Goal: Task Accomplishment & Management: Manage account settings

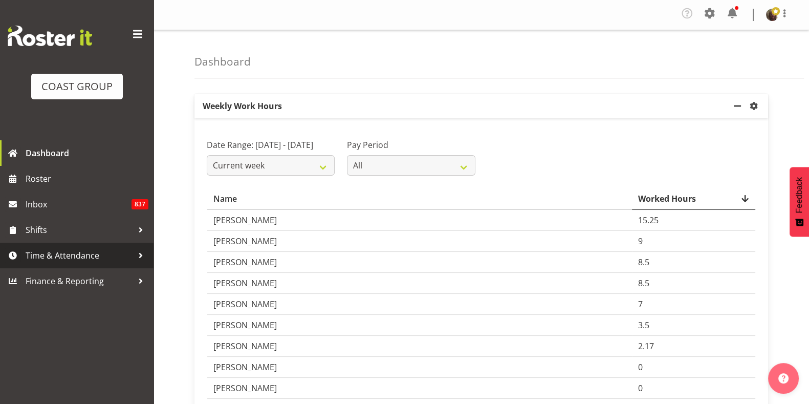
click at [83, 256] on span "Time & Attendance" at bounding box center [79, 255] width 107 height 15
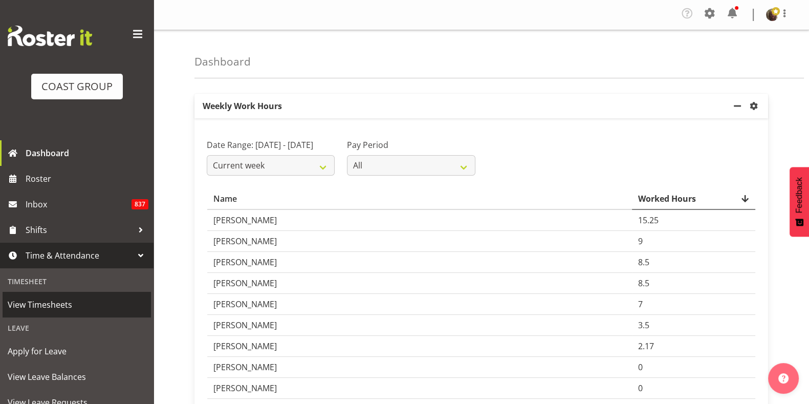
click at [54, 310] on span "View Timesheets" at bounding box center [77, 304] width 138 height 15
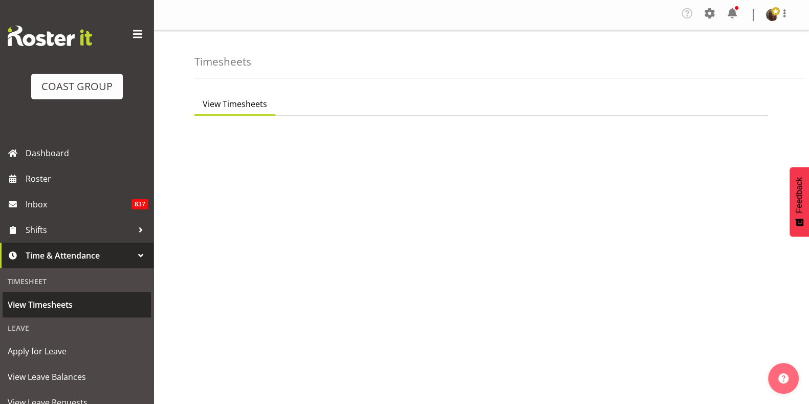
select select "7"
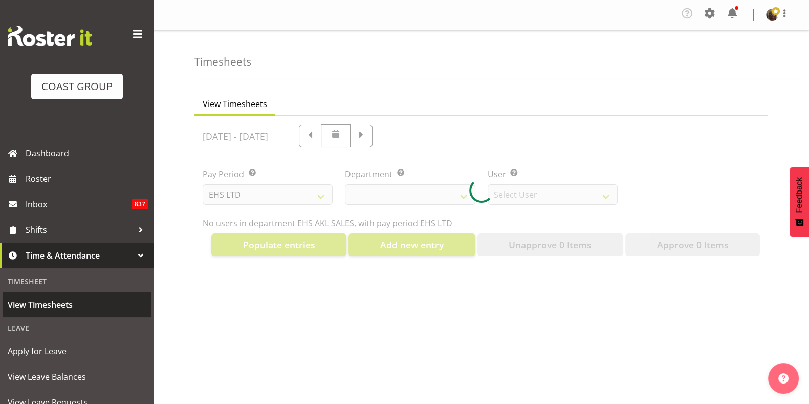
select select "40"
select select "1124"
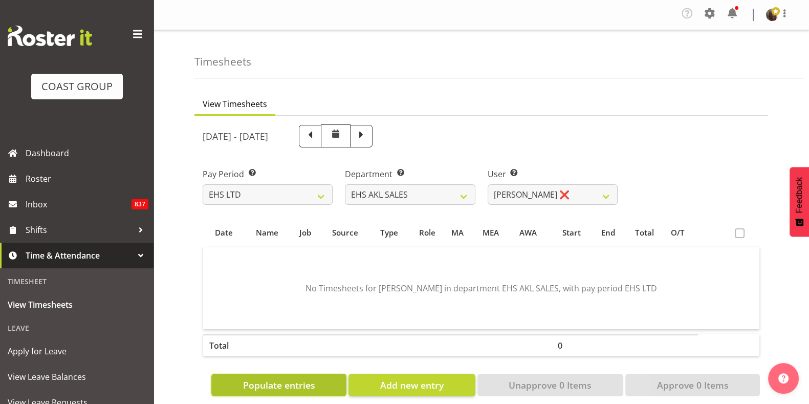
click at [290, 385] on span "Populate entries" at bounding box center [279, 384] width 72 height 13
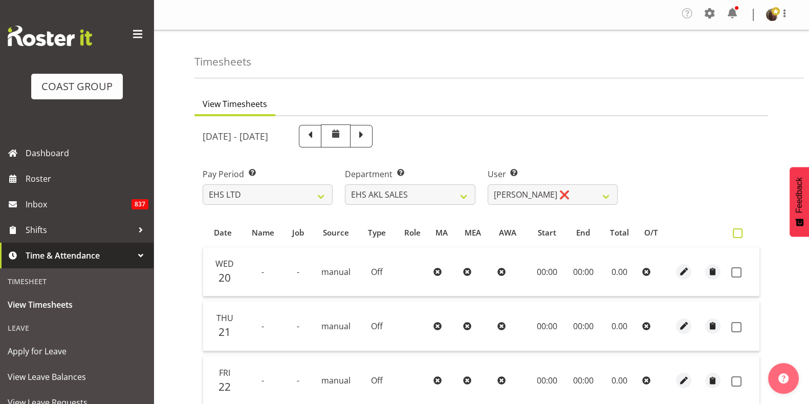
click at [737, 235] on span at bounding box center [738, 233] width 10 height 10
click at [737, 235] on input "checkbox" at bounding box center [736, 233] width 7 height 7
checkbox input "true"
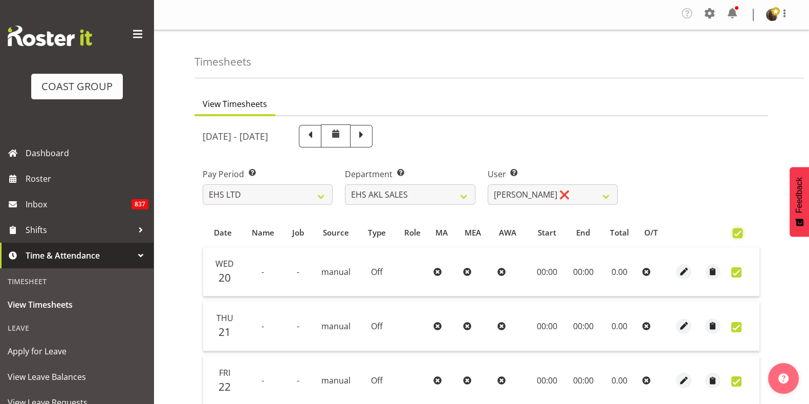
checkbox input "true"
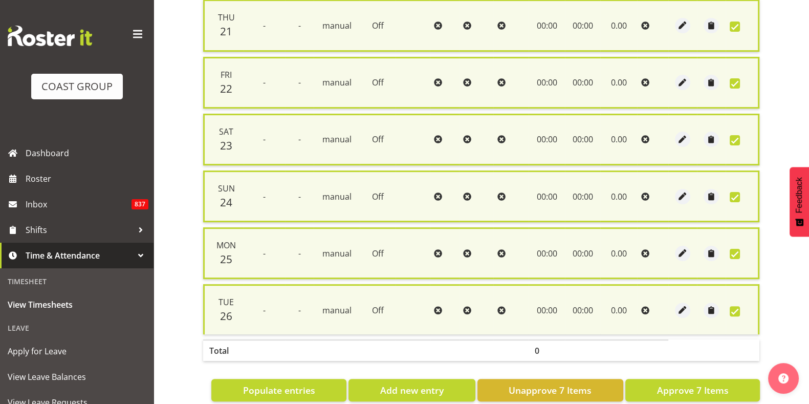
scroll to position [323, 0]
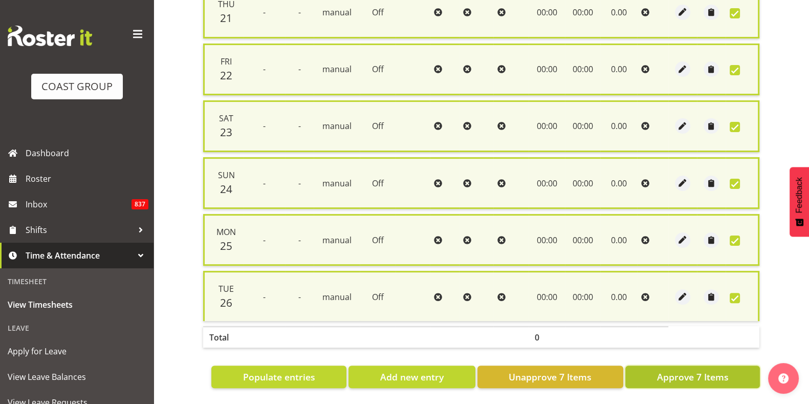
click at [665, 372] on span "Approve 7 Items" at bounding box center [693, 376] width 72 height 13
checkbox input "false"
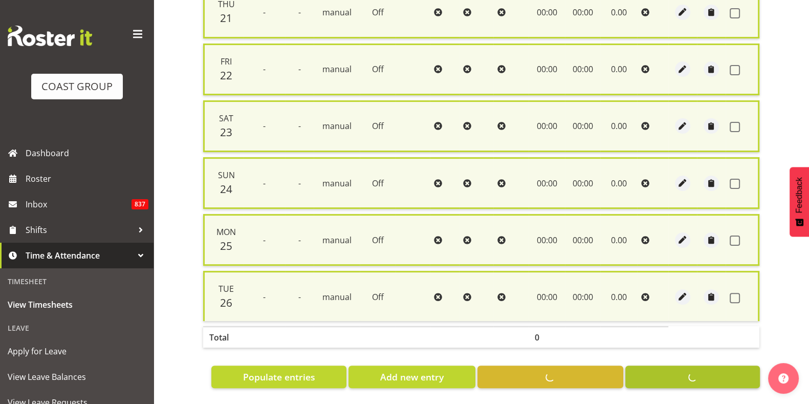
checkbox input "false"
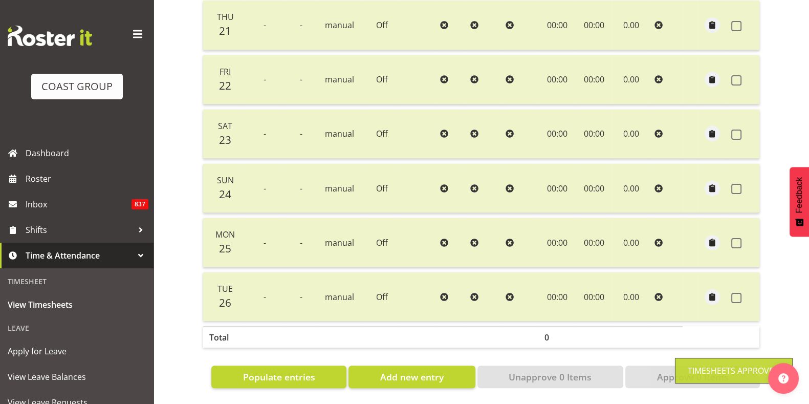
scroll to position [0, 0]
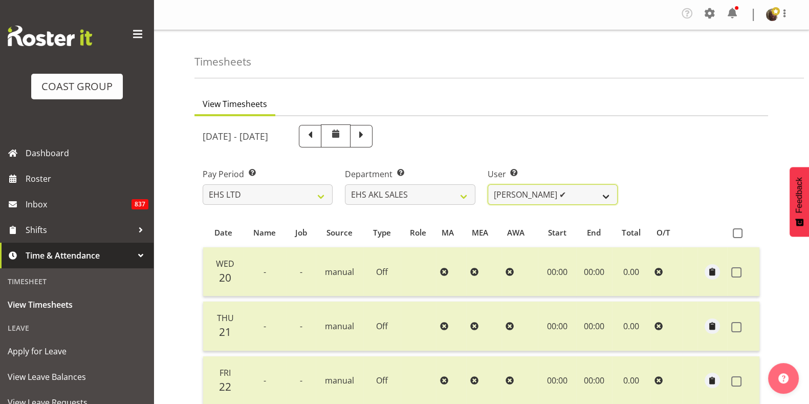
click at [520, 198] on select "Aleisha Midgley ✔ Annie Lister ❌ Bryony Spence ❌ Christina Jaramillo ❌ Dane Bot…" at bounding box center [553, 194] width 130 height 20
select select "1125"
click at [488, 184] on select "Aleisha Midgley ✔ Annie Lister ❌ Bryony Spence ❌ Christina Jaramillo ❌ Dane Bot…" at bounding box center [553, 194] width 130 height 20
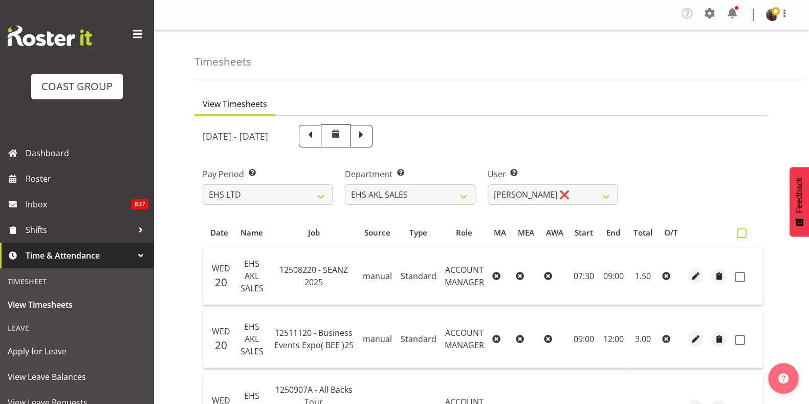
click at [740, 232] on span at bounding box center [742, 233] width 10 height 10
click at [740, 232] on input "checkbox" at bounding box center [740, 233] width 7 height 7
checkbox input "true"
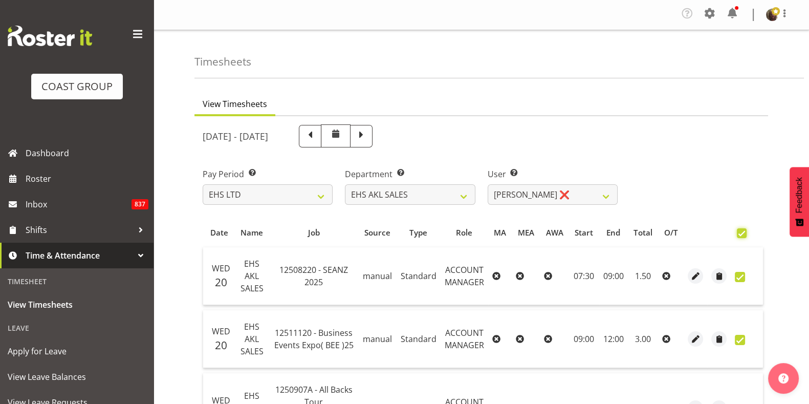
checkbox input "true"
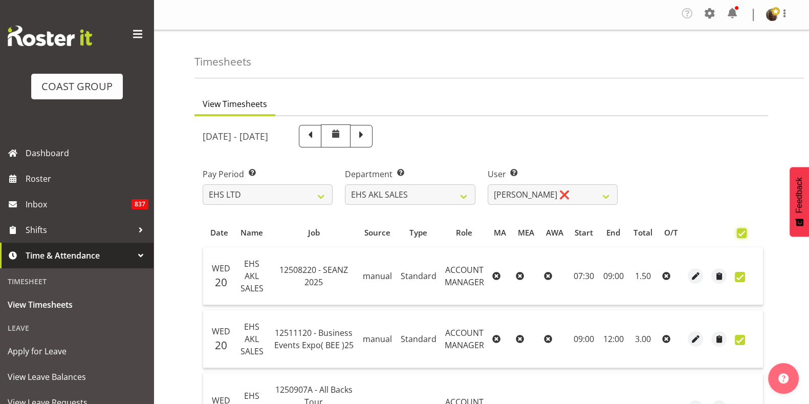
checkbox input "true"
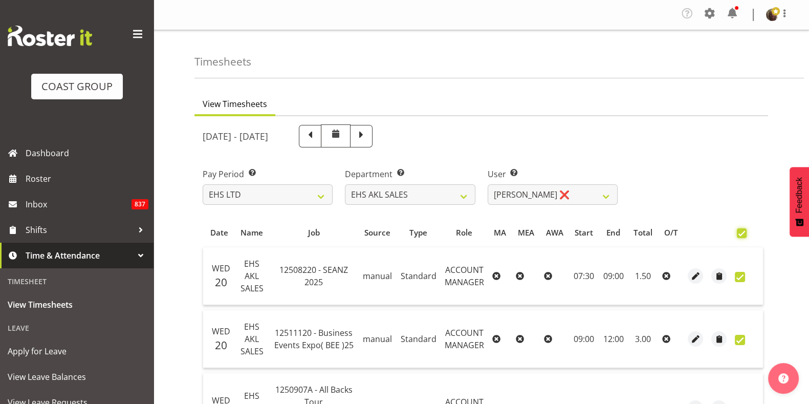
checkbox input "true"
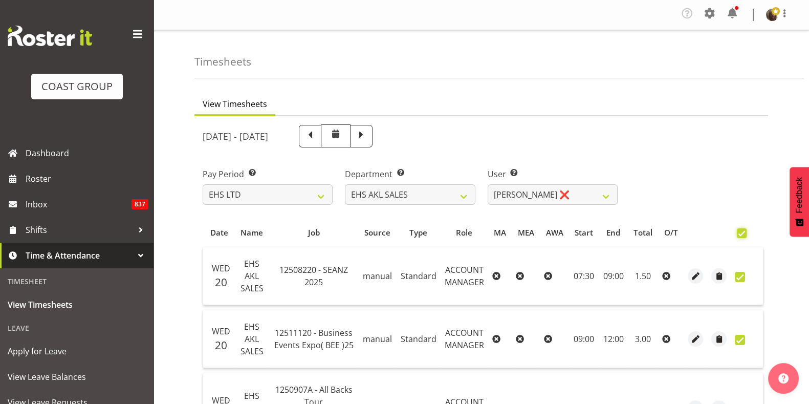
checkbox input "true"
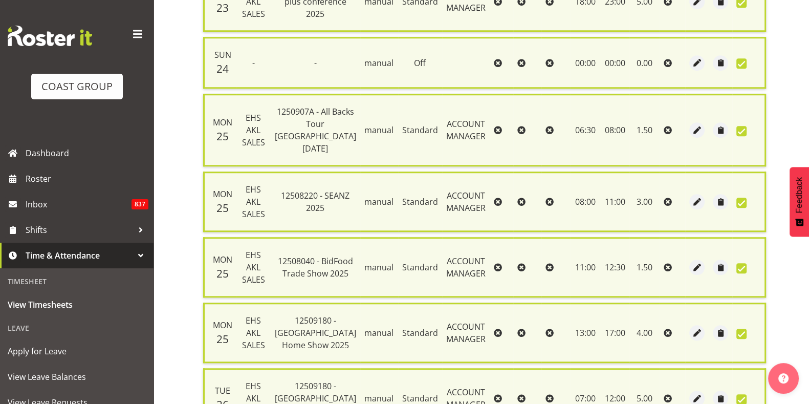
scroll to position [1322, 0]
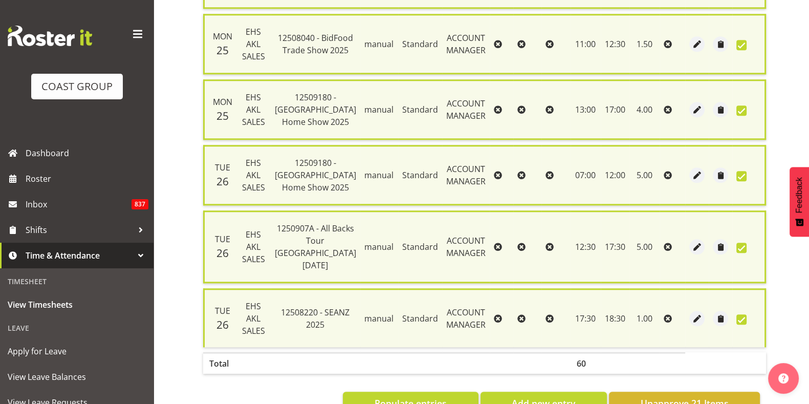
checkbox input "false"
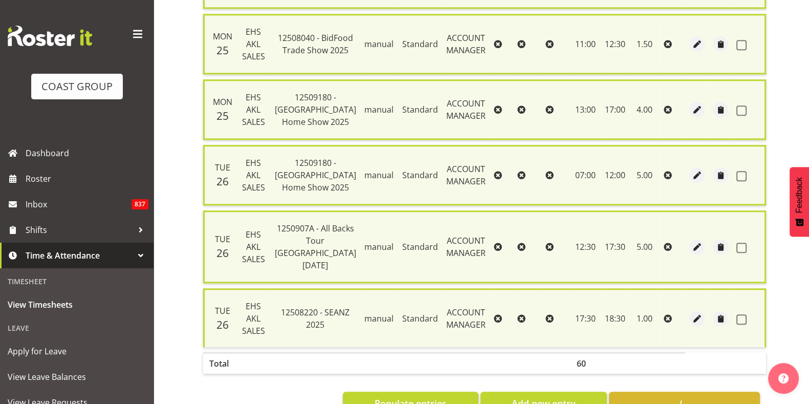
checkbox input "false"
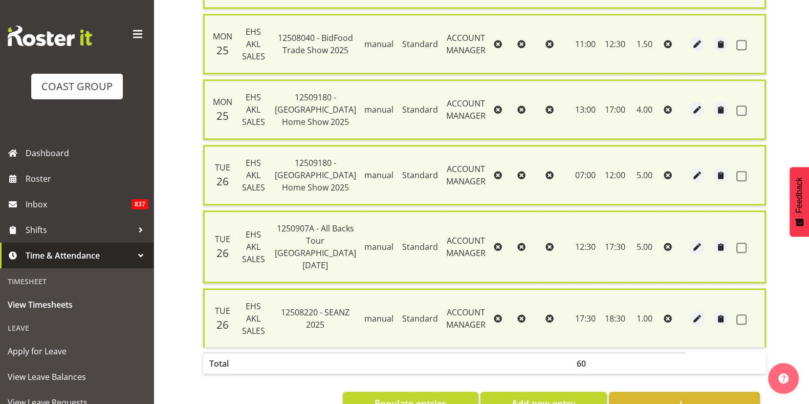
checkbox input "false"
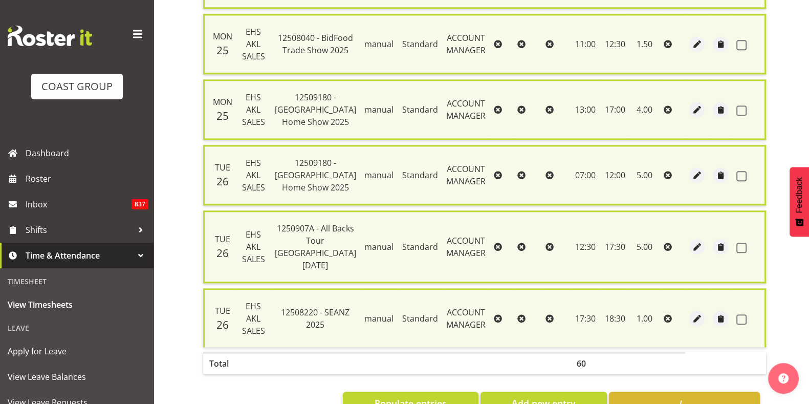
checkbox input "false"
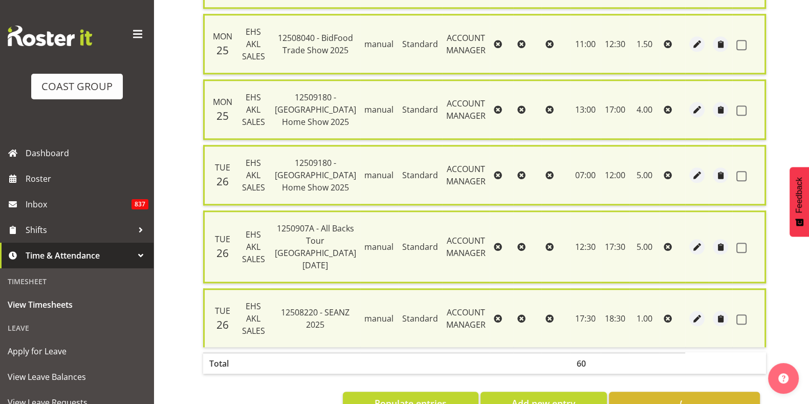
checkbox input "false"
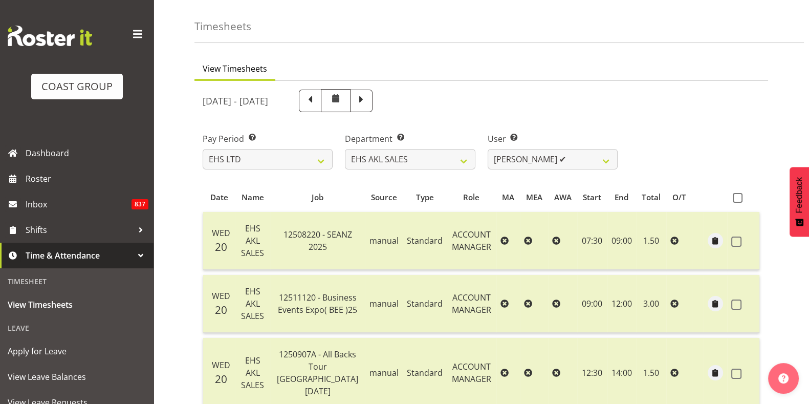
scroll to position [0, 0]
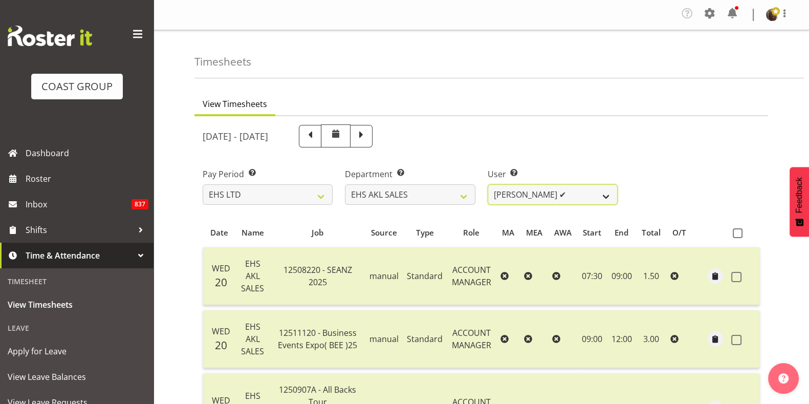
click at [537, 187] on select "Aleisha Midgley ✔ Annie Lister ✔ Bryony Spence ❌ Christina Jaramillo ❌ Dane Bot…" at bounding box center [553, 194] width 130 height 20
click at [488, 184] on select "Aleisha Midgley ✔ Annie Lister ✔ Bryony Spence ❌ Christina Jaramillo ❌ Dane Bot…" at bounding box center [553, 194] width 130 height 20
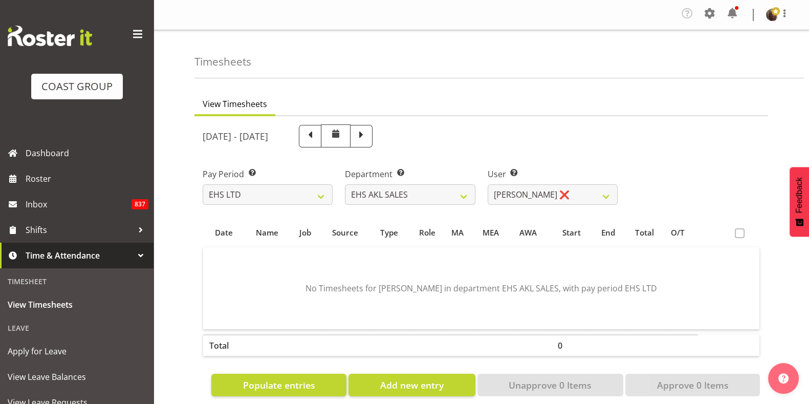
click at [739, 234] on span at bounding box center [740, 233] width 10 height 10
click at [276, 385] on span "Populate entries" at bounding box center [279, 384] width 72 height 13
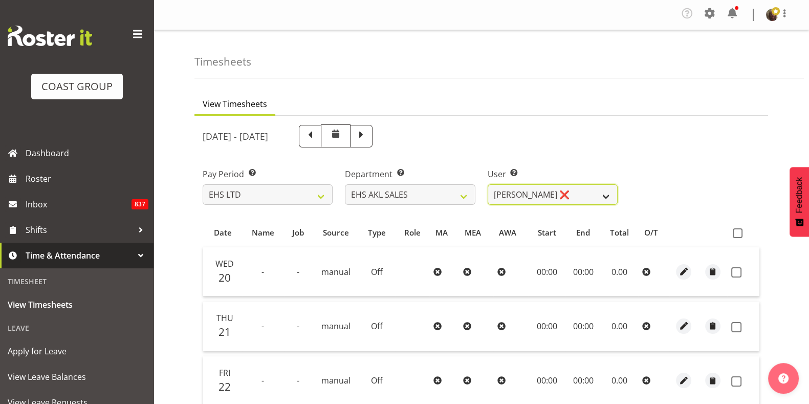
click at [568, 203] on select "Aleisha Midgley ✔ Annie Lister ✔ Bryony Spence ❌ Christina Jaramillo ❌ Dane Bot…" at bounding box center [553, 194] width 130 height 20
select select "1126"
click at [488, 184] on select "Aleisha Midgley ✔ Annie Lister ✔ Bryony Spence ❌ Christina Jaramillo ❌ Dane Bot…" at bounding box center [553, 194] width 130 height 20
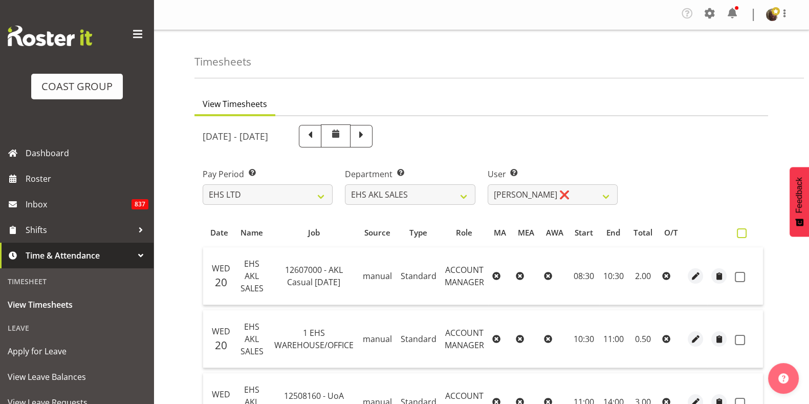
click at [738, 236] on span at bounding box center [742, 233] width 10 height 10
click at [738, 236] on input "checkbox" at bounding box center [740, 233] width 7 height 7
checkbox input "true"
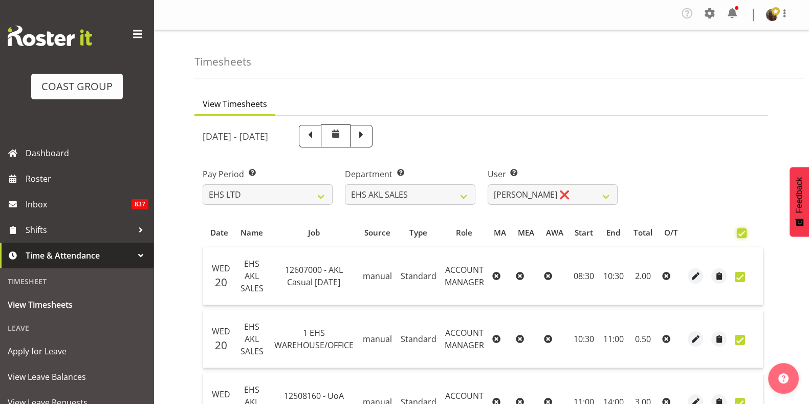
checkbox input "true"
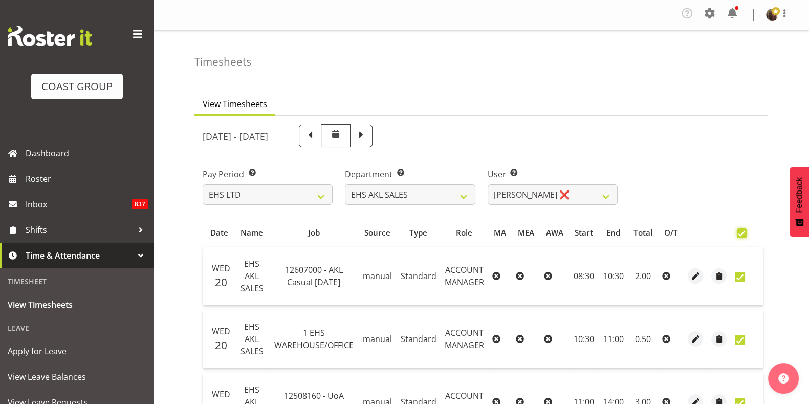
checkbox input "true"
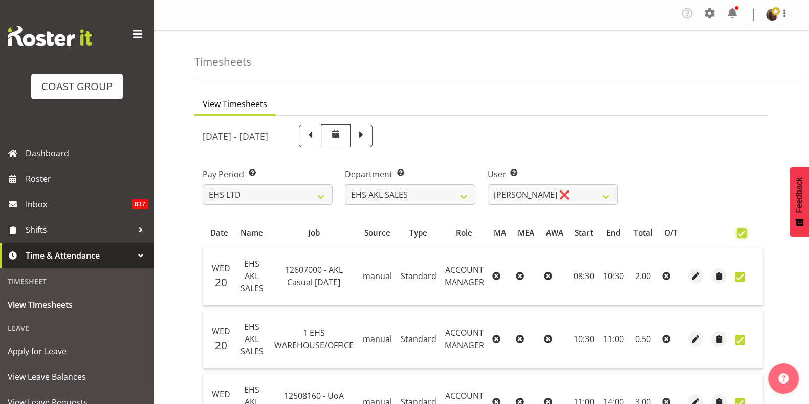
checkbox input "true"
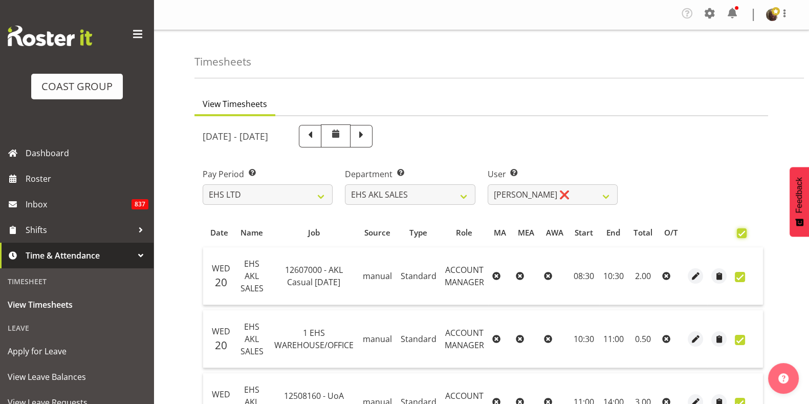
checkbox input "true"
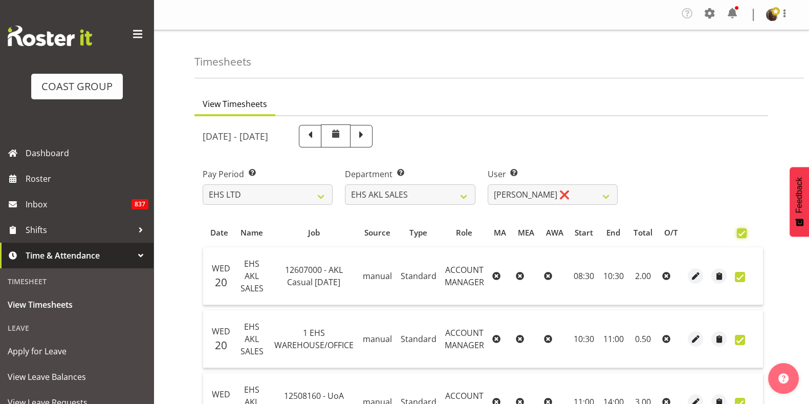
checkbox input "true"
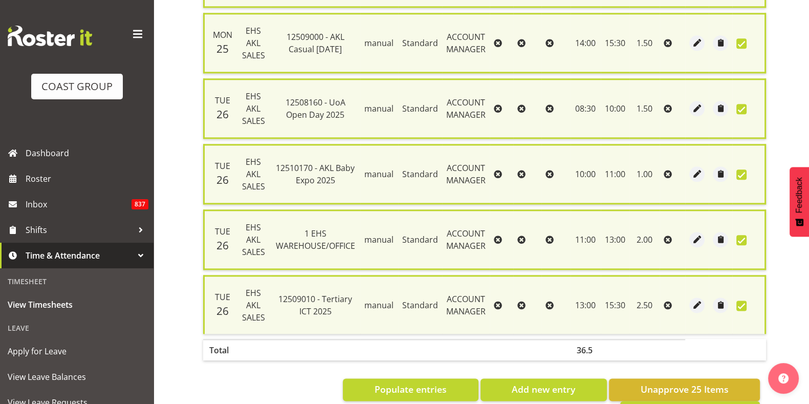
scroll to position [1531, 0]
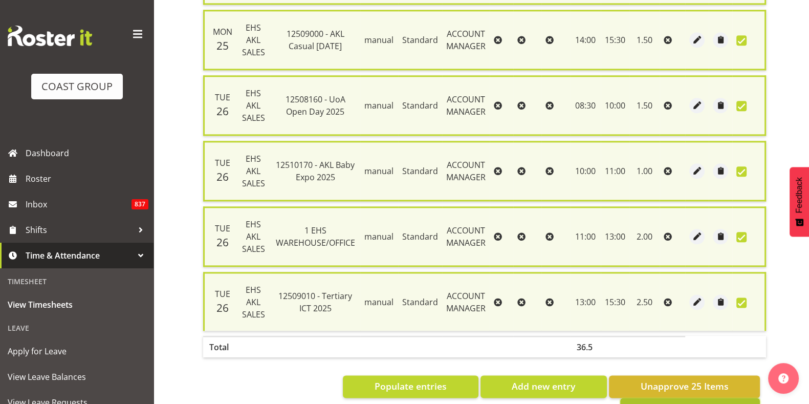
click at [674, 402] on span "Approve 25 Items" at bounding box center [690, 408] width 77 height 13
checkbox input "false"
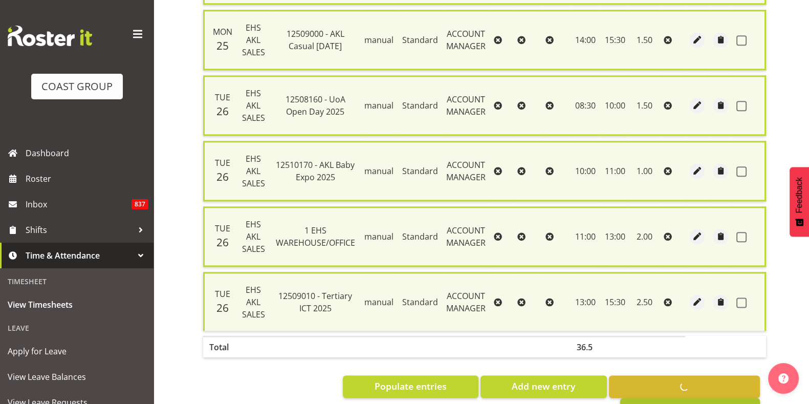
checkbox input "false"
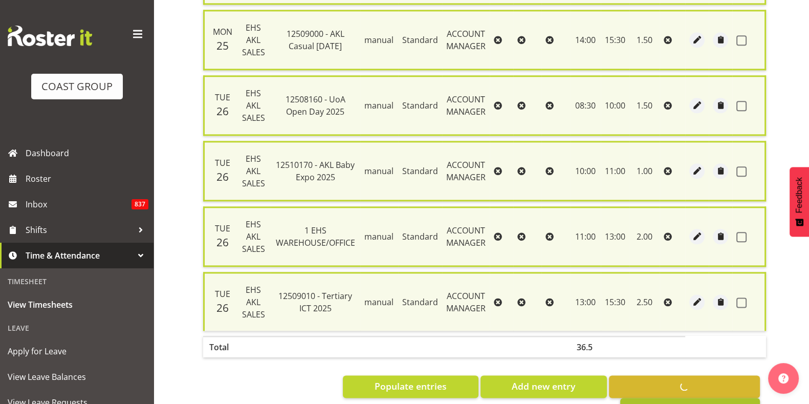
checkbox input "false"
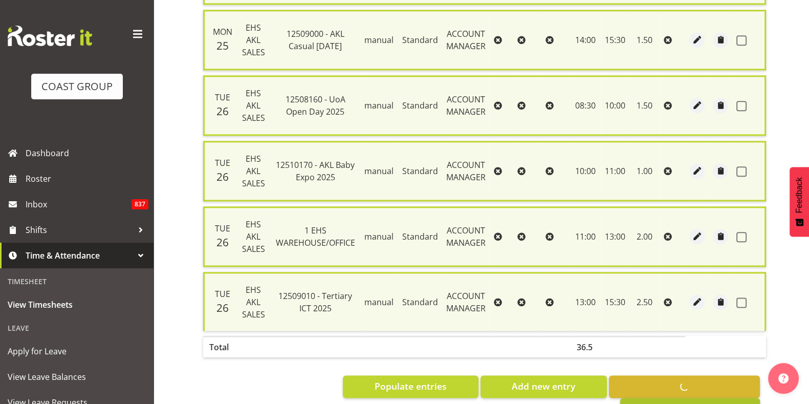
checkbox input "false"
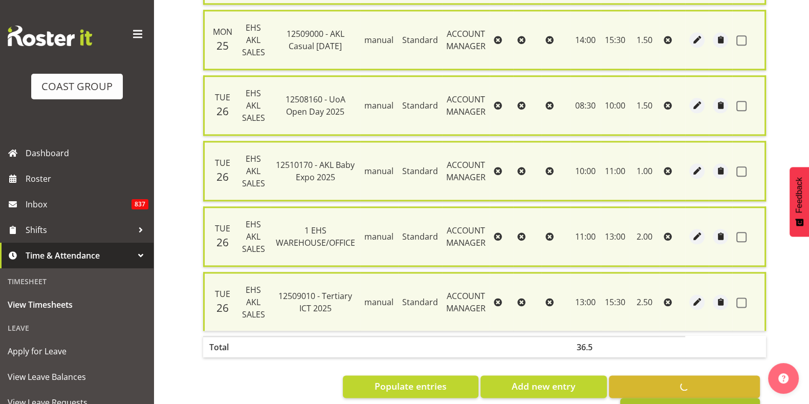
checkbox input "false"
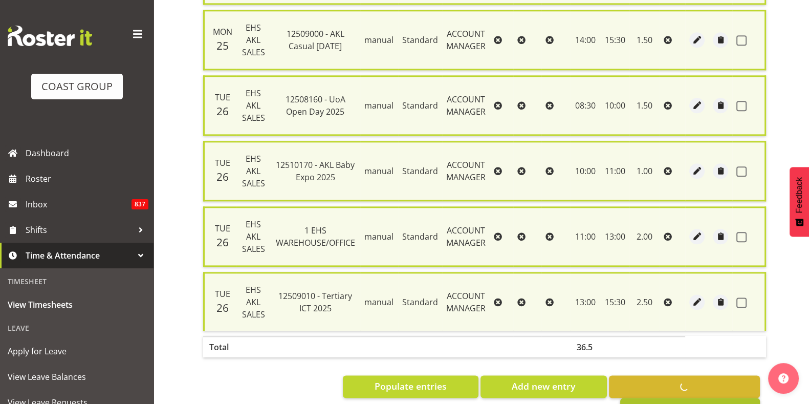
checkbox input "false"
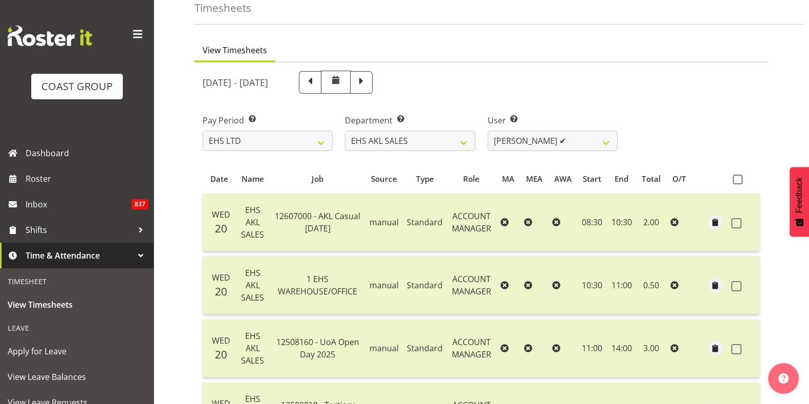
scroll to position [53, 0]
click at [553, 146] on select "Aleisha Midgley ✔ Annie Lister ✔ Bryony Spence ❌ Christina Jaramillo ✔ Dane Bot…" at bounding box center [553, 141] width 130 height 20
select select "1127"
click at [488, 131] on select "Aleisha Midgley ✔ Annie Lister ✔ Bryony Spence ❌ Christina Jaramillo ✔ Dane Bot…" at bounding box center [553, 141] width 130 height 20
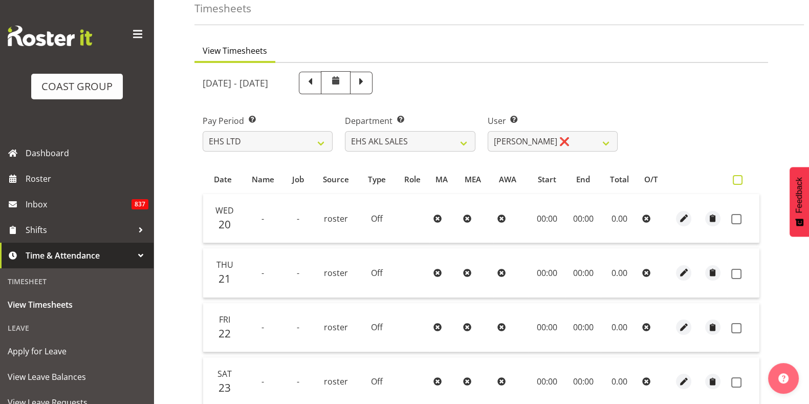
click at [740, 181] on span at bounding box center [738, 180] width 10 height 10
click at [740, 181] on input "checkbox" at bounding box center [736, 180] width 7 height 7
checkbox input "true"
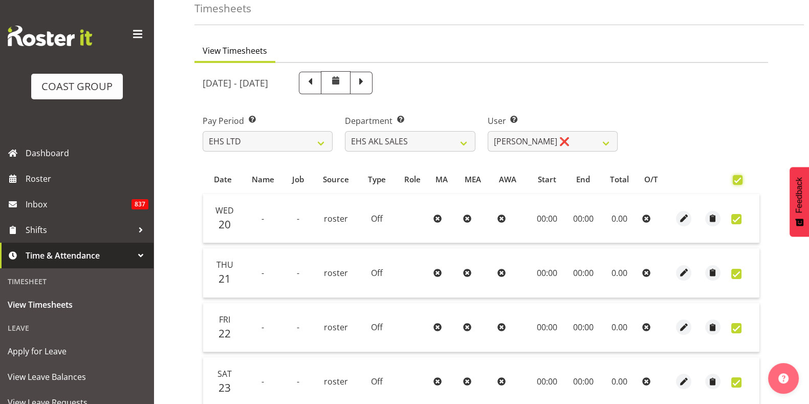
checkbox input "true"
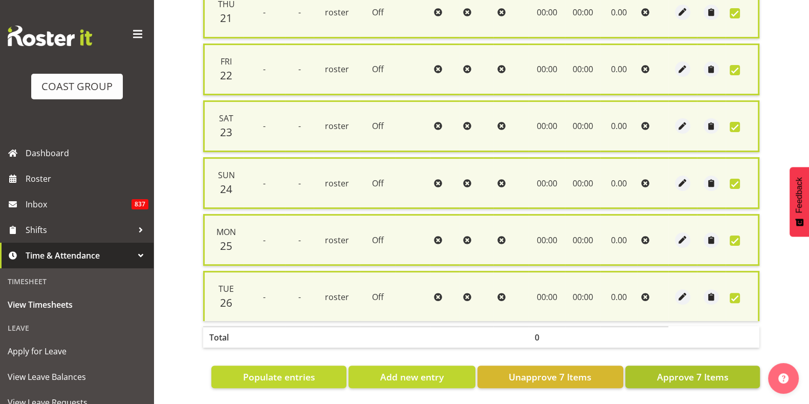
scroll to position [0, 0]
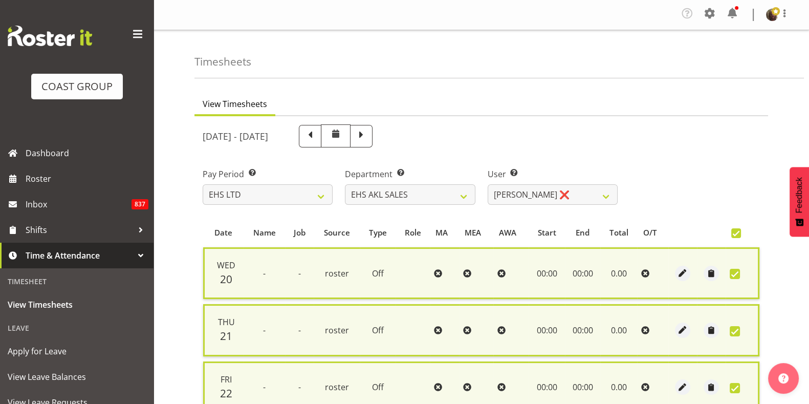
click at [737, 236] on span at bounding box center [736, 233] width 10 height 10
click at [737, 236] on input "checkbox" at bounding box center [734, 233] width 7 height 7
checkbox input "false"
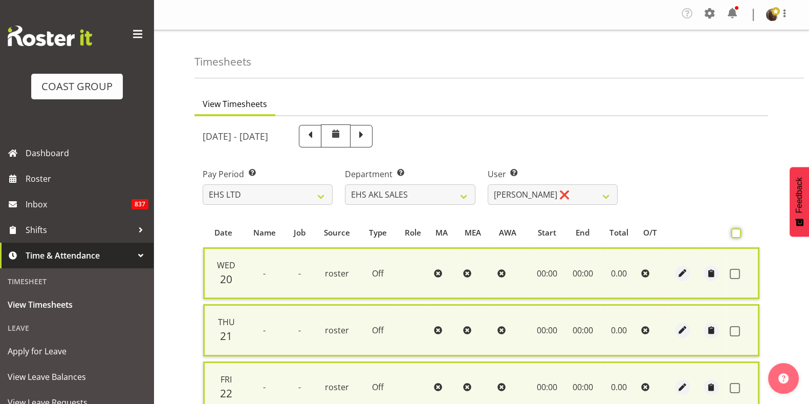
checkbox input "false"
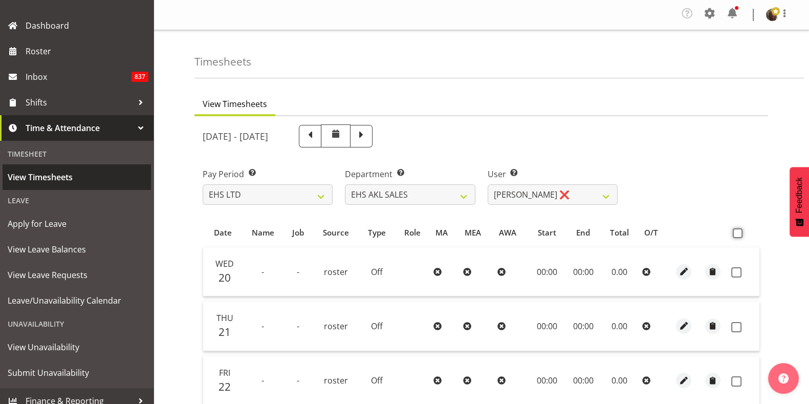
scroll to position [130, 0]
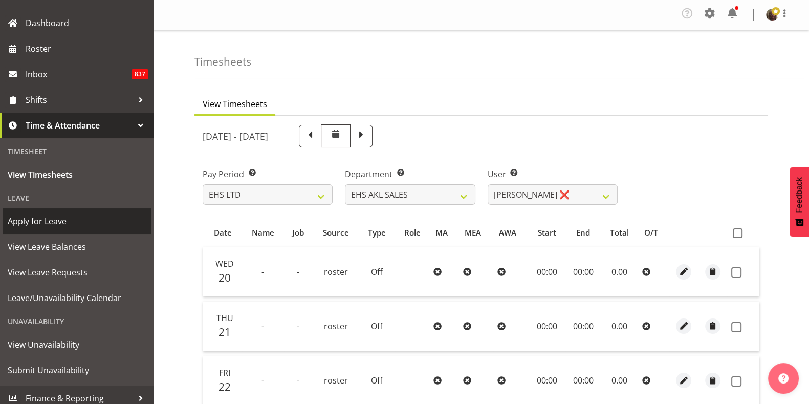
click at [61, 218] on span "Apply for Leave" at bounding box center [77, 220] width 138 height 15
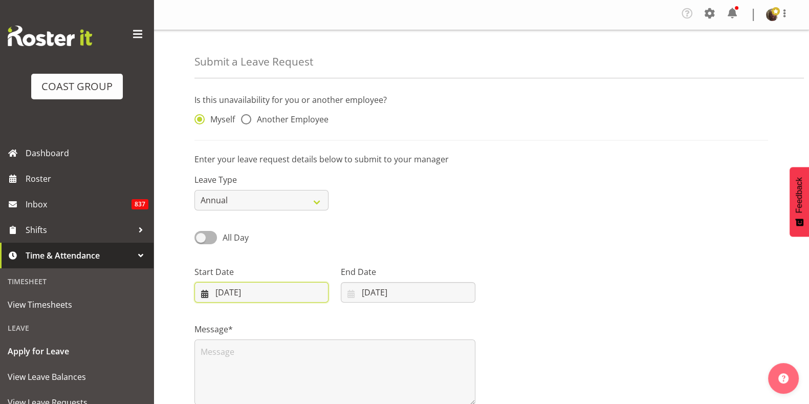
click at [304, 293] on input "[DATE]" at bounding box center [261, 292] width 134 height 20
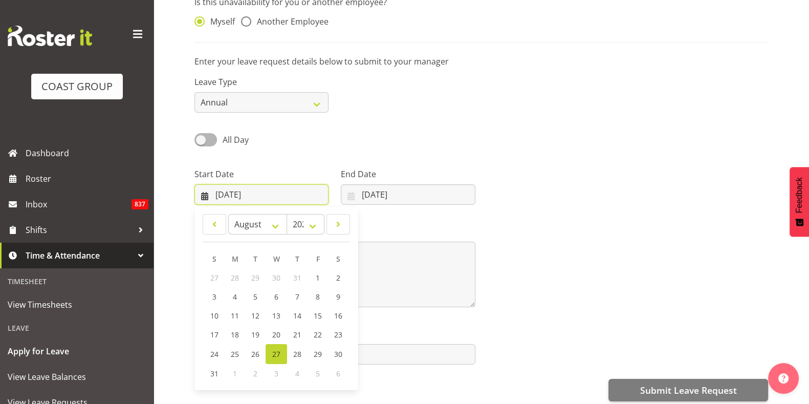
scroll to position [99, 0]
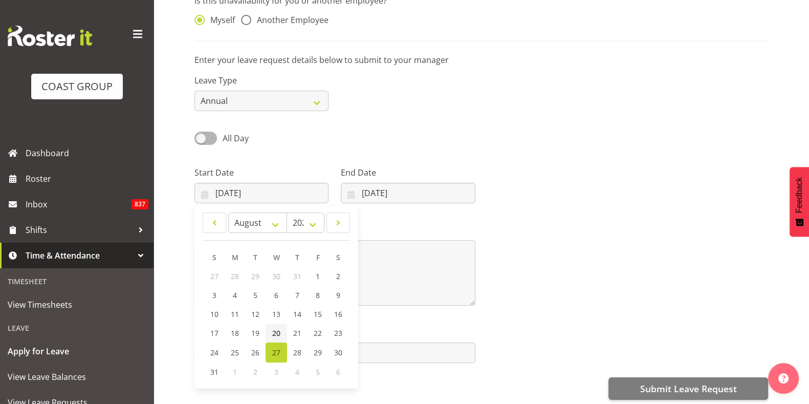
click at [273, 336] on span "20" at bounding box center [276, 333] width 8 height 10
type input "[DATE]"
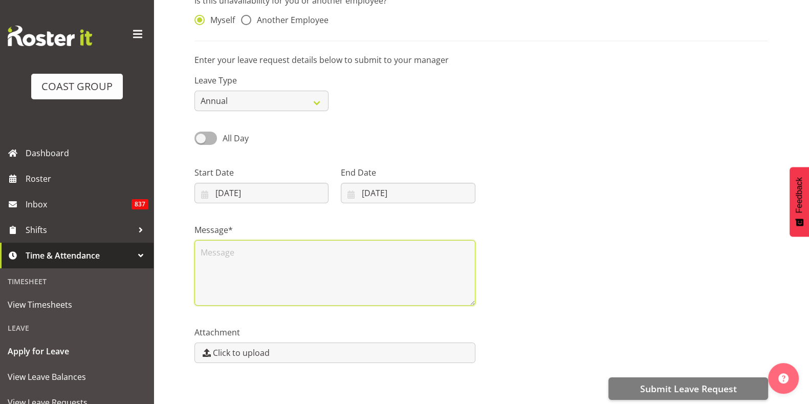
click at [361, 250] on textarea at bounding box center [334, 273] width 281 height 66
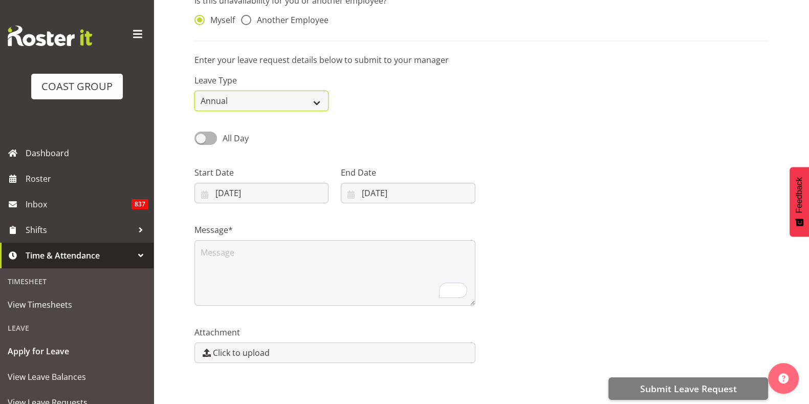
click at [285, 98] on select "Annual Sick Leave Without Pay Bereavement Domestic Violence Parental Jury Servi…" at bounding box center [261, 101] width 134 height 20
click at [458, 94] on div "Leave Type Annual Sick Leave Without Pay Bereavement Domestic Violence Parental…" at bounding box center [481, 88] width 586 height 57
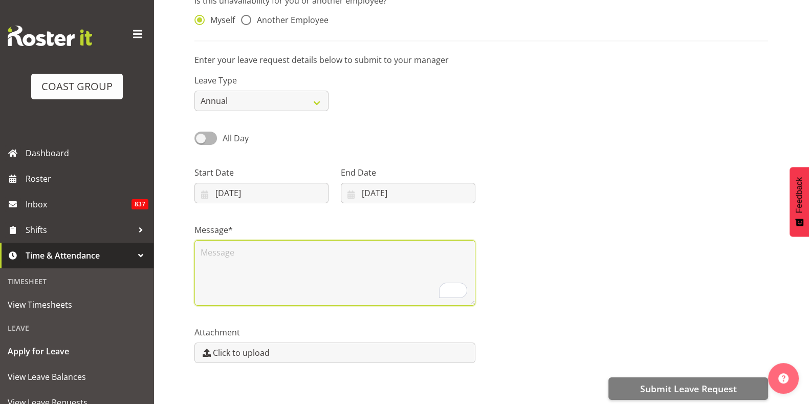
click at [338, 275] on textarea "To enrich screen reader interactions, please activate Accessibility in Grammarl…" at bounding box center [334, 273] width 281 height 66
type textarea "."
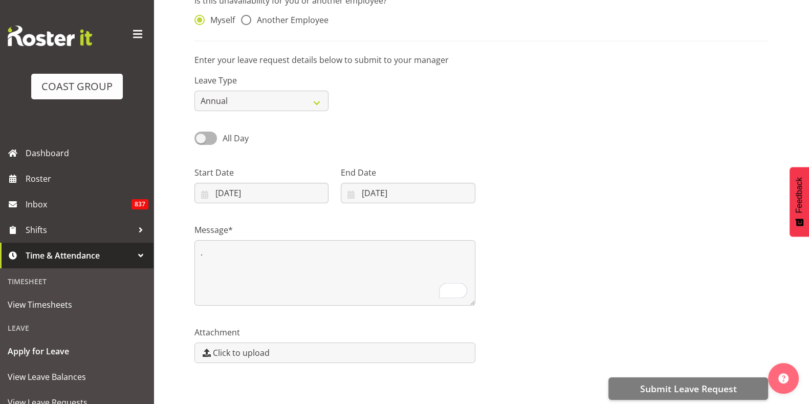
click at [635, 236] on div "Message* ." at bounding box center [481, 260] width 586 height 102
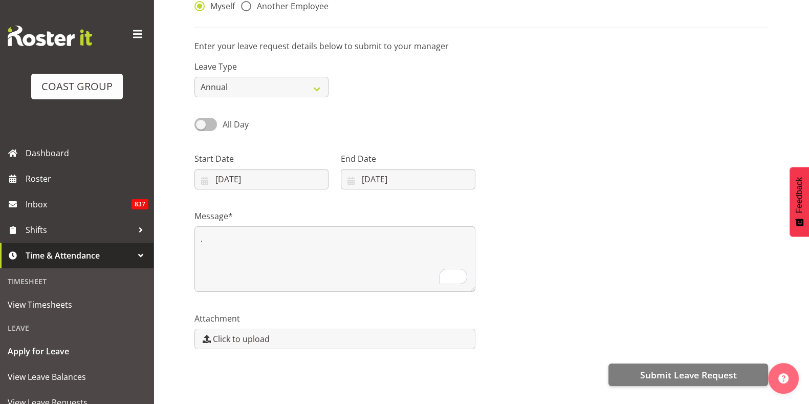
click at [211, 122] on span at bounding box center [205, 124] width 23 height 13
click at [201, 122] on input "All Day" at bounding box center [197, 124] width 7 height 7
checkbox input "true"
type input "27/08/2025"
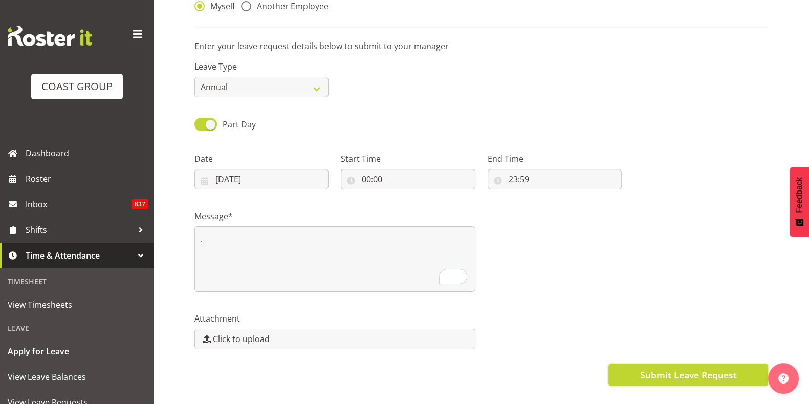
click at [684, 376] on span "Submit Leave Request" at bounding box center [688, 374] width 97 height 13
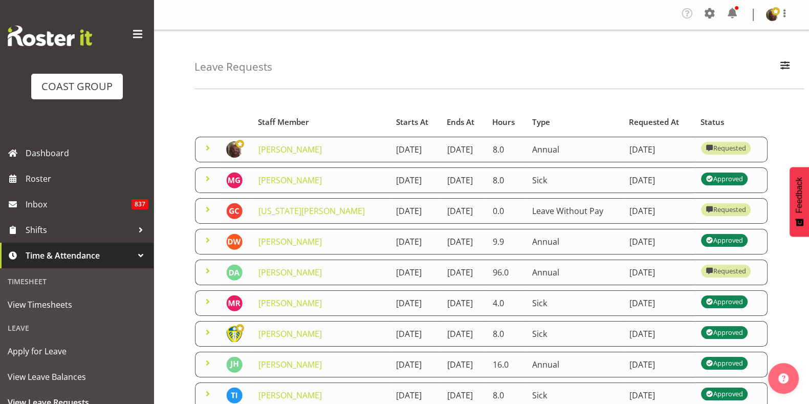
click at [210, 277] on span at bounding box center [208, 271] width 12 height 12
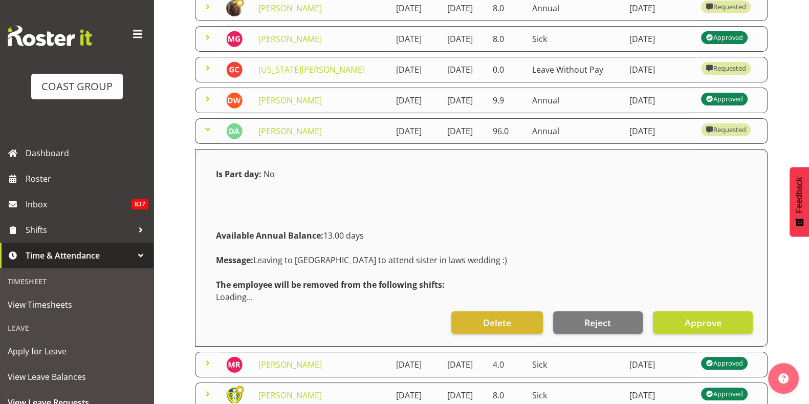
scroll to position [142, 0]
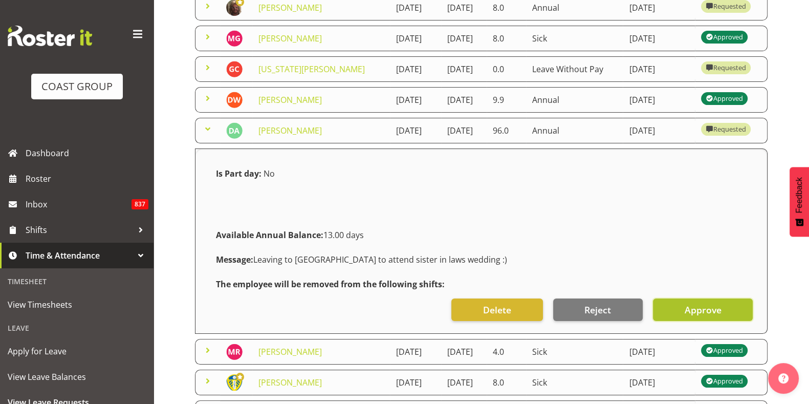
click at [700, 316] on span "Approve" at bounding box center [702, 309] width 37 height 13
click at [207, 135] on span at bounding box center [208, 129] width 12 height 12
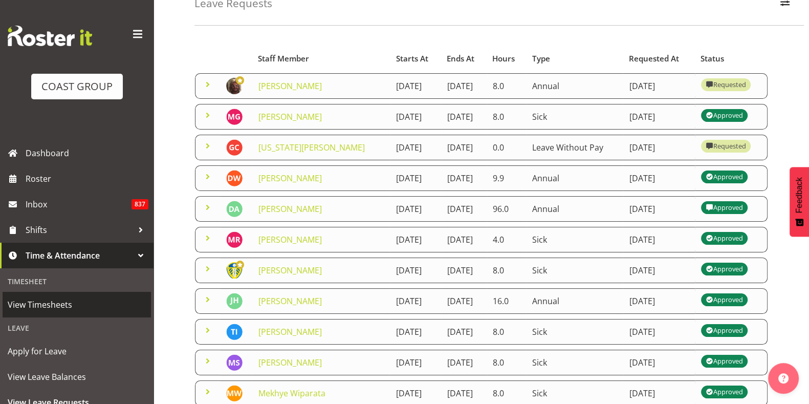
scroll to position [137, 0]
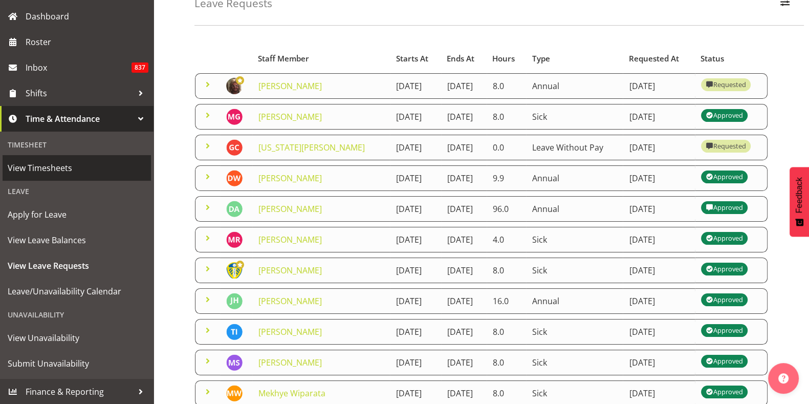
click at [53, 172] on span "View Timesheets" at bounding box center [77, 167] width 138 height 15
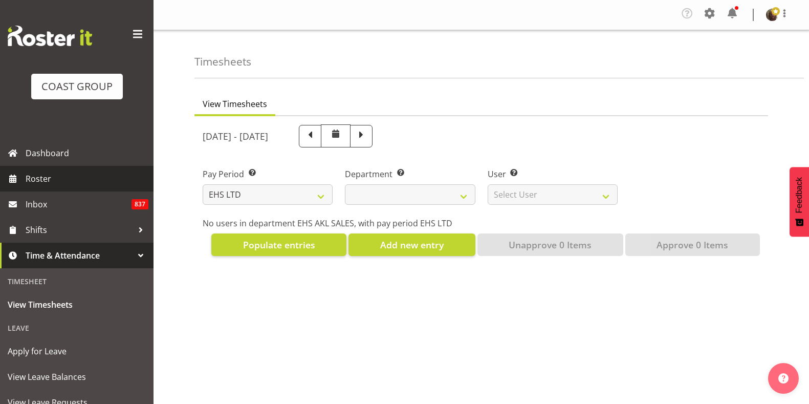
select select "7"
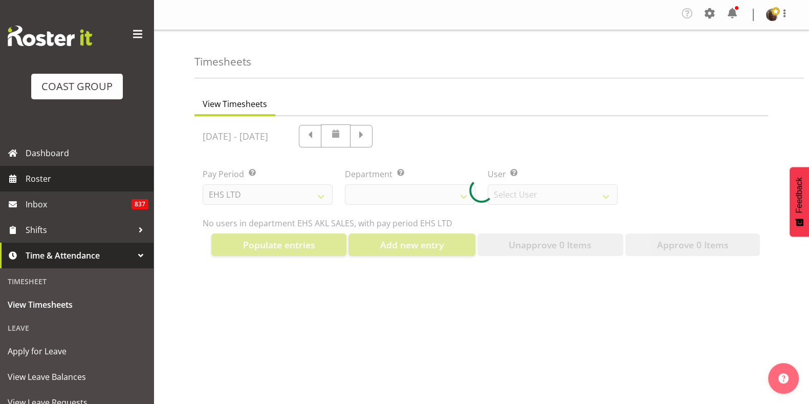
select select "40"
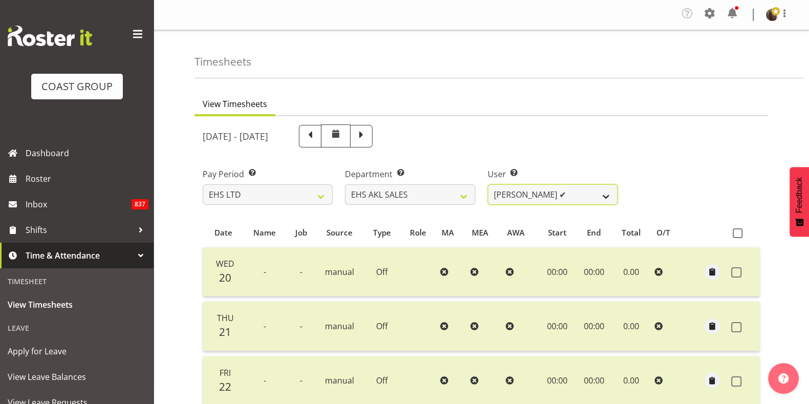
click at [529, 201] on select "[PERSON_NAME] ✔ [PERSON_NAME] ✔ [PERSON_NAME] ❌ [PERSON_NAME] ✔ [PERSON_NAME] ❌…" at bounding box center [553, 194] width 130 height 20
select select "1127"
click at [488, 184] on select "[PERSON_NAME] ✔ [PERSON_NAME] ✔ [PERSON_NAME] ❌ [PERSON_NAME] ✔ [PERSON_NAME] ❌…" at bounding box center [553, 194] width 130 height 20
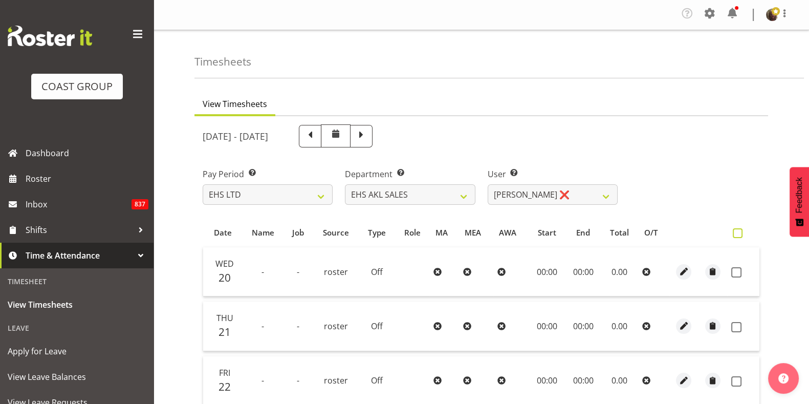
click at [740, 236] on span at bounding box center [738, 233] width 10 height 10
click at [740, 236] on input "checkbox" at bounding box center [736, 233] width 7 height 7
checkbox input "true"
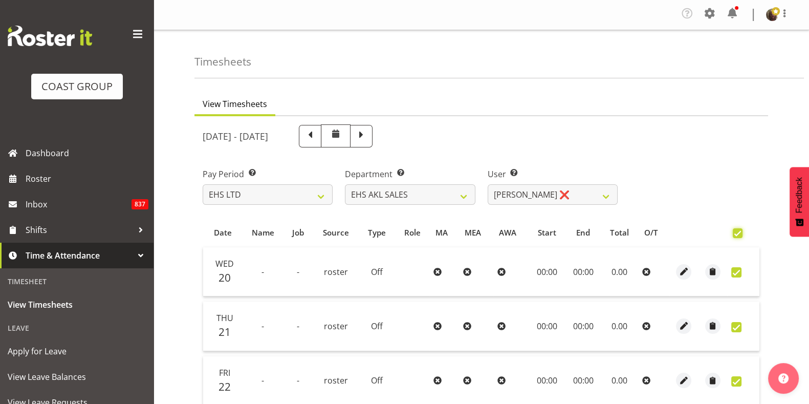
checkbox input "true"
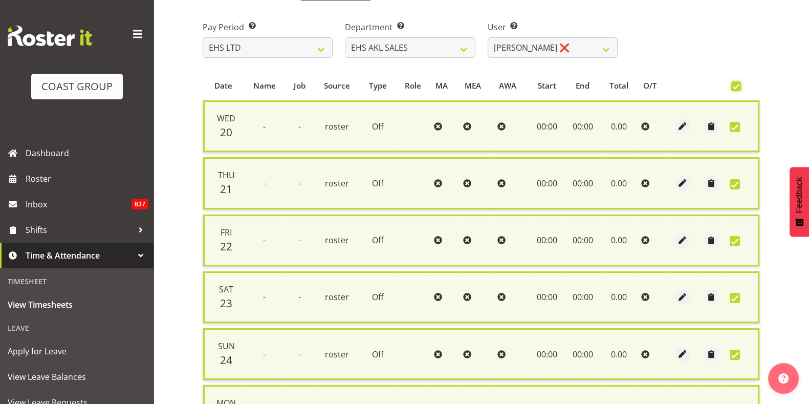
scroll to position [160, 0]
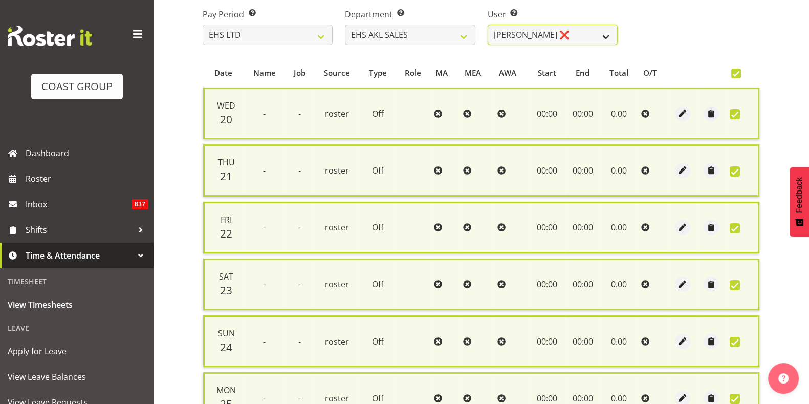
click at [561, 39] on select "Aleisha Midgley ✔ Annie Lister ✔ Bryony Spence ❌ Christina Jaramillo ✔ Dane Bot…" at bounding box center [553, 35] width 130 height 20
select select "1128"
click at [488, 25] on select "Aleisha Midgley ✔ Annie Lister ✔ Bryony Spence ❌ Christina Jaramillo ✔ Dane Bot…" at bounding box center [553, 35] width 130 height 20
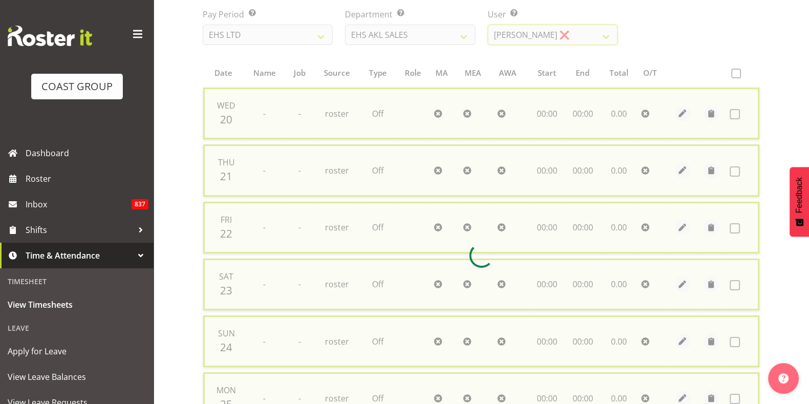
checkbox input "false"
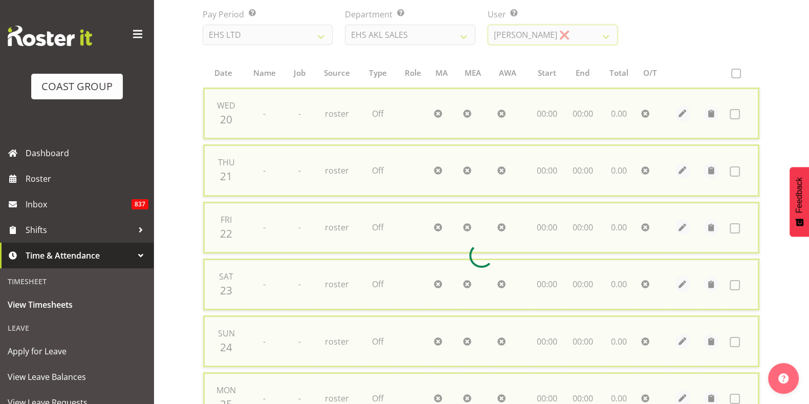
checkbox input "false"
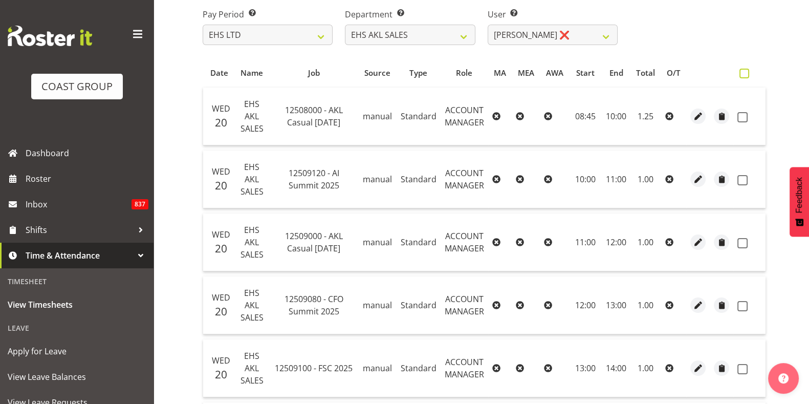
click at [746, 76] on span at bounding box center [745, 74] width 10 height 10
click at [746, 76] on input "checkbox" at bounding box center [743, 73] width 7 height 7
checkbox input "true"
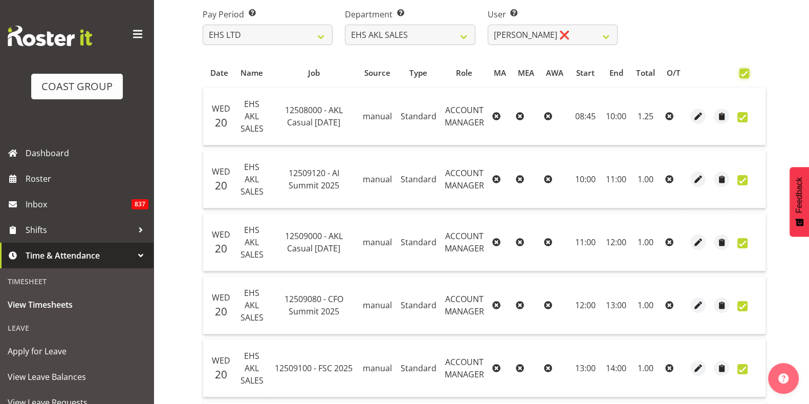
checkbox input "true"
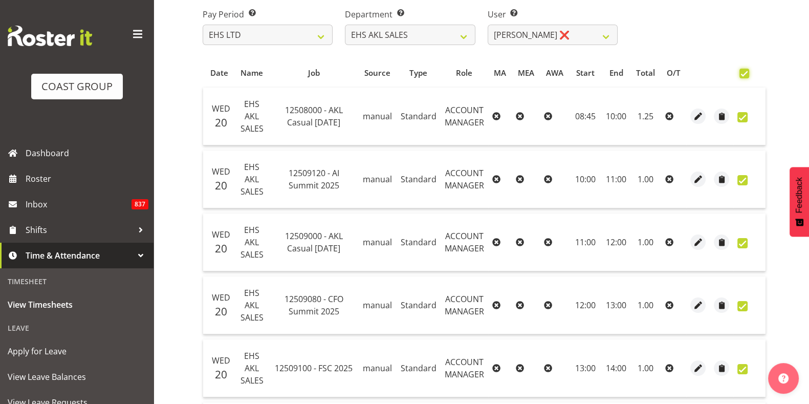
checkbox input "true"
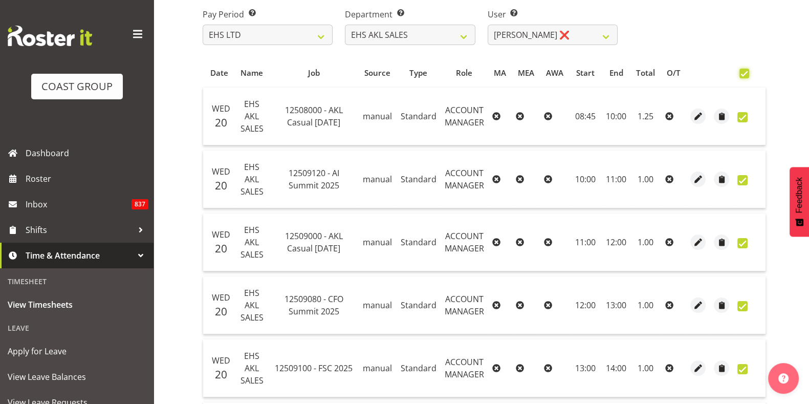
checkbox input "true"
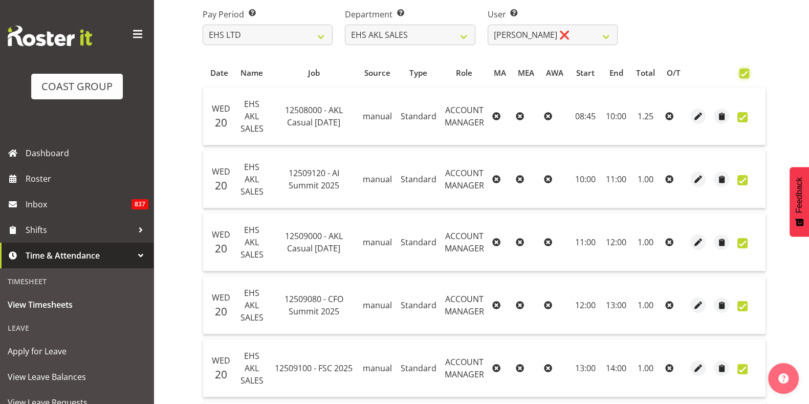
checkbox input "true"
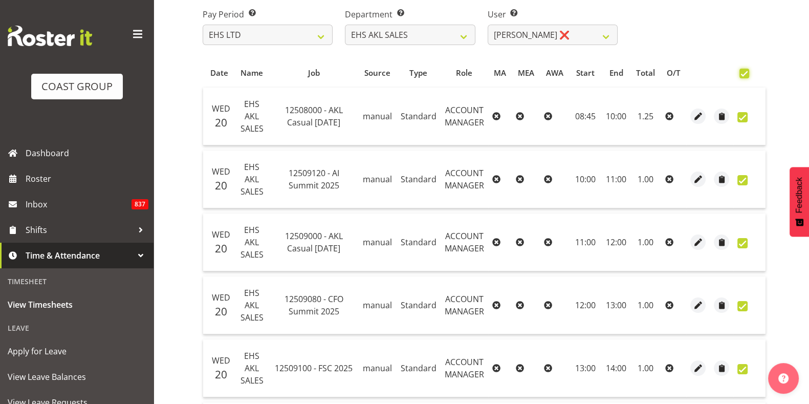
checkbox input "true"
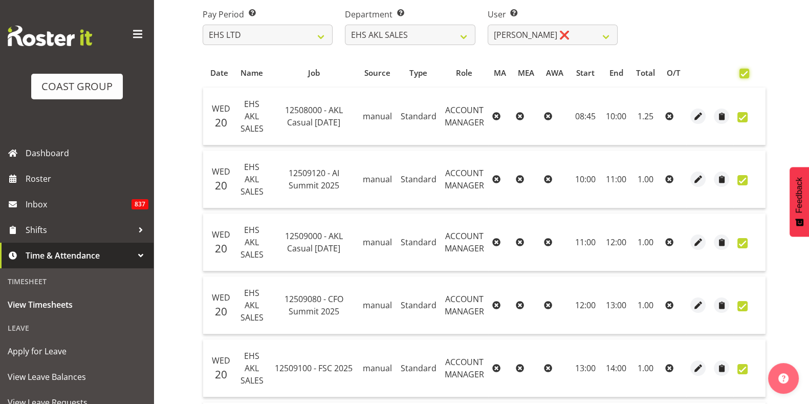
checkbox input "true"
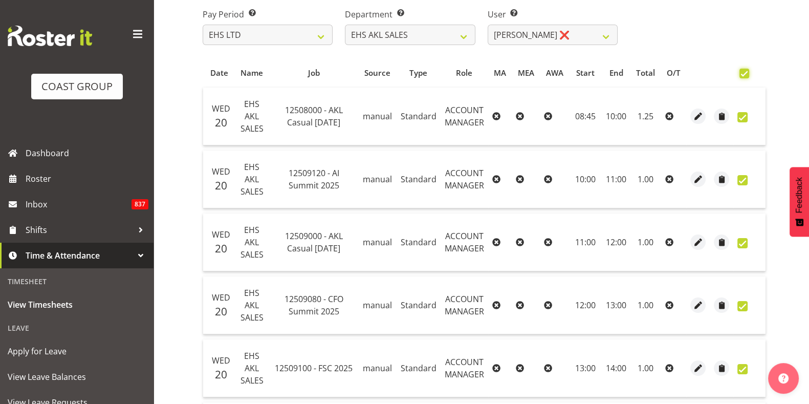
checkbox input "true"
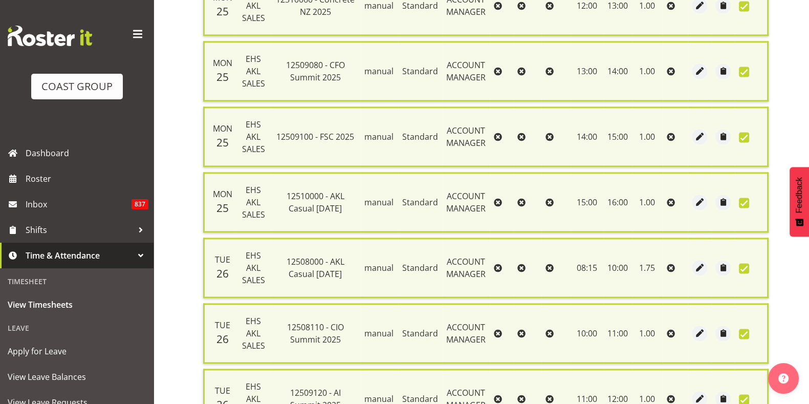
scroll to position [2122, 0]
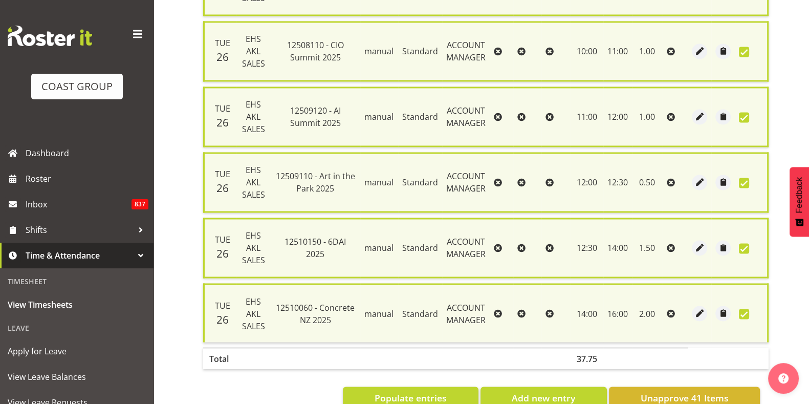
checkbox input "false"
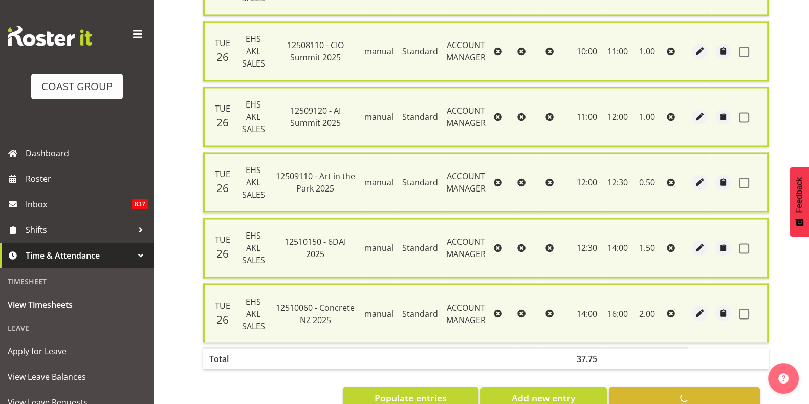
checkbox input "false"
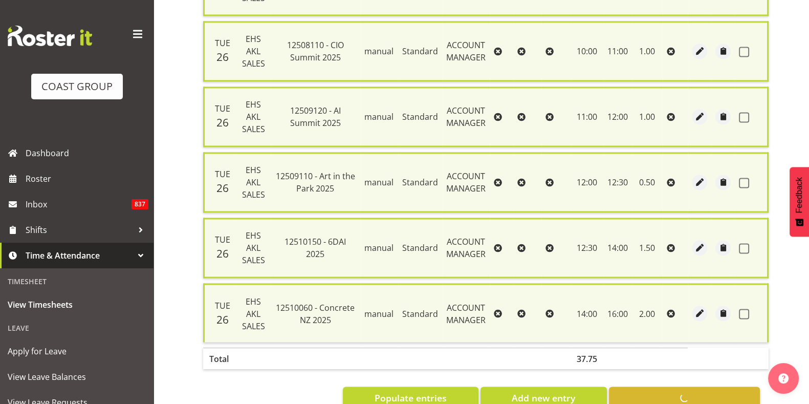
checkbox input "false"
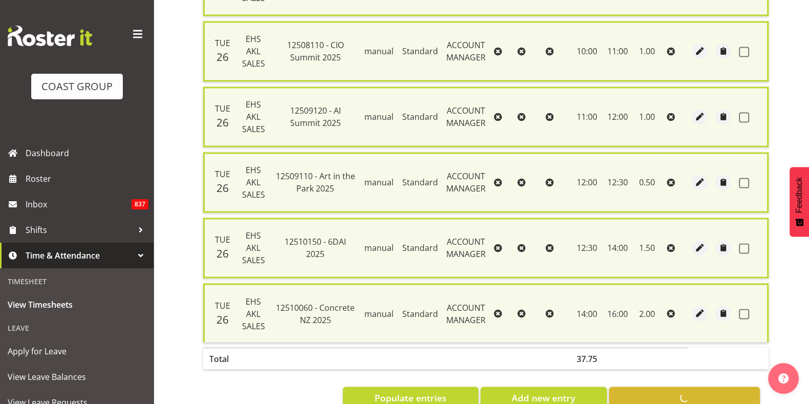
checkbox input "false"
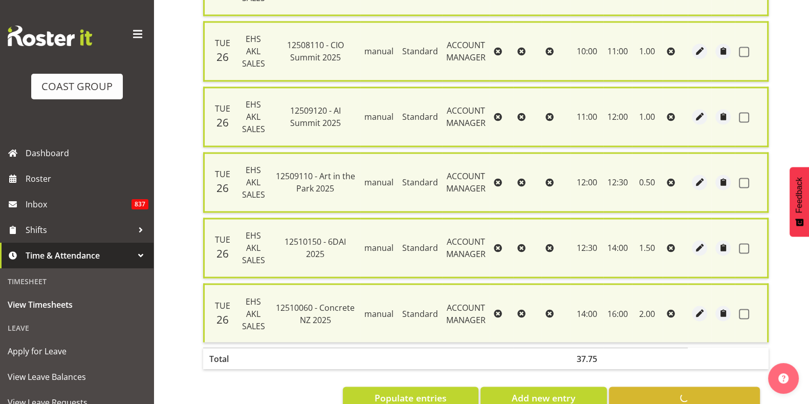
checkbox input "false"
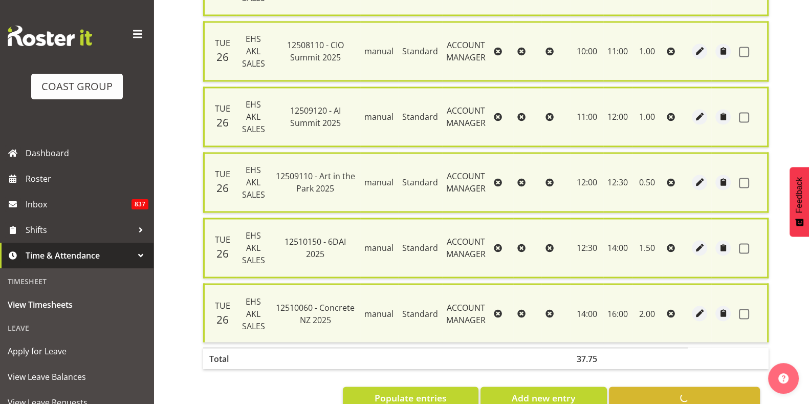
checkbox input "false"
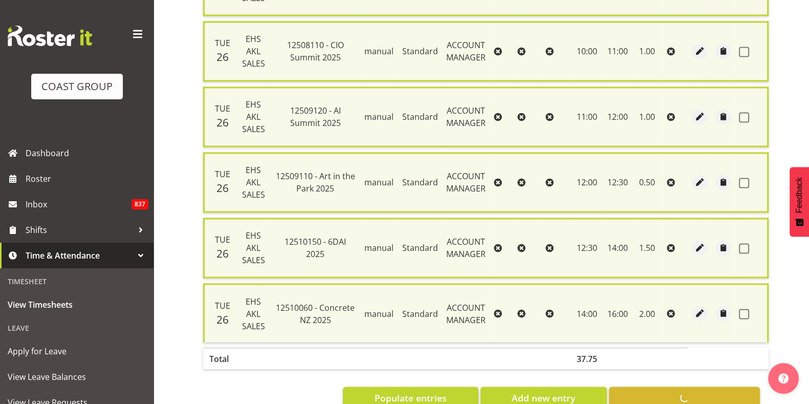
checkbox input "false"
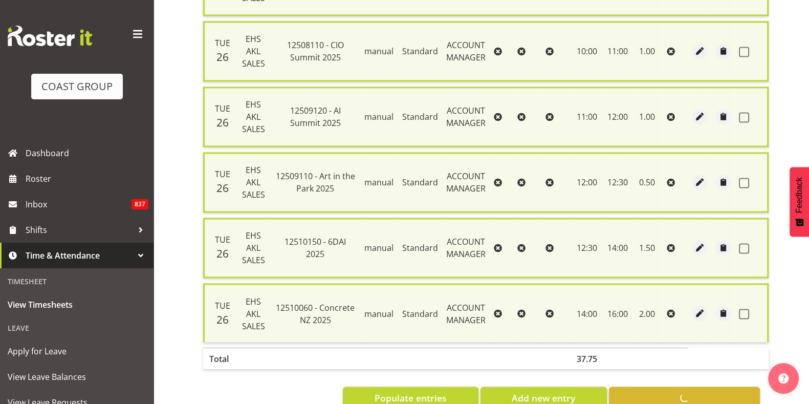
checkbox input "false"
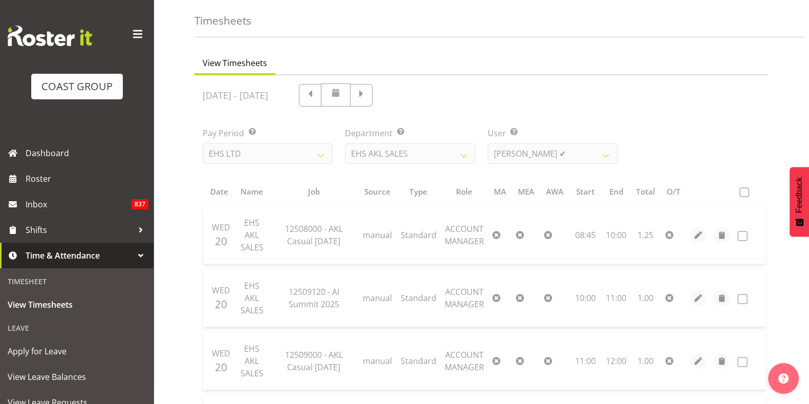
scroll to position [0, 0]
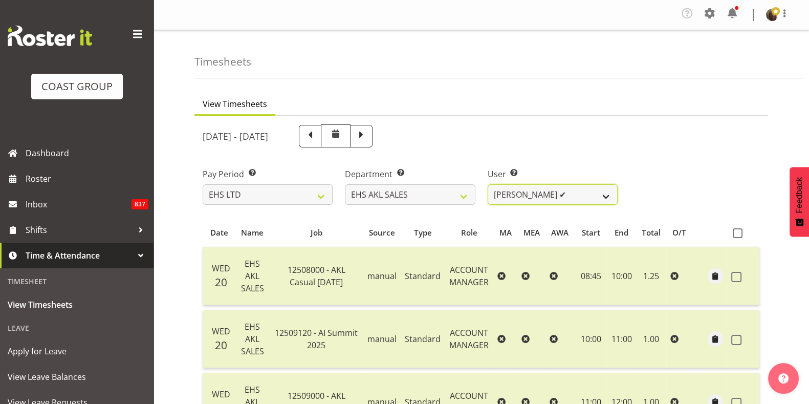
click at [522, 199] on select "Aleisha Midgley ✔ Annie Lister ✔ Bryony Spence ❌ Christina Jaramillo ✔ Dane Bot…" at bounding box center [553, 194] width 130 height 20
select select "1129"
click at [488, 184] on select "Aleisha Midgley ✔ Annie Lister ✔ Bryony Spence ❌ Christina Jaramillo ✔ Dane Bot…" at bounding box center [553, 194] width 130 height 20
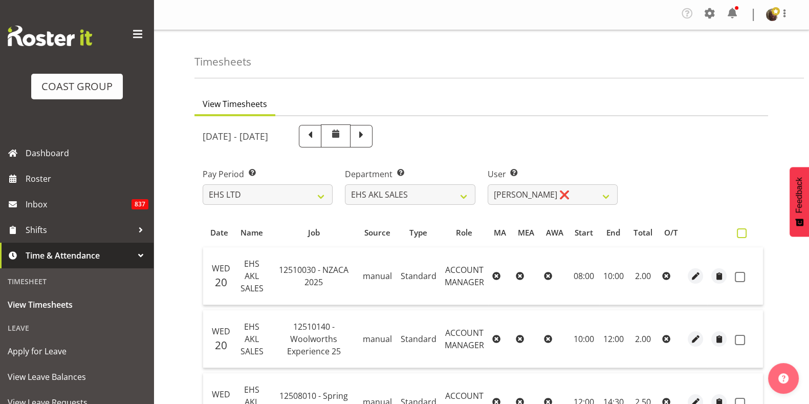
click at [737, 233] on span at bounding box center [742, 233] width 10 height 10
click at [737, 233] on input "checkbox" at bounding box center [740, 233] width 7 height 7
checkbox input "true"
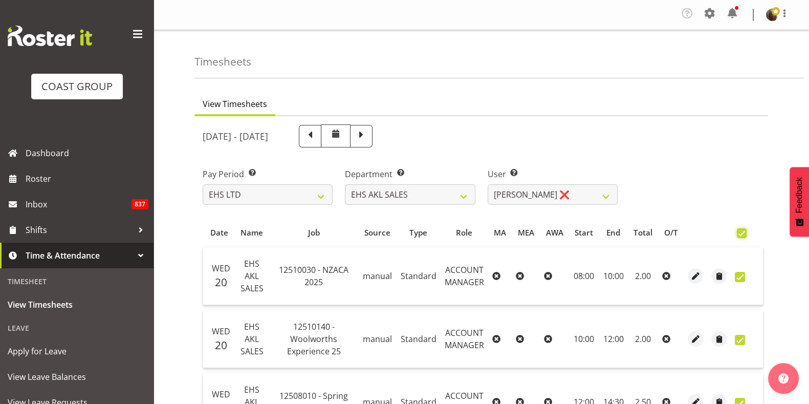
checkbox input "true"
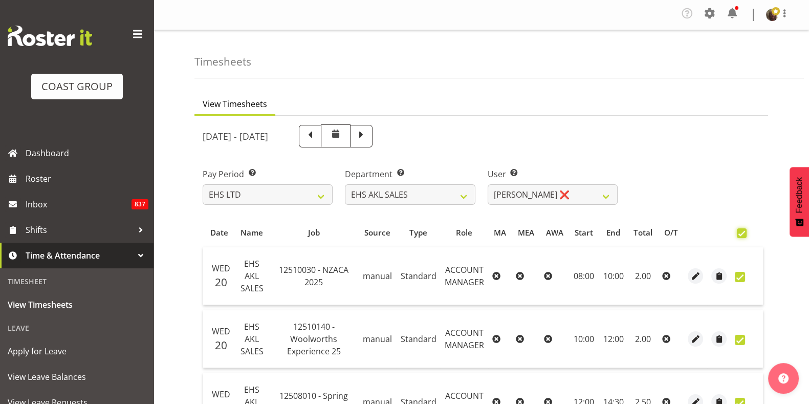
checkbox input "true"
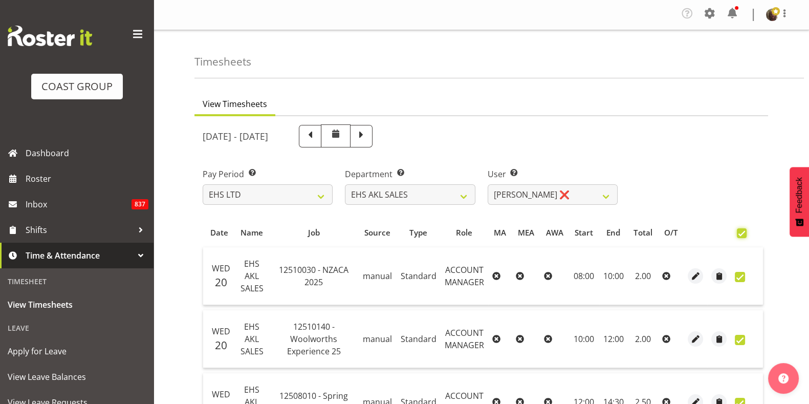
checkbox input "true"
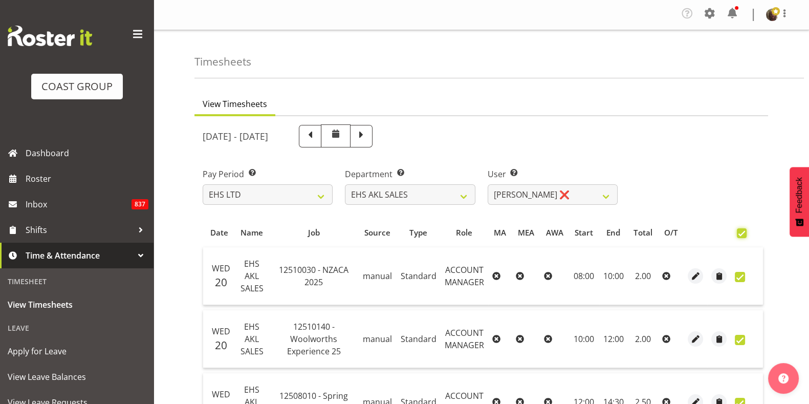
checkbox input "true"
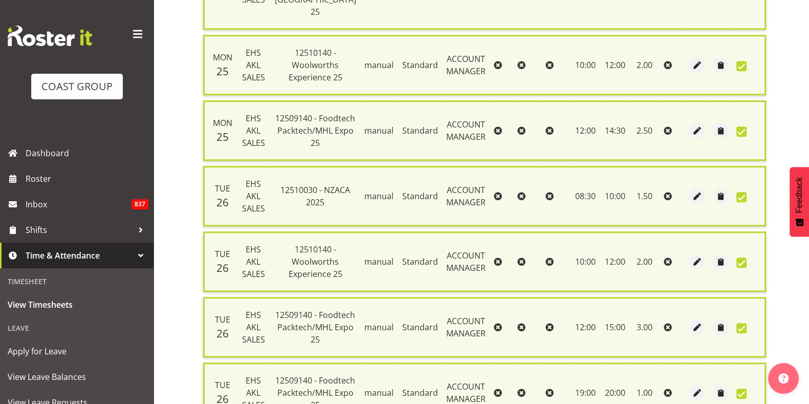
scroll to position [1217, 0]
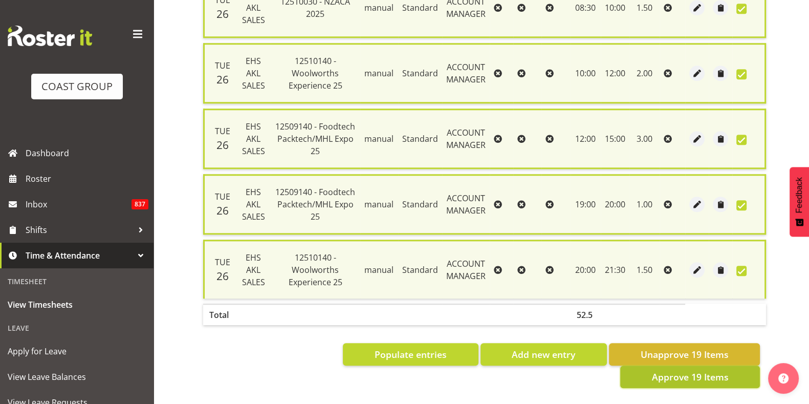
click at [663, 374] on button "Approve 19 Items" at bounding box center [690, 376] width 140 height 23
checkbox input "false"
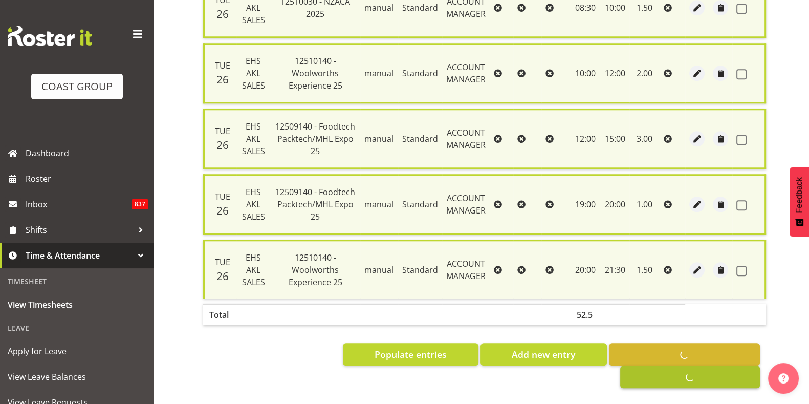
checkbox input "false"
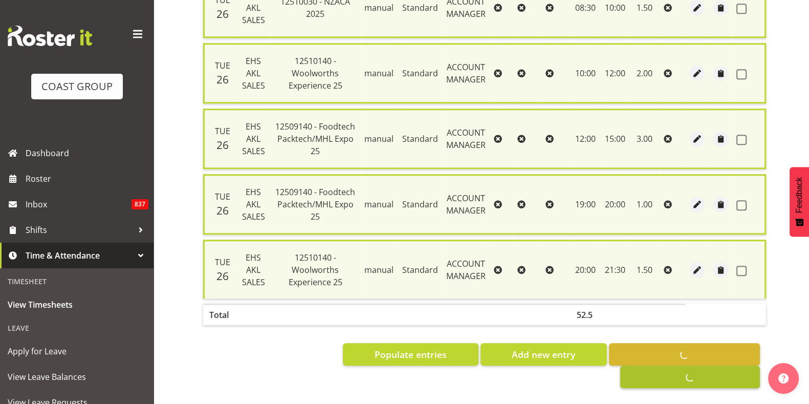
checkbox input "false"
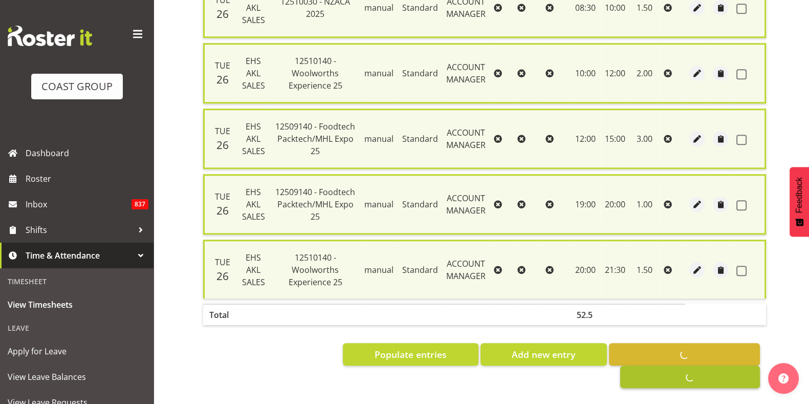
checkbox input "false"
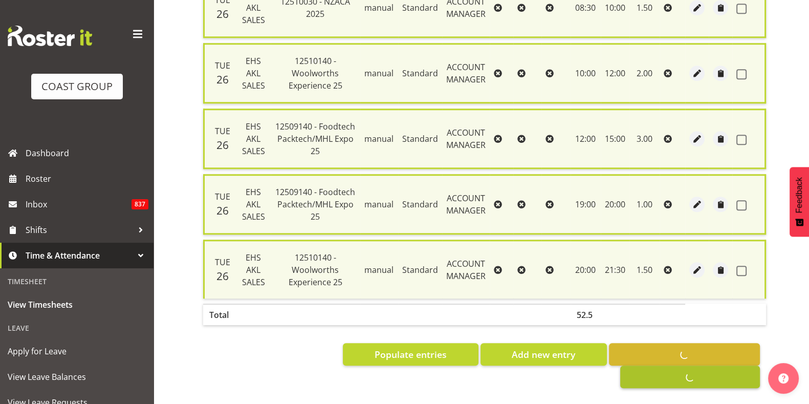
checkbox input "false"
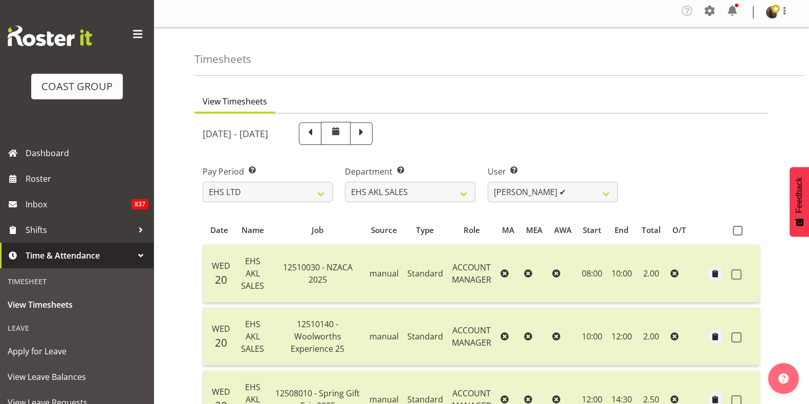
scroll to position [0, 0]
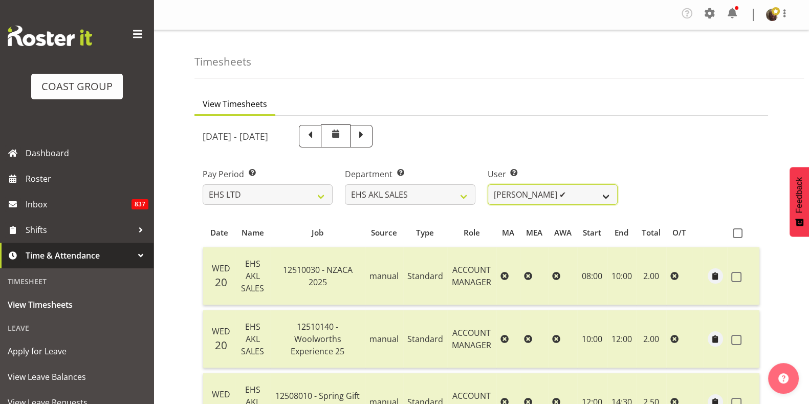
click at [560, 192] on select "Aleisha Midgley ✔ Annie Lister ✔ Bryony Spence ❌ Christina Jaramillo ✔ Dane Bot…" at bounding box center [553, 194] width 130 height 20
select select "11447"
click at [488, 184] on select "Aleisha Midgley ✔ Annie Lister ✔ Bryony Spence ❌ Christina Jaramillo ✔ Dane Bot…" at bounding box center [553, 194] width 130 height 20
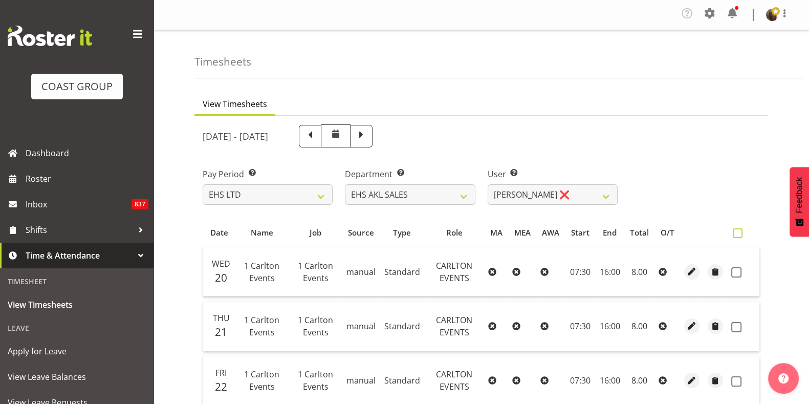
click at [738, 235] on span at bounding box center [738, 233] width 10 height 10
click at [738, 235] on input "checkbox" at bounding box center [736, 233] width 7 height 7
checkbox input "true"
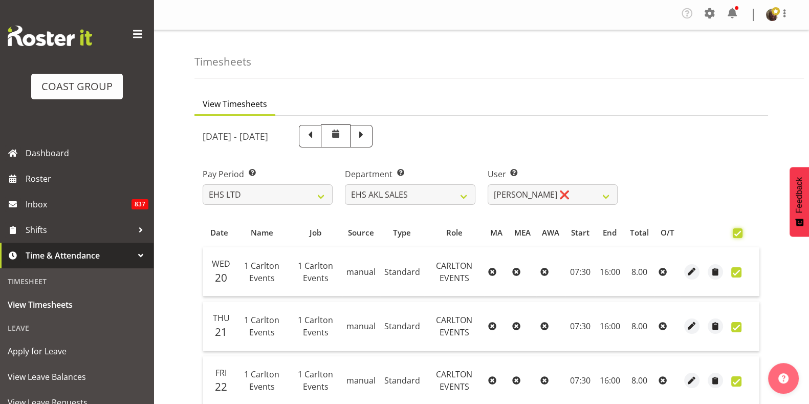
checkbox input "true"
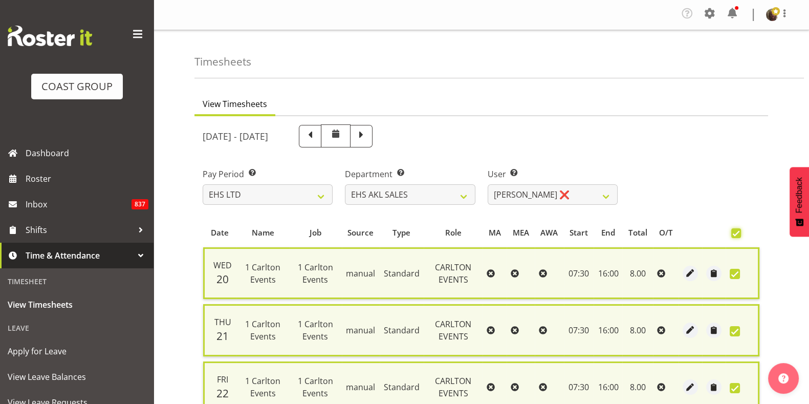
scroll to position [323, 0]
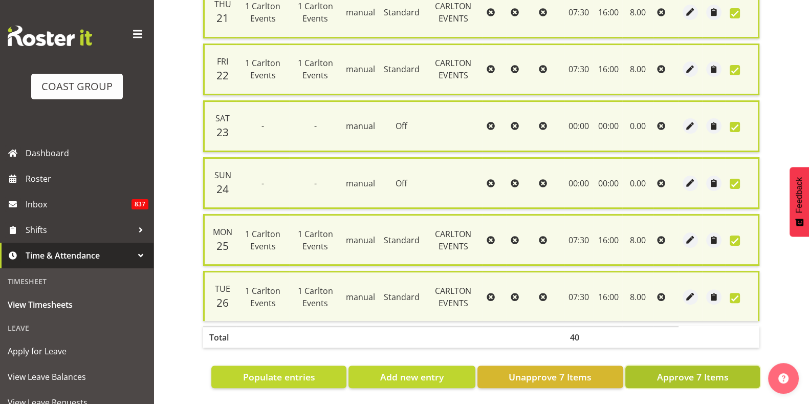
click at [697, 370] on span "Approve 7 Items" at bounding box center [693, 376] width 72 height 13
checkbox input "false"
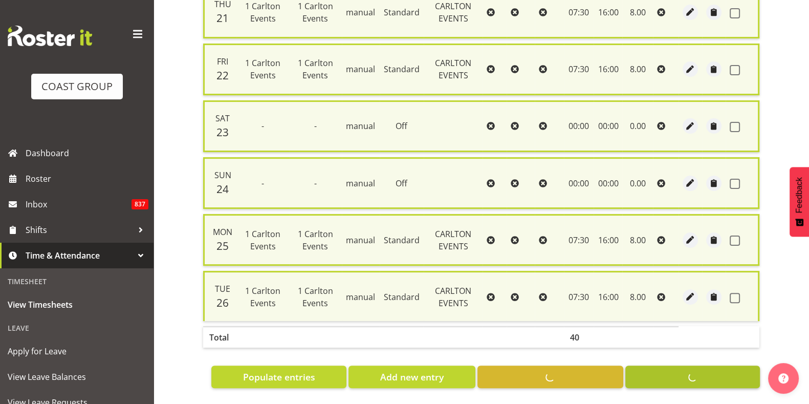
checkbox input "false"
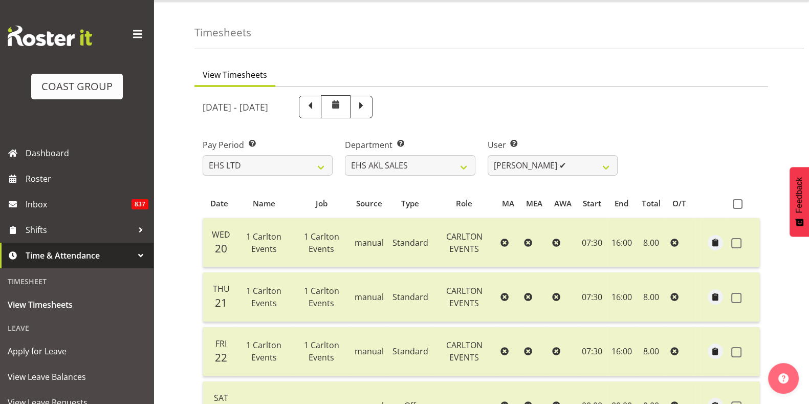
scroll to position [0, 0]
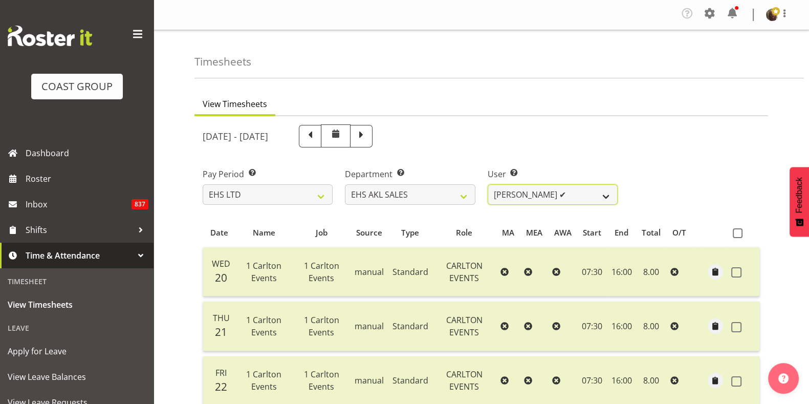
click at [529, 203] on select "Aleisha Midgley ✔ Annie Lister ✔ Bryony Spence ❌ Christina Jaramillo ✔ Dane Bot…" at bounding box center [553, 194] width 130 height 20
select select "1131"
click at [488, 184] on select "Aleisha Midgley ✔ Annie Lister ✔ Bryony Spence ❌ Christina Jaramillo ✔ Dane Bot…" at bounding box center [553, 194] width 130 height 20
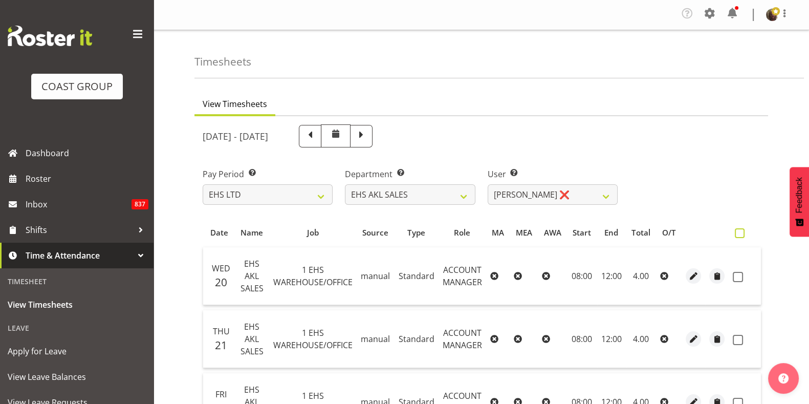
click at [742, 237] on span at bounding box center [740, 233] width 10 height 10
click at [742, 236] on input "checkbox" at bounding box center [738, 233] width 7 height 7
checkbox input "true"
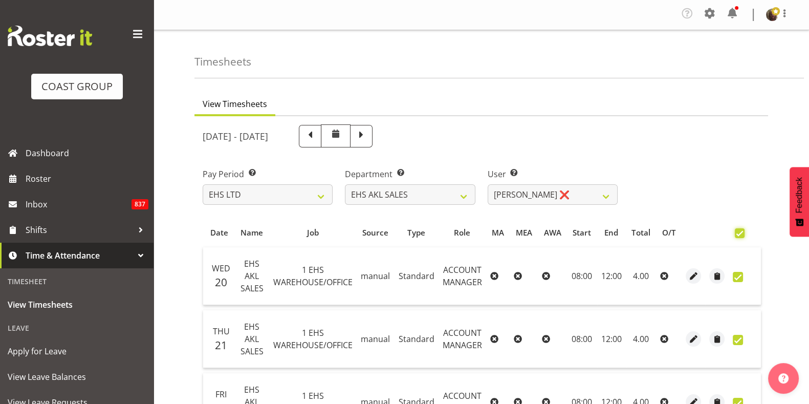
checkbox input "true"
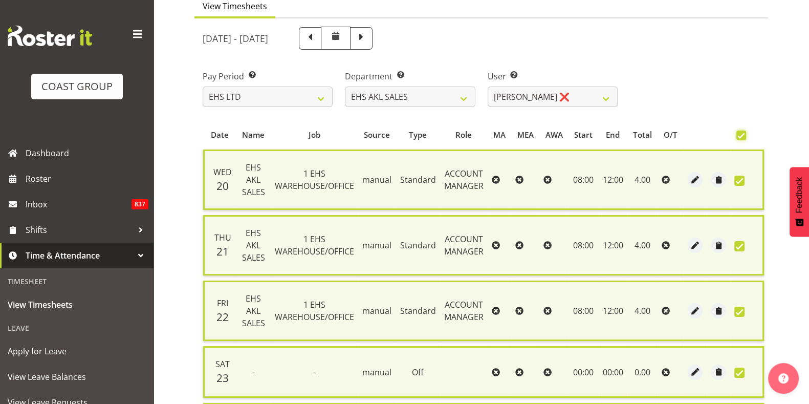
scroll to position [366, 0]
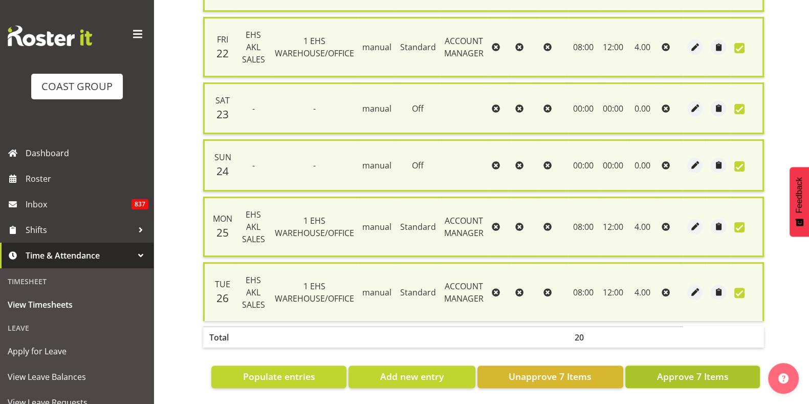
click at [718, 370] on span "Approve 7 Items" at bounding box center [693, 376] width 72 height 13
checkbox input "false"
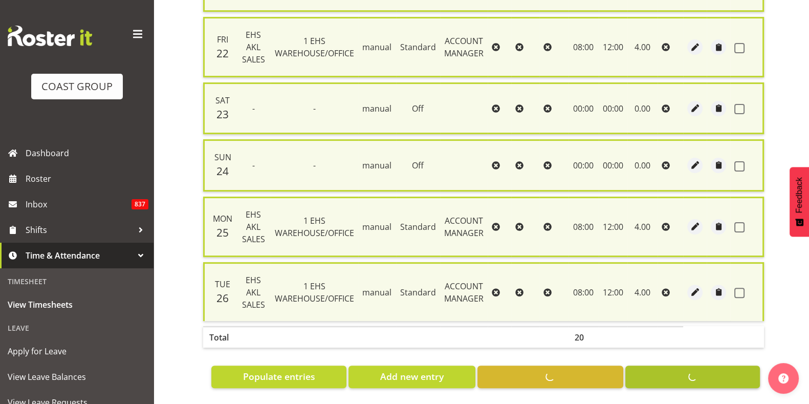
checkbox input "false"
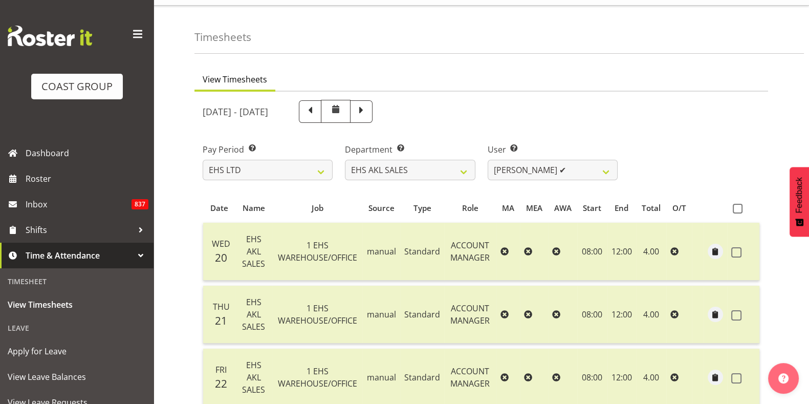
scroll to position [0, 0]
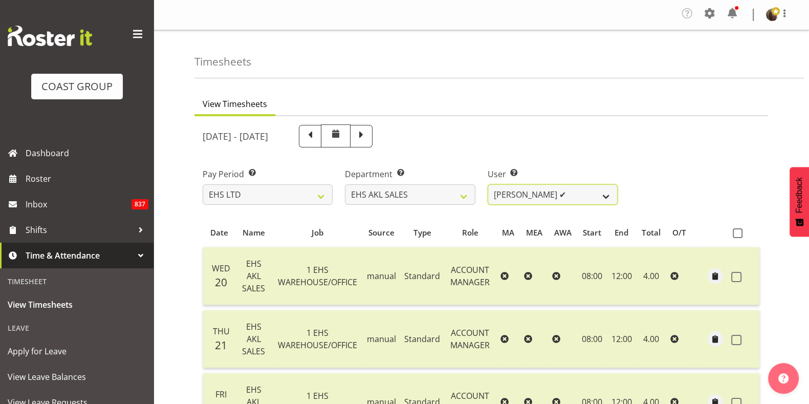
click at [531, 200] on select "[PERSON_NAME] ✔ [PERSON_NAME] ✔ [PERSON_NAME] ❌ [PERSON_NAME] ✔ [PERSON_NAME] ❌…" at bounding box center [553, 194] width 130 height 20
click at [432, 202] on select "EHS AKL CARPET EHS AKL DESIGNER EHS AKL SALES EHS CHC OPS EHS CHC SALES EHS WLG…" at bounding box center [410, 194] width 130 height 20
select select "35"
click at [345, 184] on select "EHS AKL CARPET EHS AKL DESIGNER EHS AKL SALES EHS CHC OPS EHS CHC SALES EHS WLG…" at bounding box center [410, 194] width 130 height 20
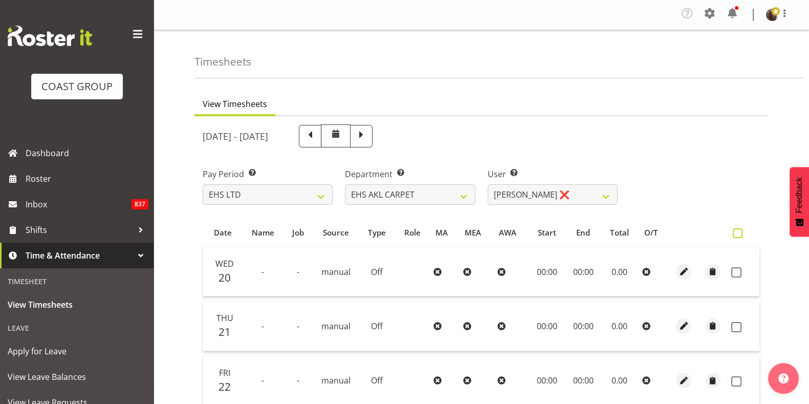
click at [738, 230] on span at bounding box center [738, 233] width 10 height 10
click at [738, 230] on input "checkbox" at bounding box center [736, 233] width 7 height 7
checkbox input "true"
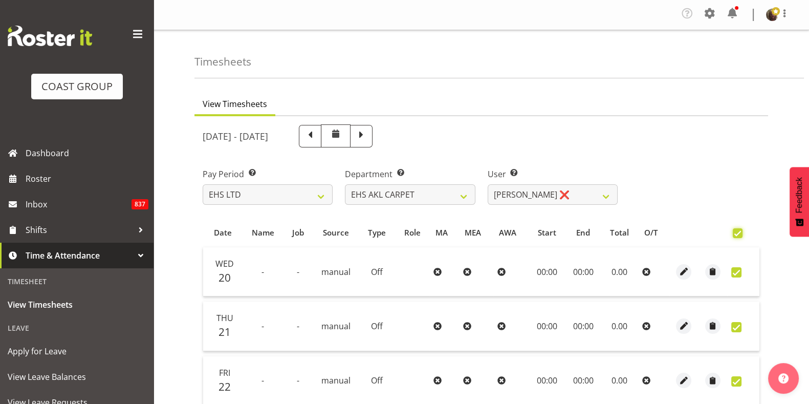
checkbox input "true"
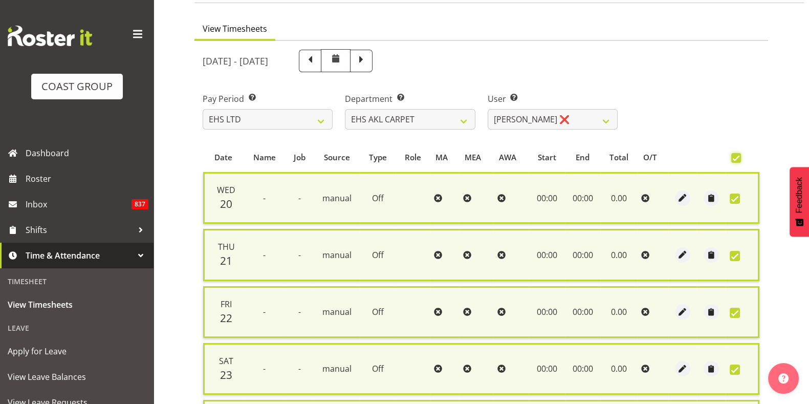
scroll to position [72, 0]
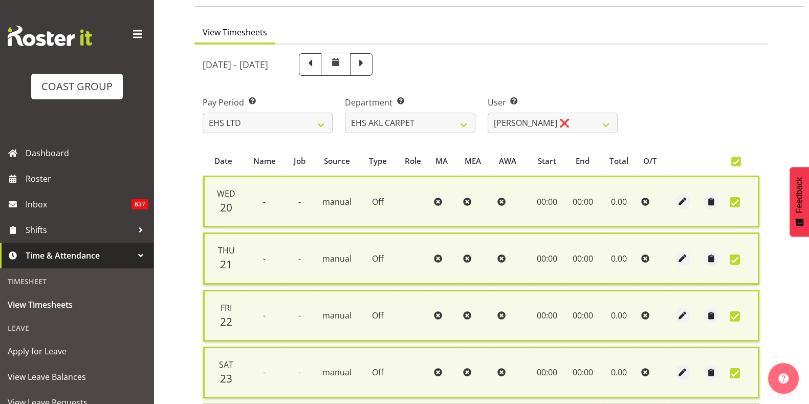
click at [741, 161] on span at bounding box center [736, 162] width 10 height 10
click at [738, 161] on input "checkbox" at bounding box center [734, 161] width 7 height 7
checkbox input "false"
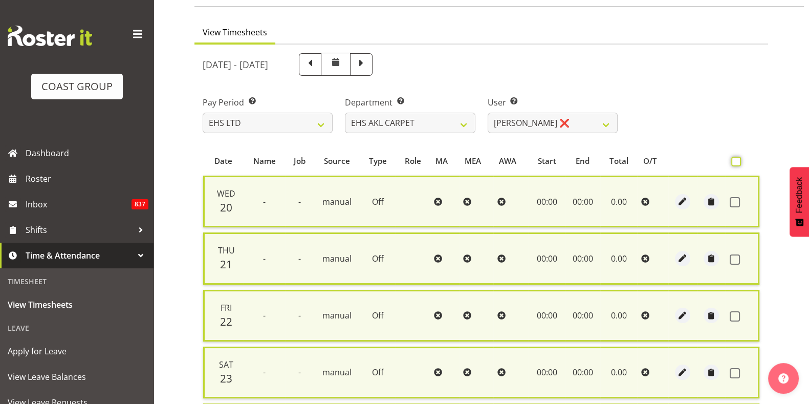
checkbox input "false"
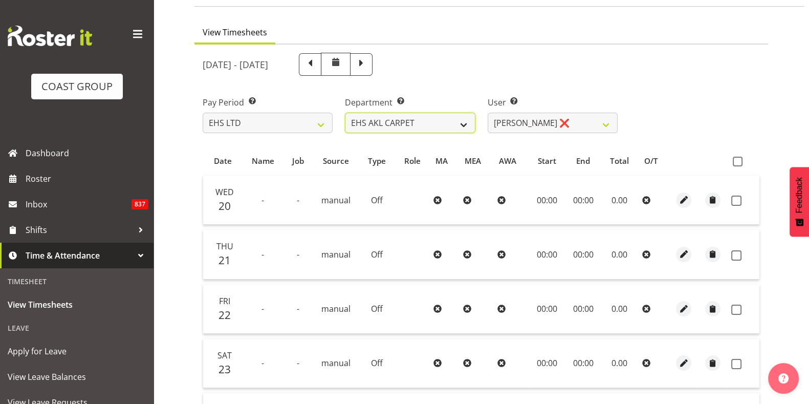
click at [459, 126] on select "EHS AKL CARPET EHS AKL DESIGNER EHS AKL SALES EHS CHC OPS EHS CHC SALES EHS WLG…" at bounding box center [410, 123] width 130 height 20
select select "37"
click at [345, 113] on select "EHS AKL CARPET EHS AKL DESIGNER EHS AKL SALES EHS CHC OPS EHS CHC SALES EHS WLG…" at bounding box center [410, 123] width 130 height 20
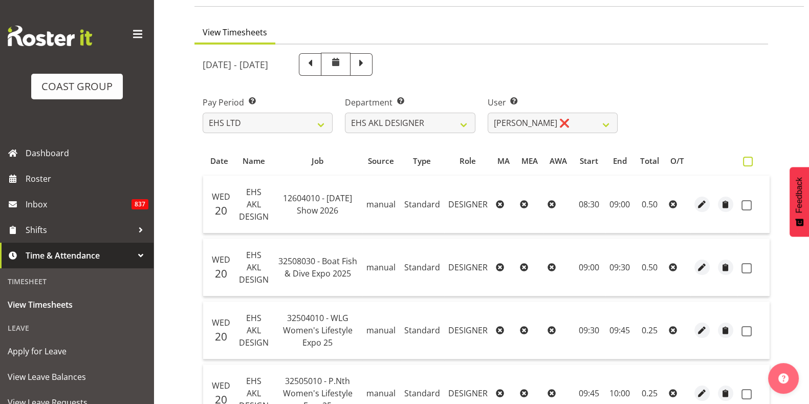
click at [749, 162] on span at bounding box center [748, 162] width 10 height 10
click at [749, 162] on input "checkbox" at bounding box center [746, 161] width 7 height 7
checkbox input "true"
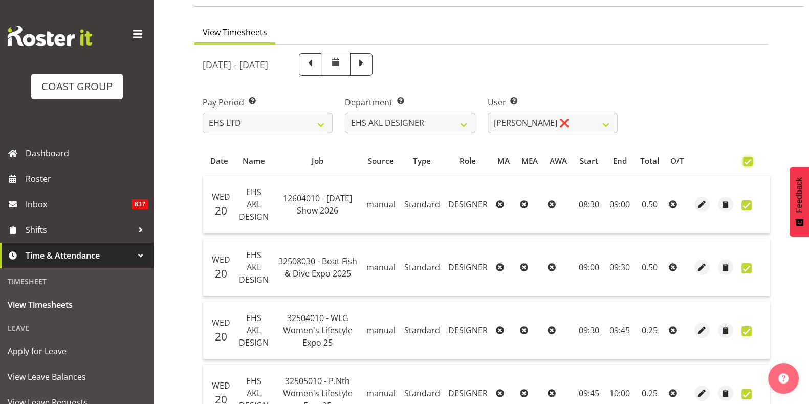
checkbox input "true"
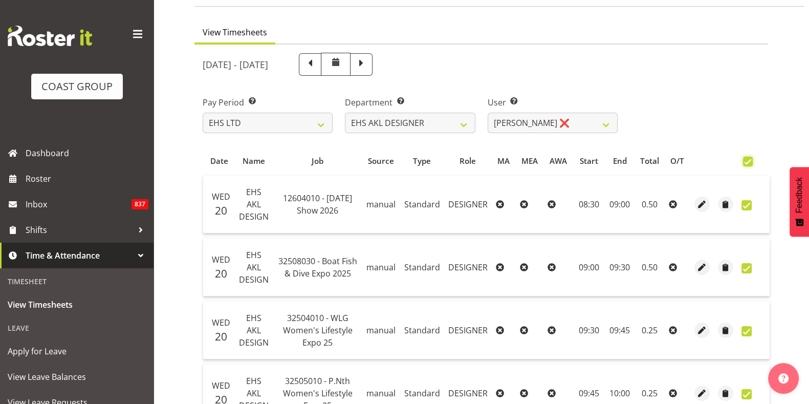
checkbox input "true"
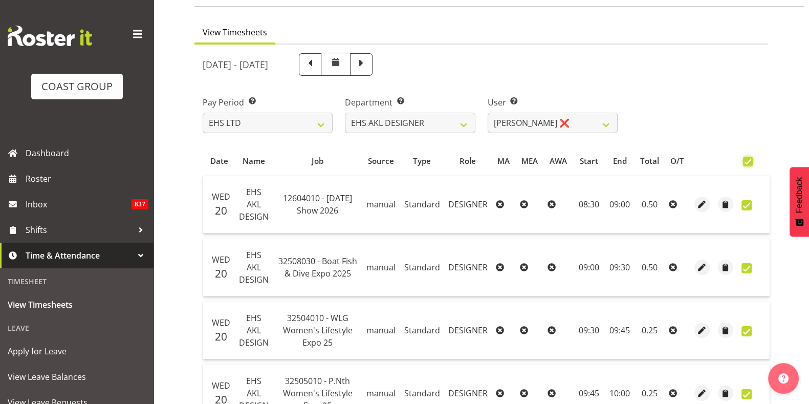
checkbox input "true"
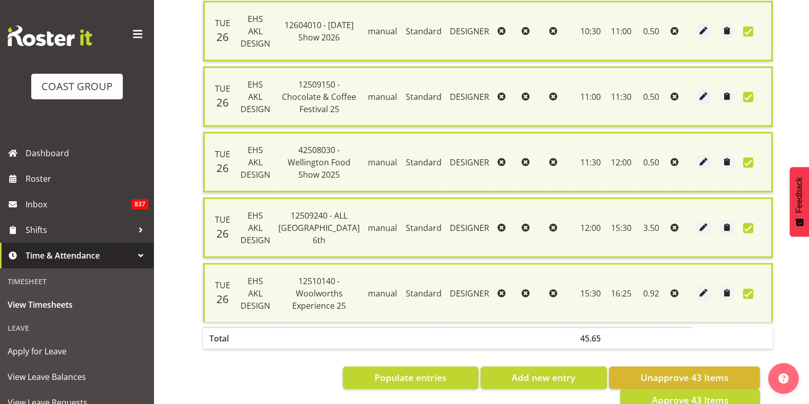
scroll to position [2743, 0]
click at [691, 393] on span "Approve 43 Items" at bounding box center [690, 399] width 77 height 13
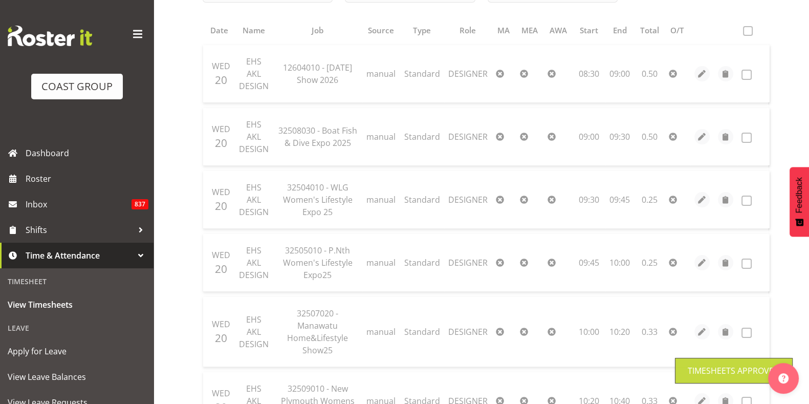
scroll to position [0, 0]
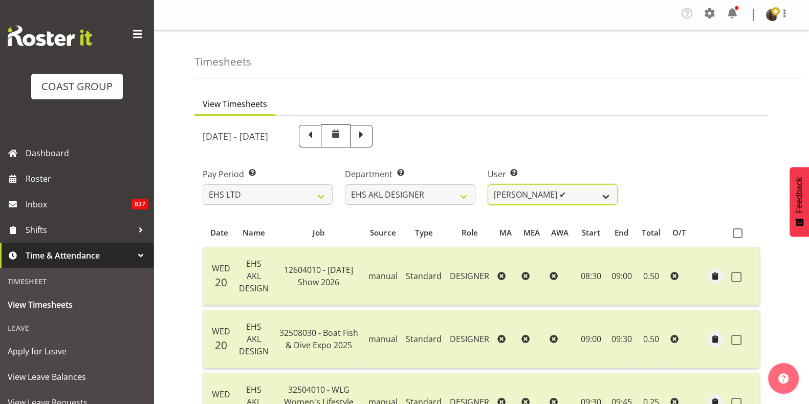
click at [578, 197] on select "[PERSON_NAME] ✔ [PERSON_NAME] ✔ [PERSON_NAME] ❌ [PERSON_NAME] ❌ [PERSON_NAME] ✔" at bounding box center [553, 194] width 130 height 20
click at [488, 184] on select "[PERSON_NAME] ✔ [PERSON_NAME] ✔ [PERSON_NAME] ❌ [PERSON_NAME] ❌ [PERSON_NAME] ✔" at bounding box center [553, 194] width 130 height 20
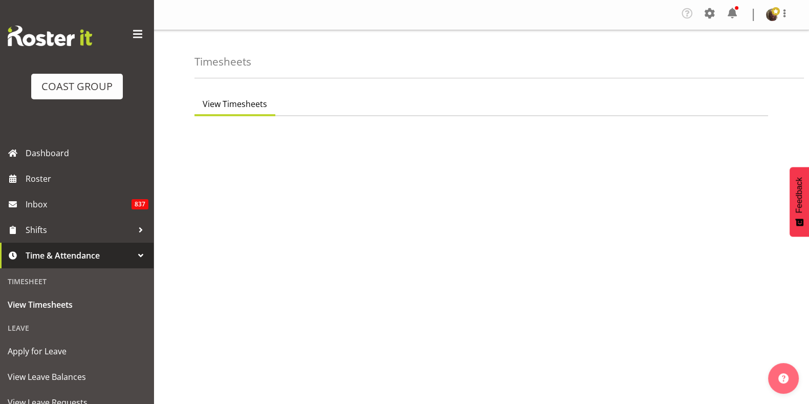
select select "7"
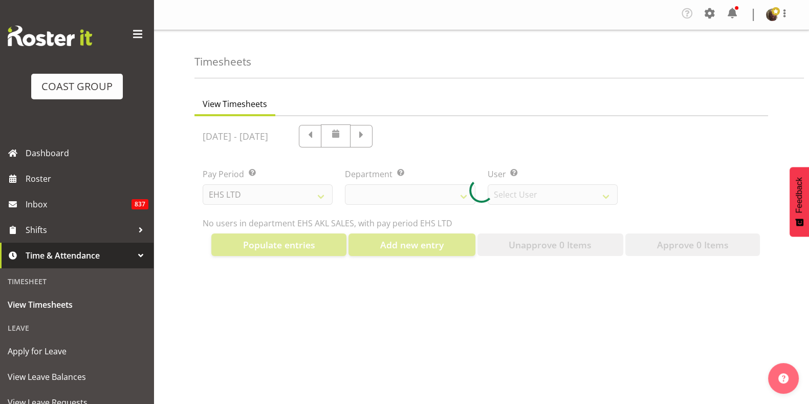
select select "40"
select select "1124"
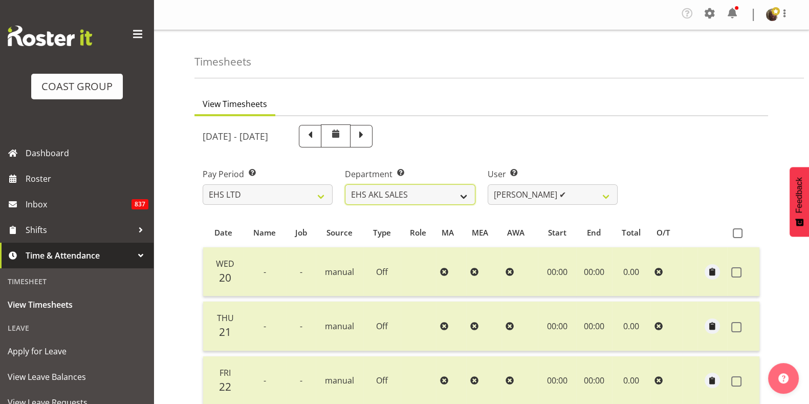
click at [458, 195] on select "EHS AKL CARPET EHS AKL DESIGNER EHS AKL SALES EHS CHC OPS EHS CHC SALES EHS WLG…" at bounding box center [410, 194] width 130 height 20
select select "37"
click at [345, 184] on select "EHS AKL CARPET EHS AKL DESIGNER EHS AKL SALES EHS CHC OPS EHS CHC SALES EHS WLG…" at bounding box center [410, 194] width 130 height 20
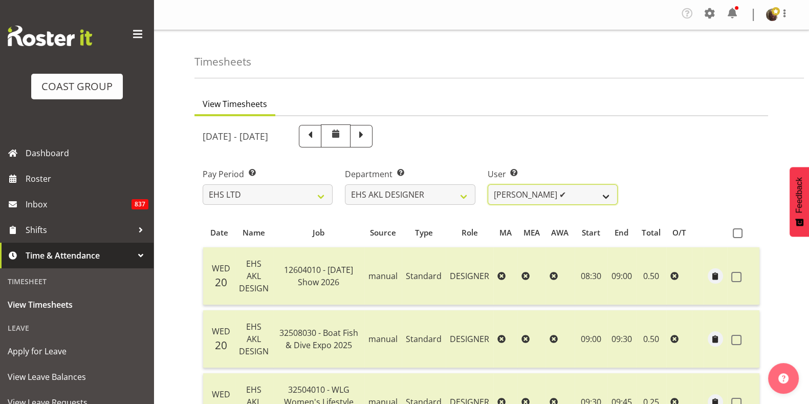
click at [604, 198] on select "[PERSON_NAME] ✔ [PERSON_NAME] ✔ [PERSON_NAME] ❌ [PERSON_NAME] ❌ [PERSON_NAME] ✔" at bounding box center [553, 194] width 130 height 20
select select "10807"
click at [488, 184] on select "[PERSON_NAME] ✔ [PERSON_NAME] ✔ [PERSON_NAME] ❌ [PERSON_NAME] ❌ [PERSON_NAME] ✔" at bounding box center [553, 194] width 130 height 20
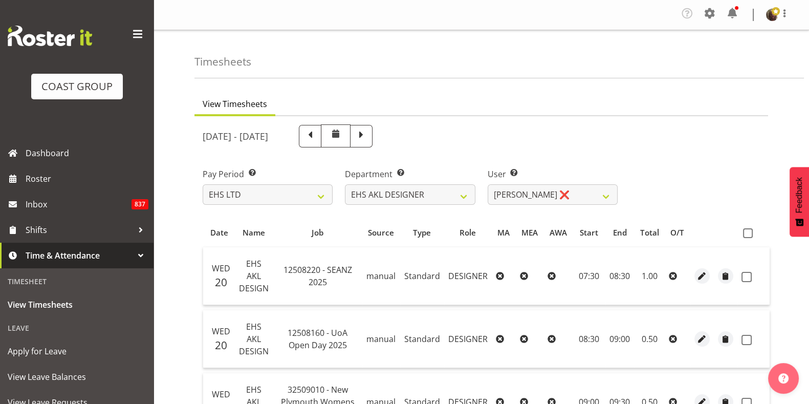
click at [743, 233] on span at bounding box center [748, 233] width 10 height 10
click at [743, 233] on input "checkbox" at bounding box center [746, 233] width 7 height 7
checkbox input "true"
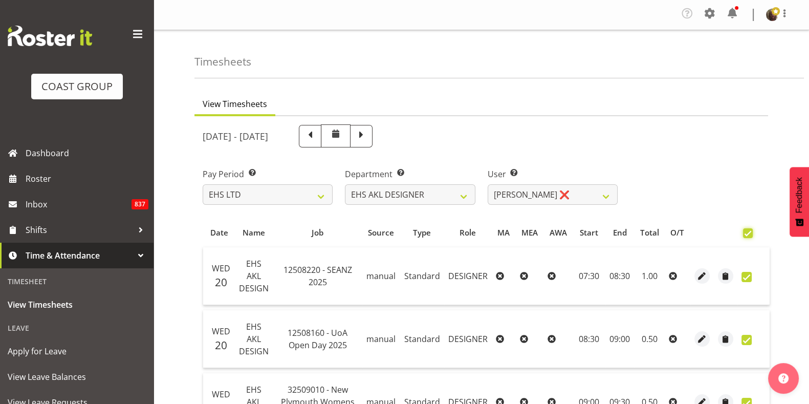
checkbox input "true"
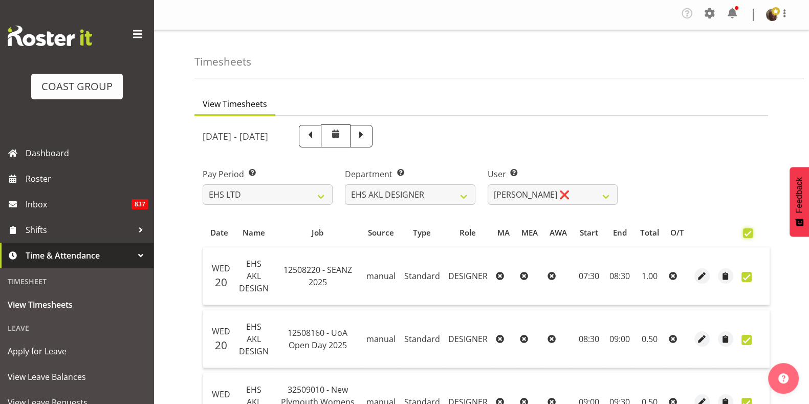
checkbox input "true"
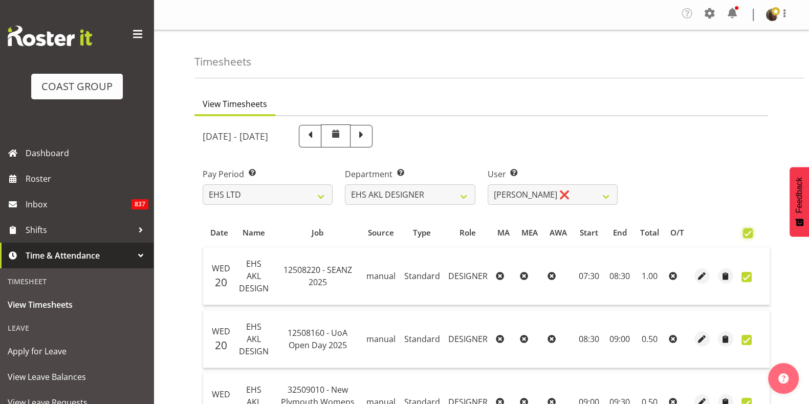
checkbox input "true"
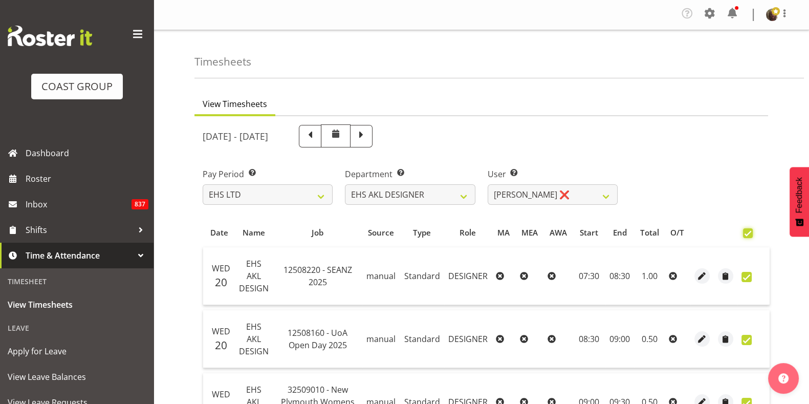
checkbox input "true"
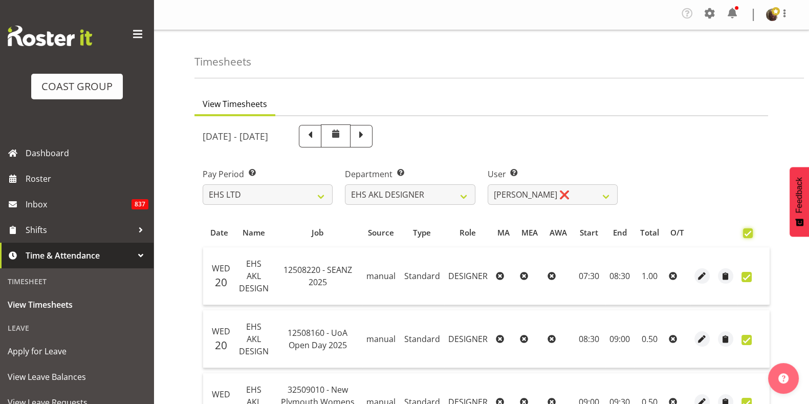
checkbox input "true"
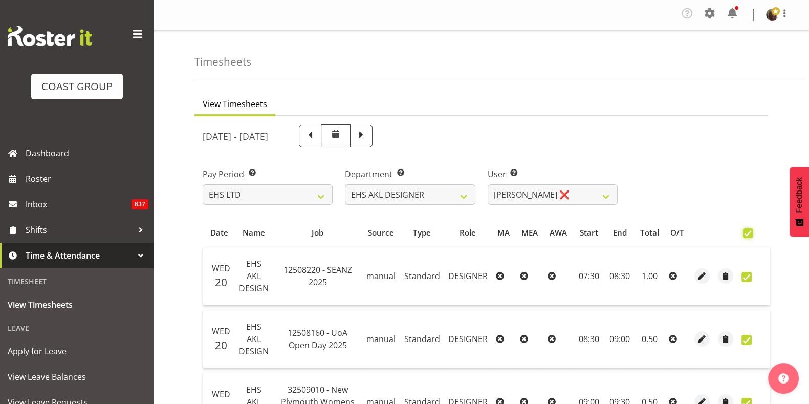
checkbox input "true"
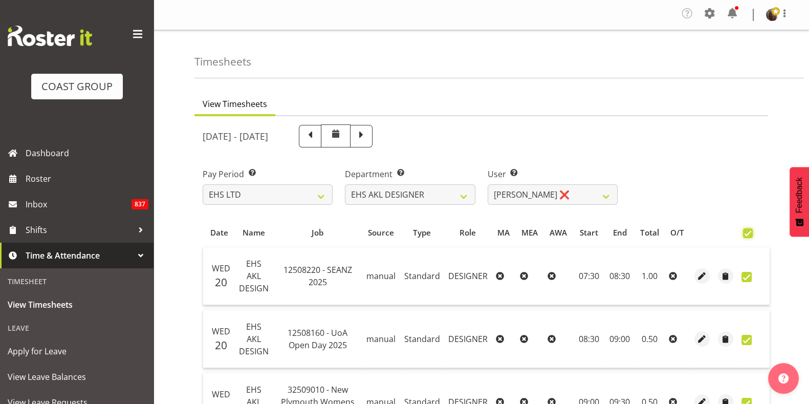
checkbox input "true"
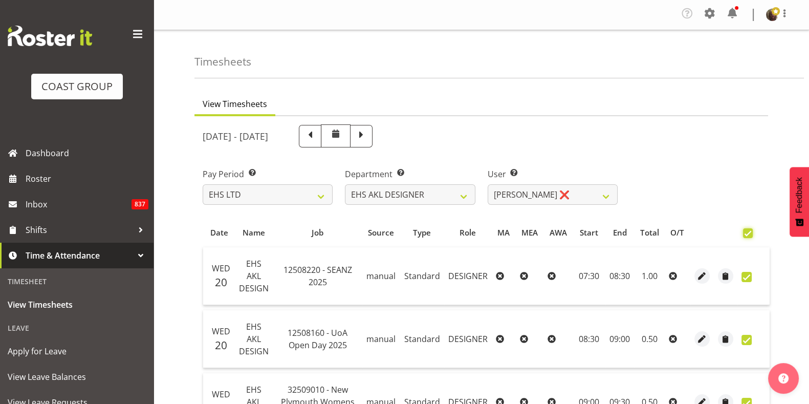
checkbox input "true"
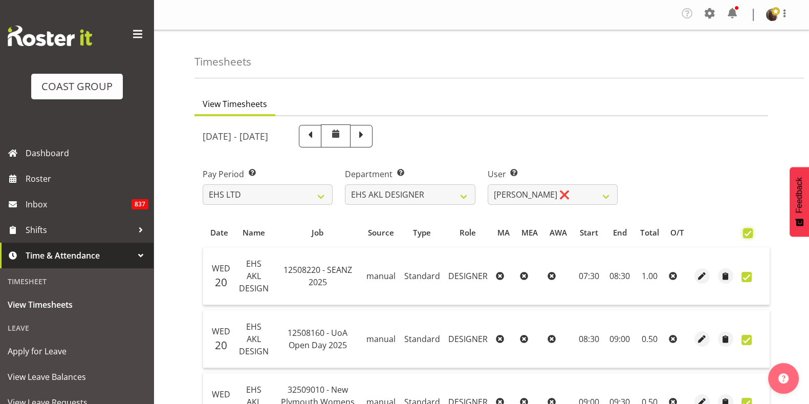
checkbox input "true"
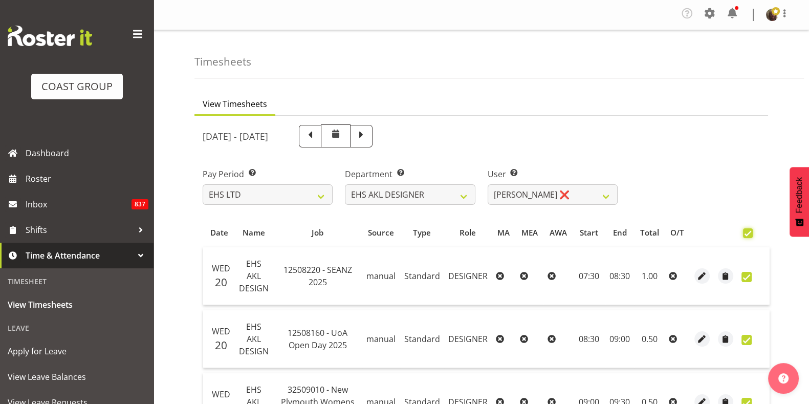
checkbox input "true"
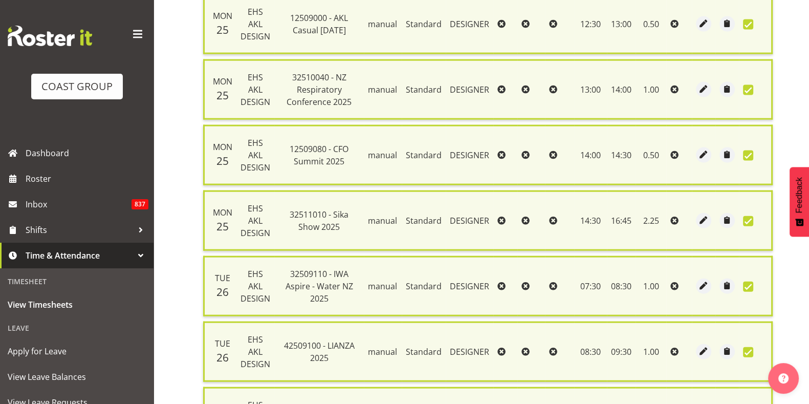
scroll to position [3037, 0]
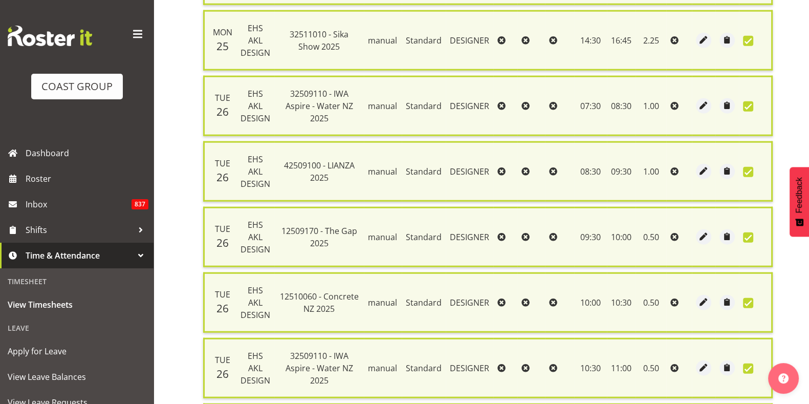
checkbox input "false"
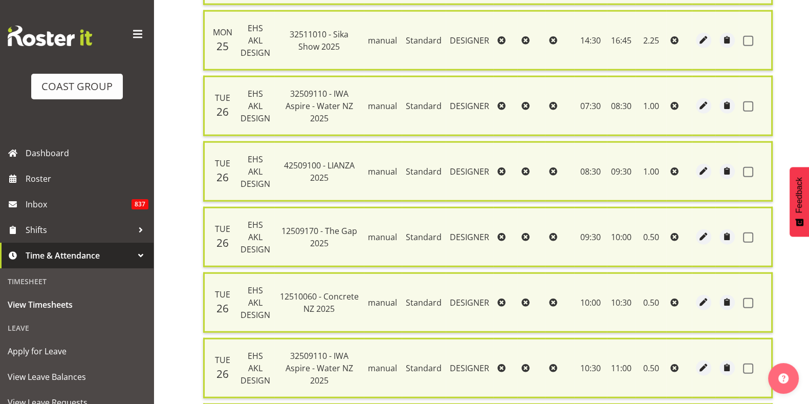
checkbox input "false"
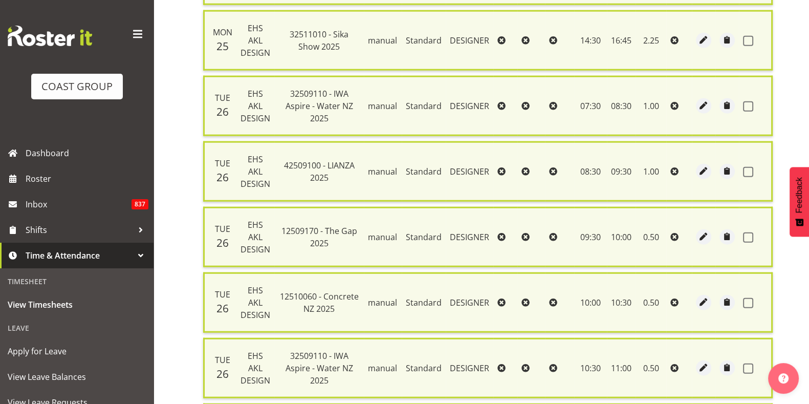
checkbox input "false"
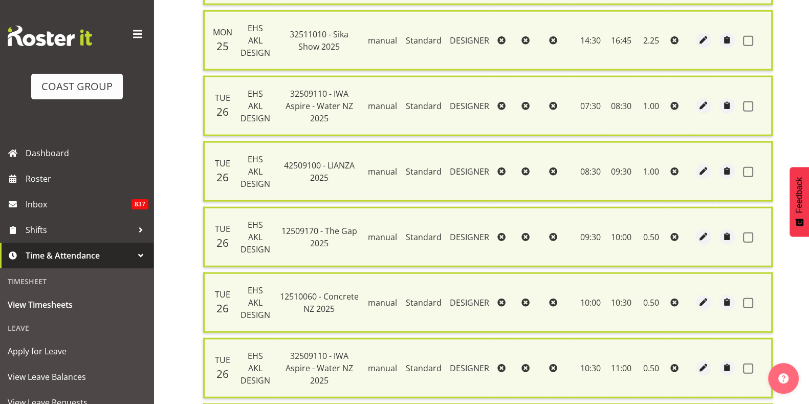
checkbox input "false"
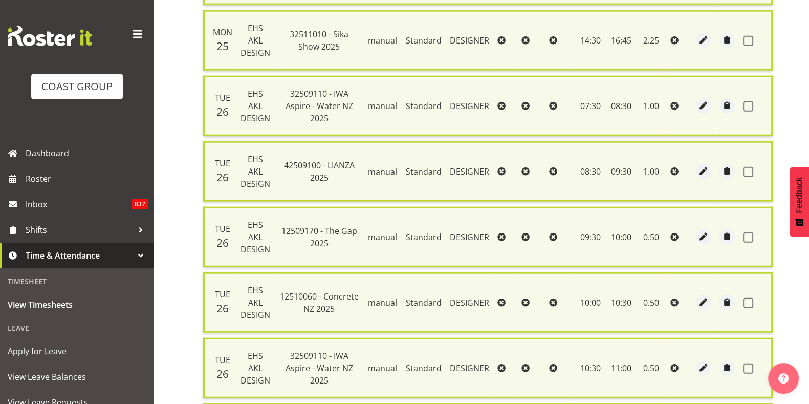
checkbox input "false"
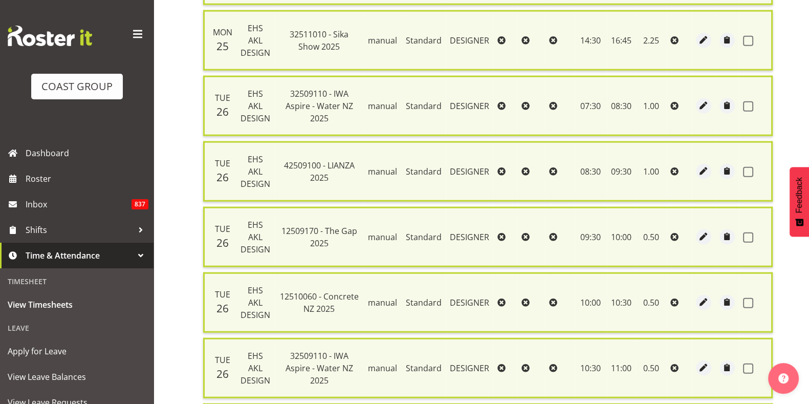
checkbox input "false"
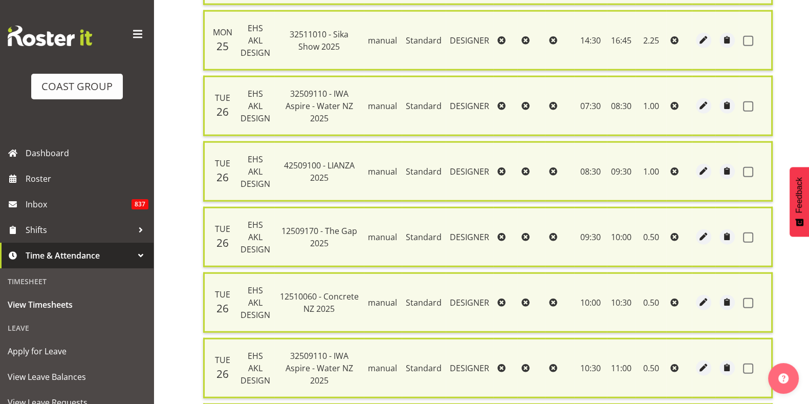
checkbox input "false"
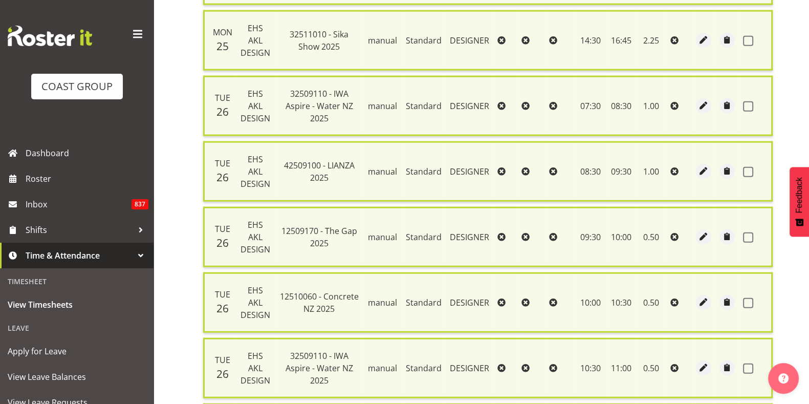
checkbox input "false"
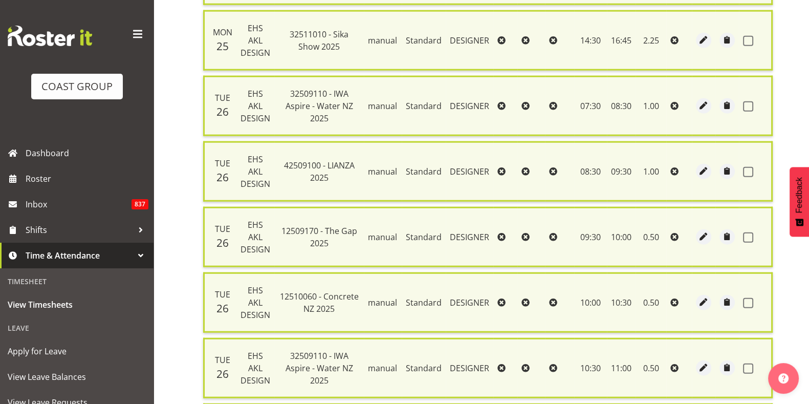
checkbox input "false"
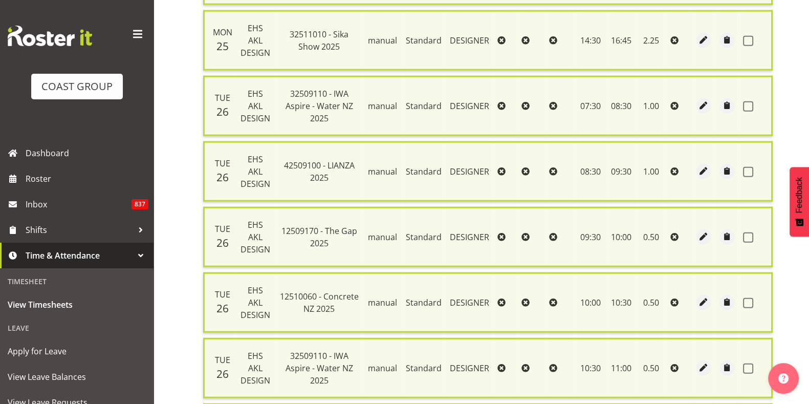
checkbox input "false"
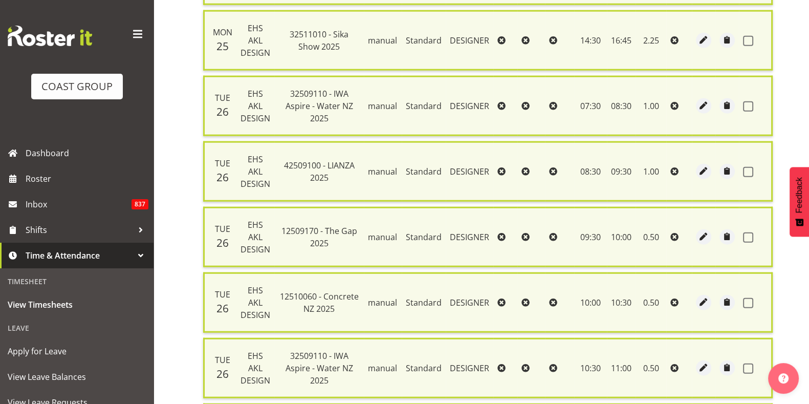
checkbox input "false"
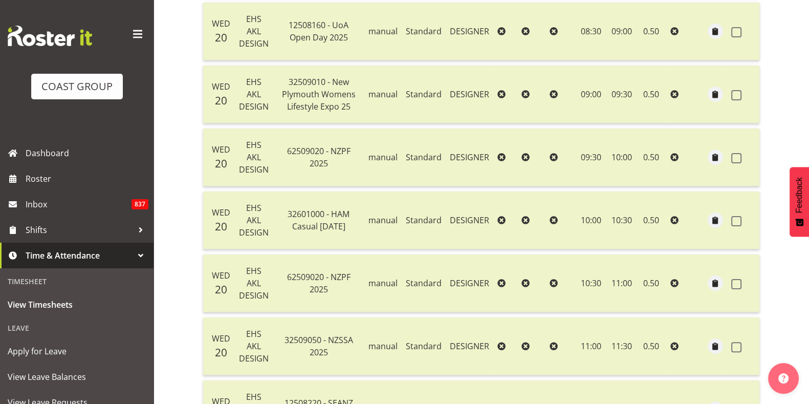
scroll to position [0, 0]
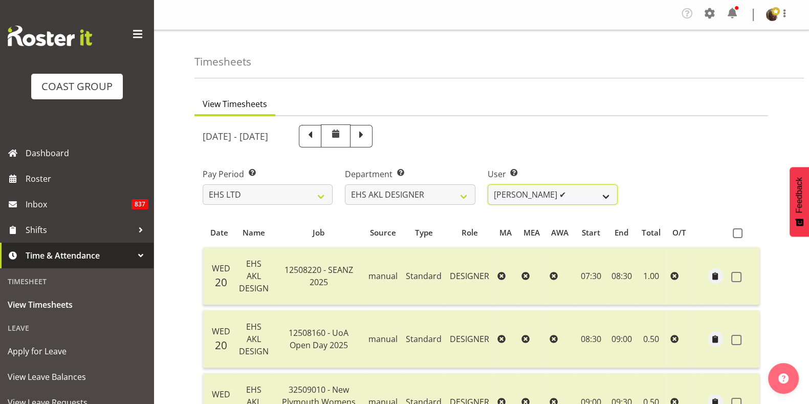
click at [557, 190] on select "[PERSON_NAME] ✔ [PERSON_NAME] ✔ [PERSON_NAME] ✔ [PERSON_NAME] ❌ [PERSON_NAME] ✔" at bounding box center [553, 194] width 130 height 20
select select "6856"
click at [488, 184] on select "[PERSON_NAME] ✔ [PERSON_NAME] ✔ [PERSON_NAME] ✔ [PERSON_NAME] ❌ [PERSON_NAME] ✔" at bounding box center [553, 194] width 130 height 20
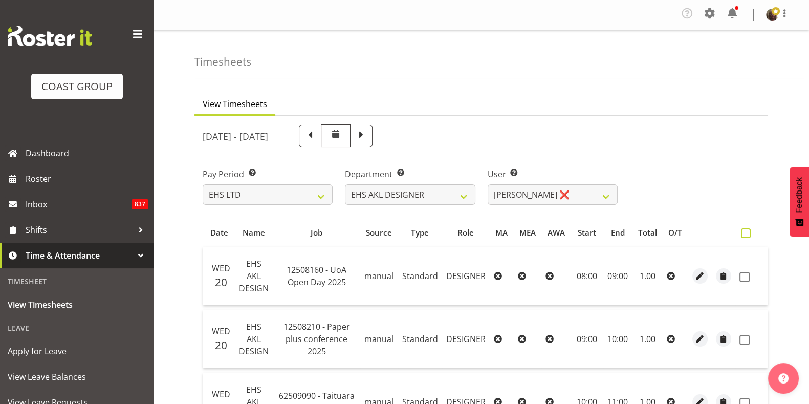
click at [747, 234] on span at bounding box center [746, 233] width 10 height 10
click at [747, 234] on input "checkbox" at bounding box center [744, 233] width 7 height 7
checkbox input "true"
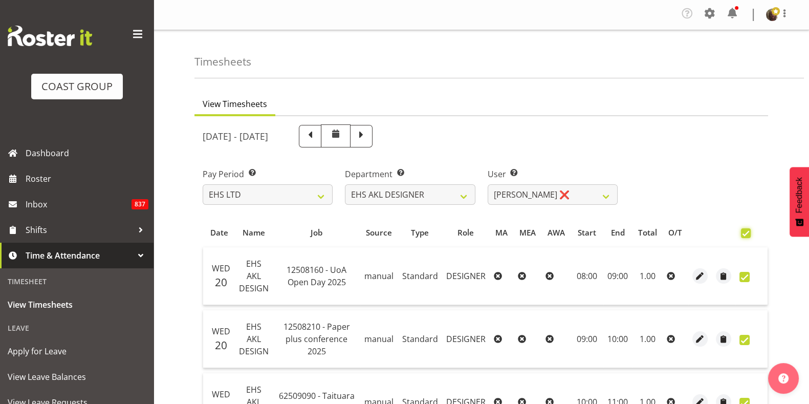
checkbox input "true"
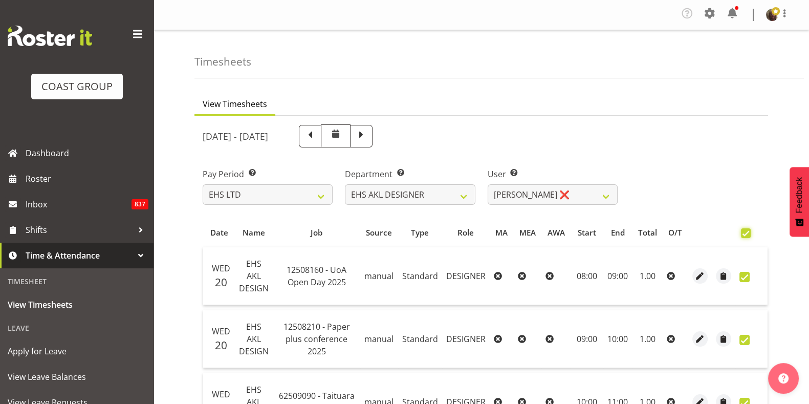
checkbox input "true"
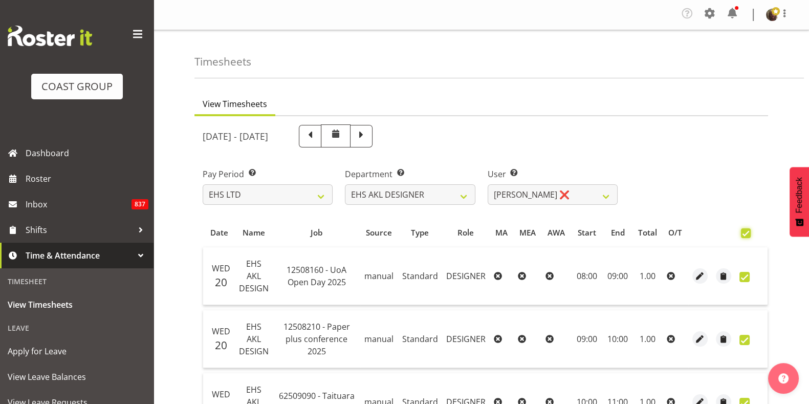
checkbox input "true"
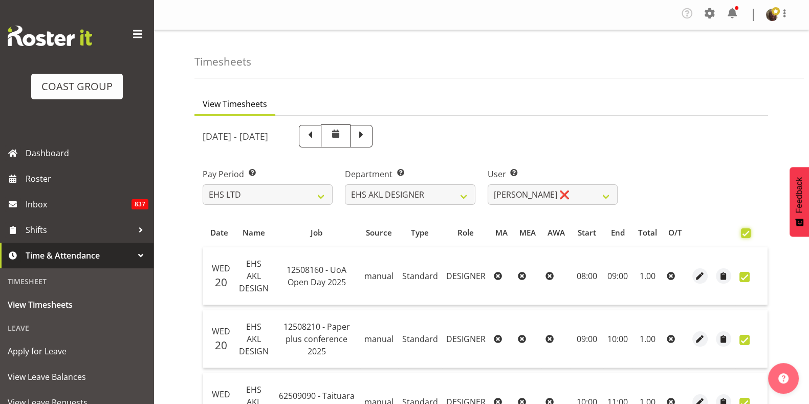
checkbox input "true"
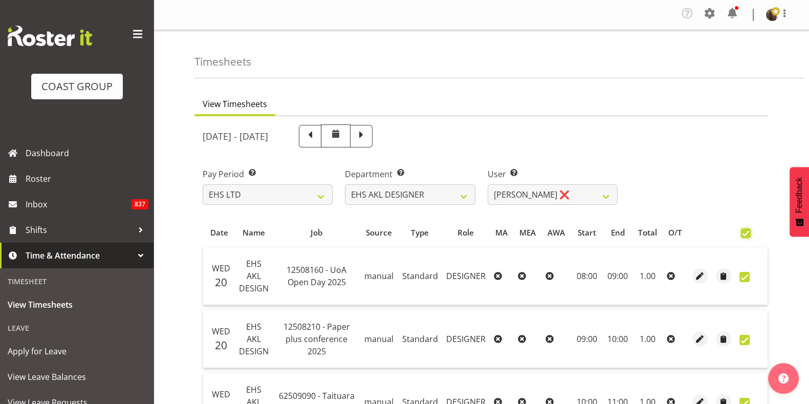
checkbox input "true"
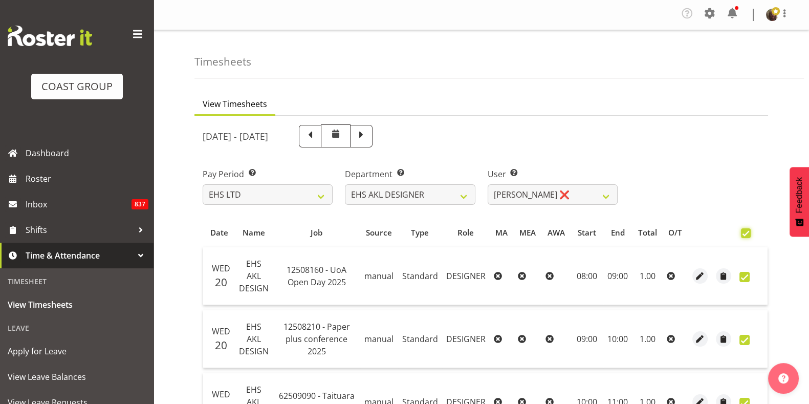
checkbox input "true"
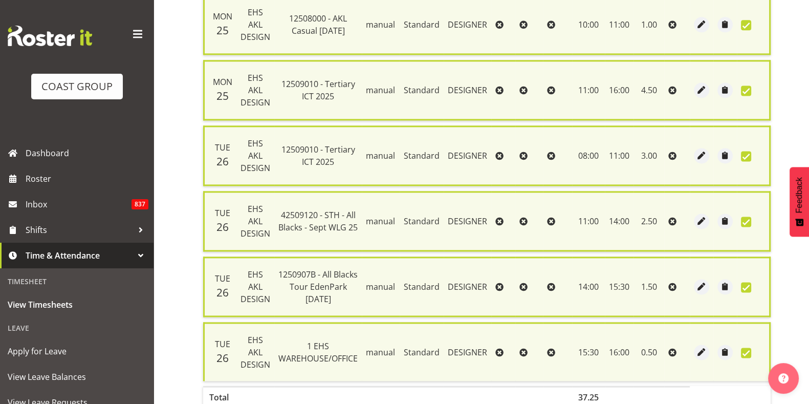
scroll to position [1809, 0]
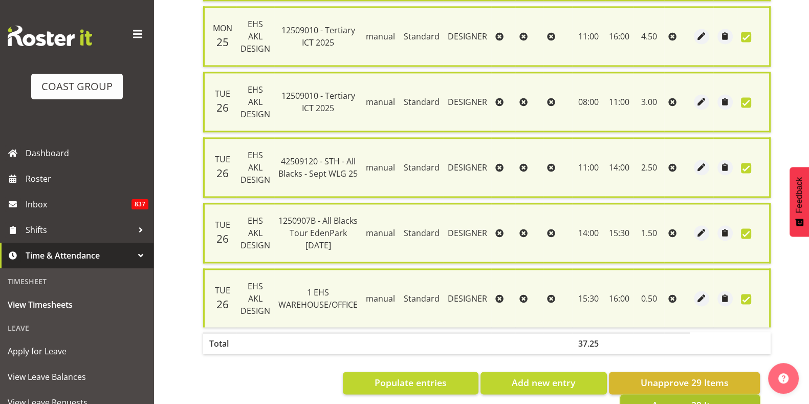
click at [661, 398] on span "Approve 29 Items" at bounding box center [690, 404] width 77 height 13
checkbox input "false"
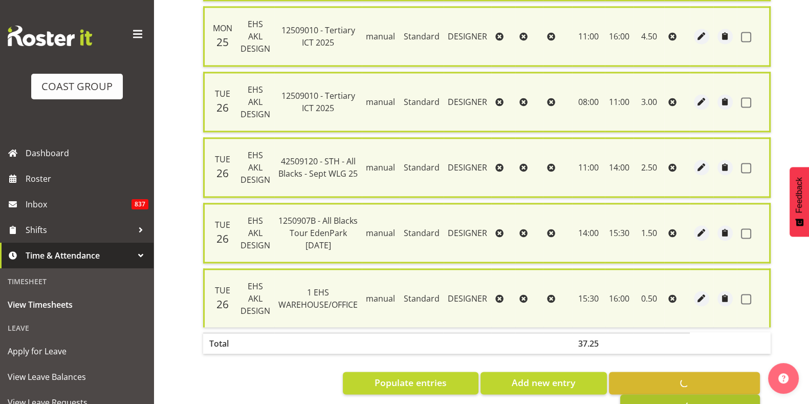
checkbox input "false"
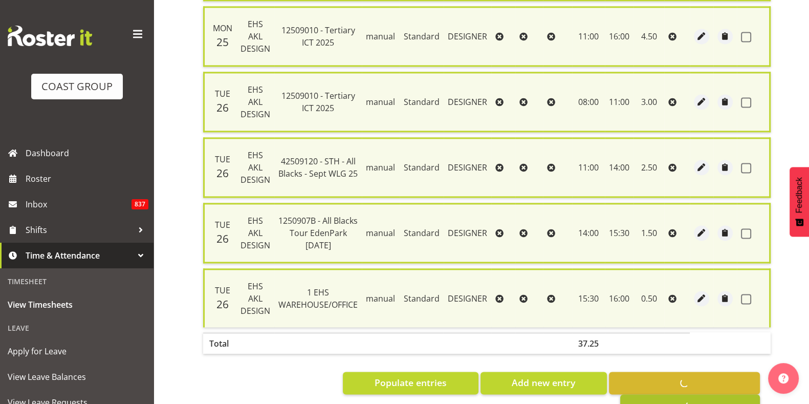
checkbox input "false"
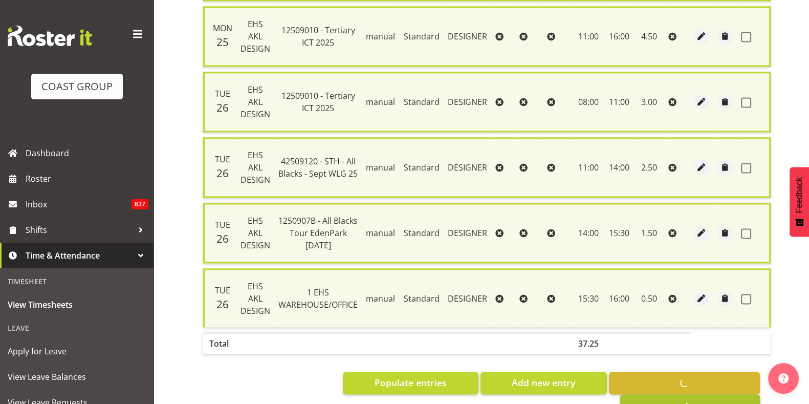
checkbox input "false"
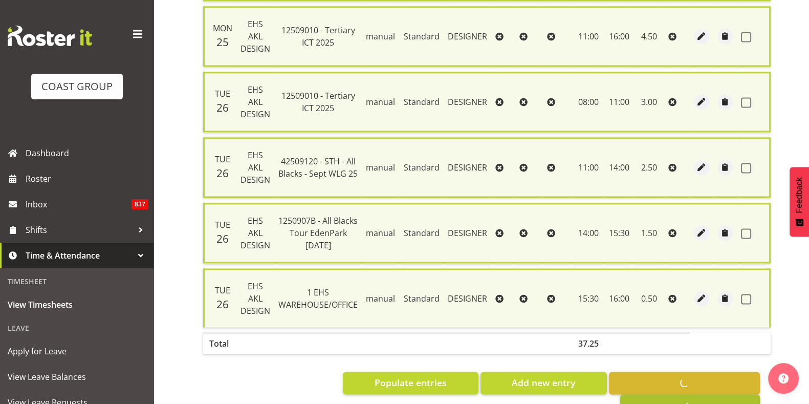
checkbox input "false"
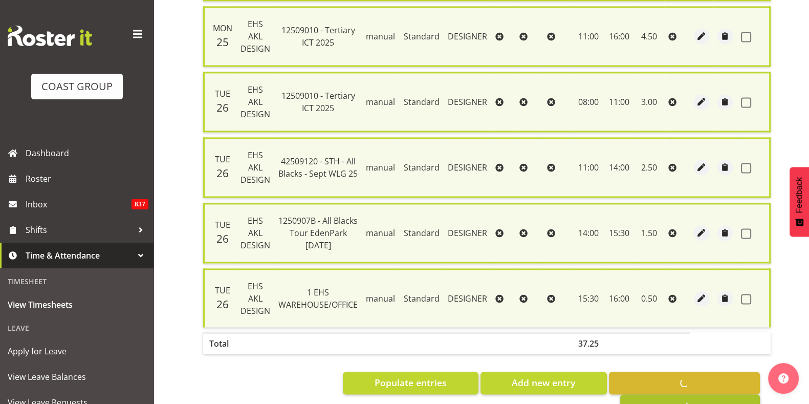
checkbox input "false"
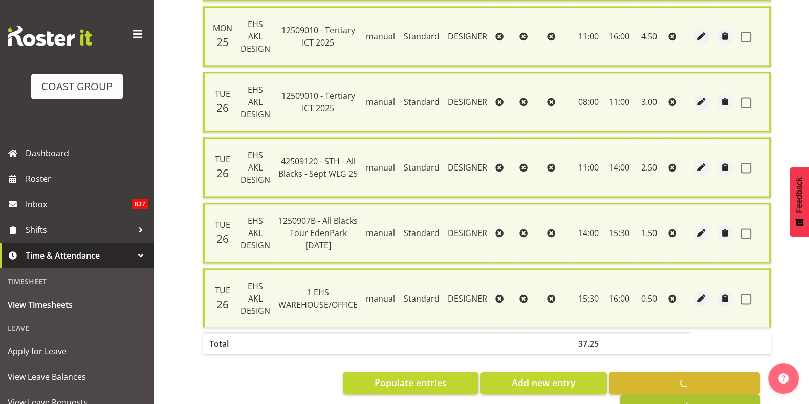
checkbox input "false"
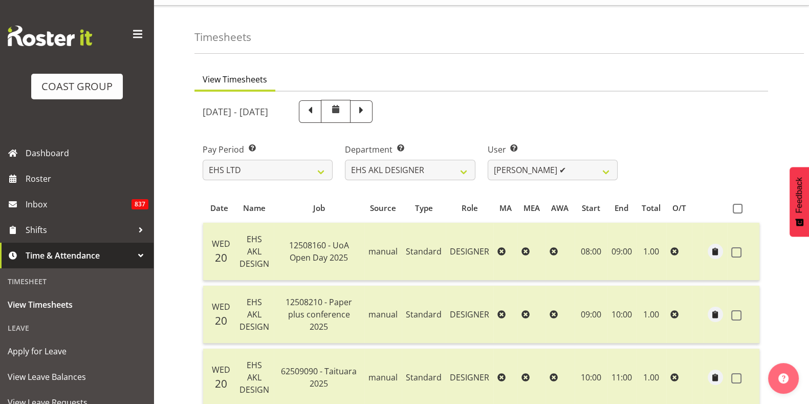
scroll to position [0, 0]
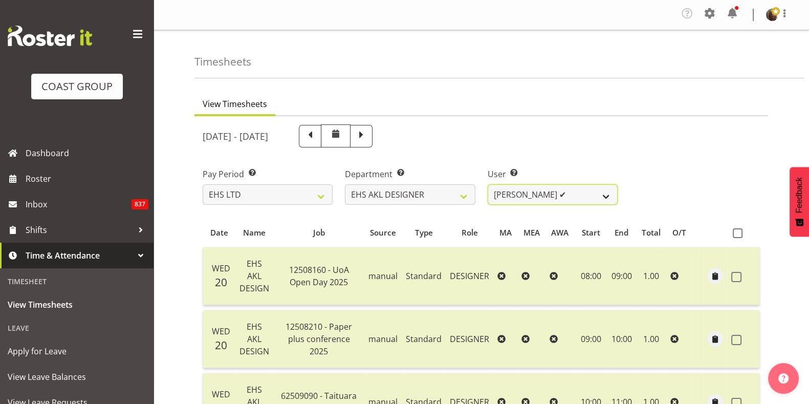
click at [540, 191] on select "[PERSON_NAME] ✔ [PERSON_NAME] ✔ [PERSON_NAME] ✔ [PERSON_NAME] ✔ [PERSON_NAME] ✔" at bounding box center [553, 194] width 130 height 20
click at [439, 198] on select "EHS AKL CARPET EHS AKL DESIGNER EHS AKL SALES EHS CHC OPS EHS CHC SALES EHS WLG…" at bounding box center [410, 194] width 130 height 20
select select "40"
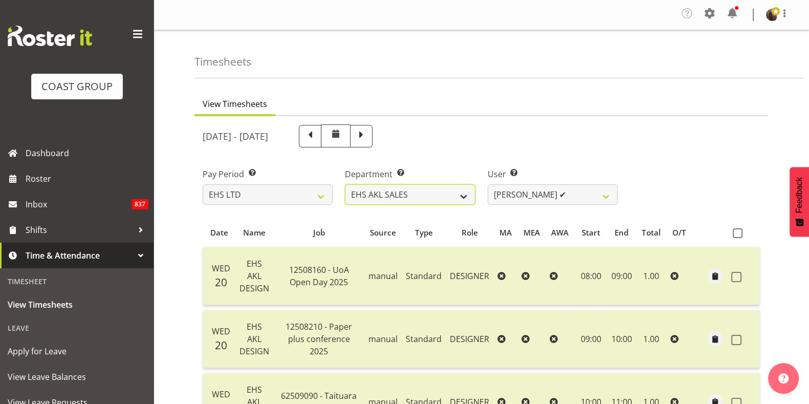
click at [345, 184] on select "EHS AKL CARPET EHS AKL DESIGNER EHS AKL SALES EHS CHC OPS EHS CHC SALES EHS WLG…" at bounding box center [410, 194] width 130 height 20
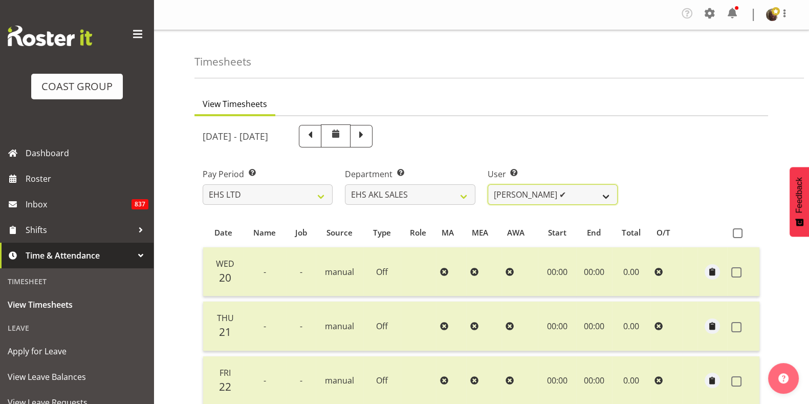
click at [548, 192] on select "[PERSON_NAME] ✔ [PERSON_NAME] ✔ [PERSON_NAME] ❌ [PERSON_NAME] ✔ [PERSON_NAME] ❌…" at bounding box center [553, 194] width 130 height 20
select select "1127"
click at [488, 184] on select "[PERSON_NAME] ✔ [PERSON_NAME] ✔ [PERSON_NAME] ❌ [PERSON_NAME] ✔ [PERSON_NAME] ❌…" at bounding box center [553, 194] width 130 height 20
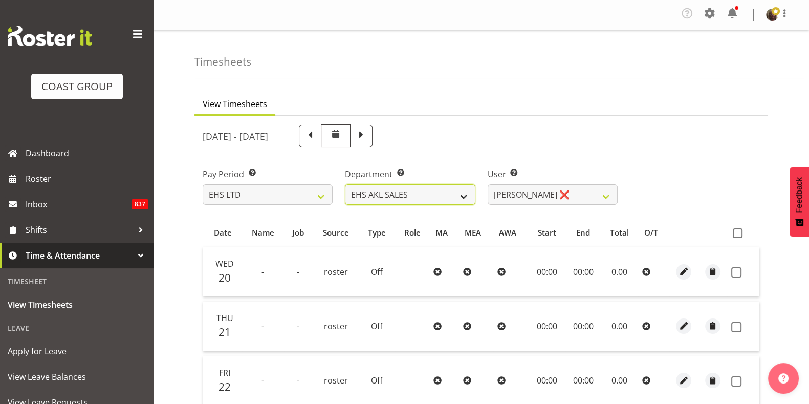
click at [433, 198] on select "EHS AKL CARPET EHS AKL DESIGNER EHS AKL SALES EHS CHC OPS EHS CHC SALES EHS WLG…" at bounding box center [410, 194] width 130 height 20
select select "41"
click at [345, 184] on select "EHS AKL CARPET EHS AKL DESIGNER EHS AKL SALES EHS CHC OPS EHS CHC SALES EHS WLG…" at bounding box center [410, 194] width 130 height 20
select select "11515"
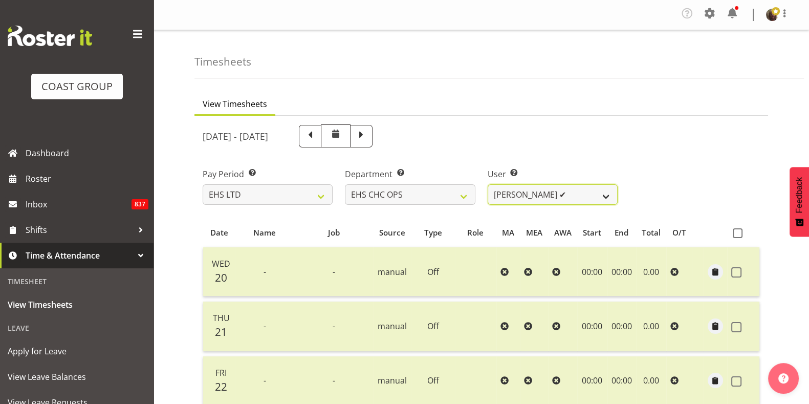
click at [529, 191] on select "[PERSON_NAME] ✔ [PERSON_NAME] ✔ [PERSON_NAME] ✔ [PERSON_NAME] ✔ [PERSON_NAME] ✔…" at bounding box center [553, 194] width 130 height 20
click at [444, 194] on select "EHS AKL CARPET EHS AKL DESIGNER EHS AKL SALES EHS CHC OPS EHS CHC SALES EHS WLG…" at bounding box center [410, 194] width 130 height 20
click at [345, 184] on select "EHS AKL CARPET EHS AKL DESIGNER EHS AKL SALES EHS CHC OPS EHS CHC SALES EHS WLG…" at bounding box center [410, 194] width 130 height 20
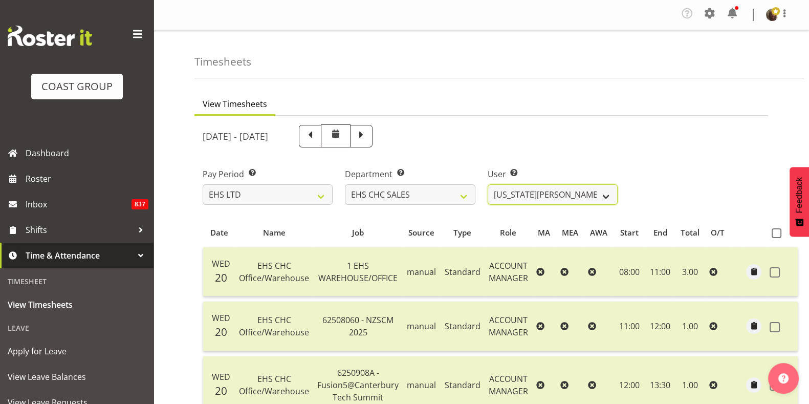
click at [596, 197] on select "[US_STATE][PERSON_NAME] ✔ [PERSON_NAME] ✔ [PERSON_NAME] ✔" at bounding box center [553, 194] width 130 height 20
click at [449, 197] on select "EHS AKL CARPET EHS AKL DESIGNER EHS AKL SALES EHS CHC OPS EHS CHC SALES EHS WLG…" at bounding box center [410, 194] width 130 height 20
select select "43"
click at [345, 184] on select "EHS AKL CARPET EHS AKL DESIGNER EHS AKL SALES EHS CHC OPS EHS CHC SALES EHS WLG…" at bounding box center [410, 194] width 130 height 20
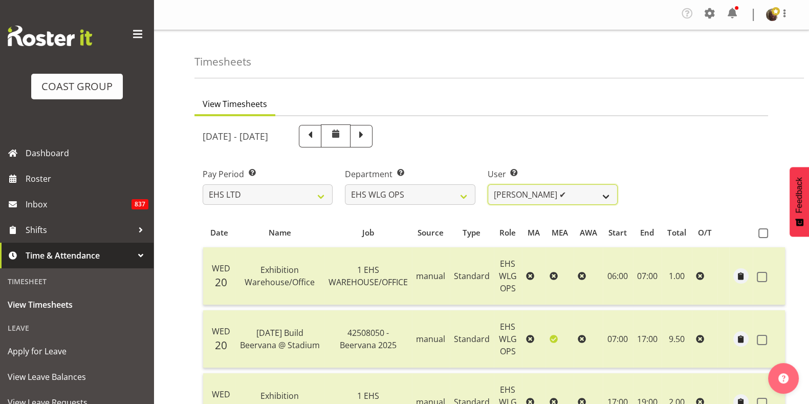
click at [603, 199] on select "[PERSON_NAME] ✔ [PERSON_NAME] ✔ [PERSON_NAME] ✔ [PERSON_NAME] ❌ [PERSON_NAME] ✔…" at bounding box center [553, 194] width 130 height 20
select select "1141"
click at [488, 184] on select "[PERSON_NAME] ✔ [PERSON_NAME] ✔ [PERSON_NAME] ✔ [PERSON_NAME] ❌ [PERSON_NAME] ✔…" at bounding box center [553, 194] width 130 height 20
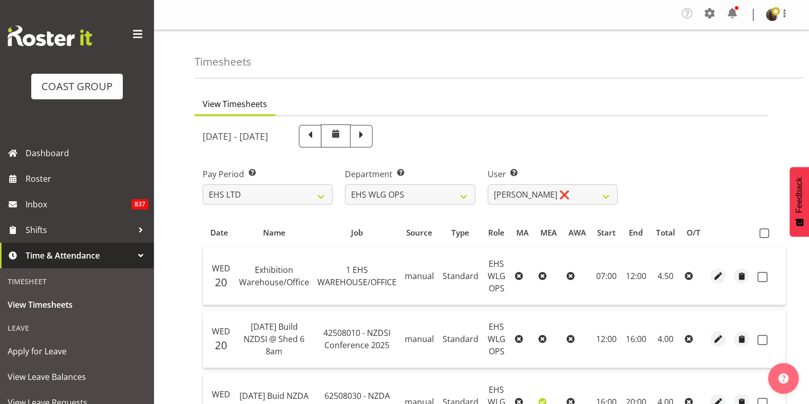
drag, startPoint x: 660, startPoint y: 221, endPoint x: 709, endPoint y: 191, distance: 57.4
click at [761, 230] on span at bounding box center [765, 233] width 10 height 10
click at [761, 230] on input "checkbox" at bounding box center [763, 233] width 7 height 7
checkbox input "true"
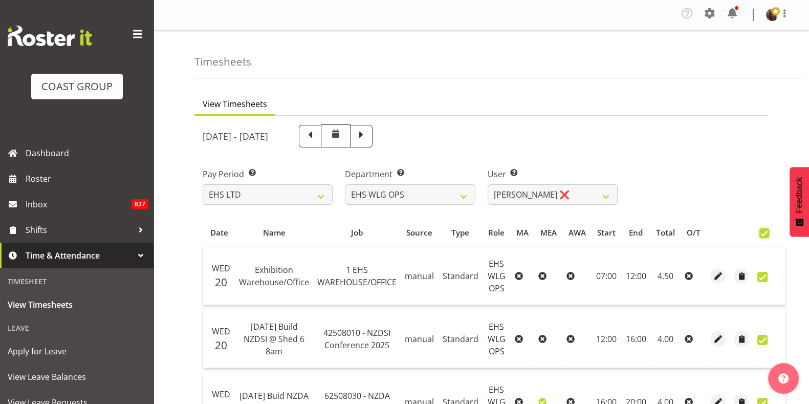
checkbox input "true"
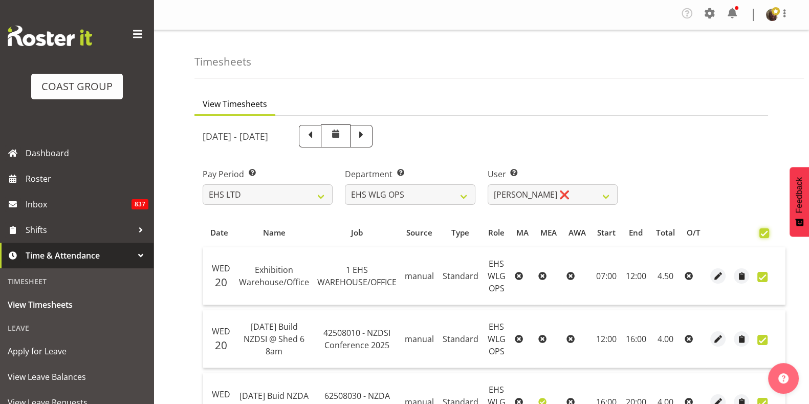
checkbox input "true"
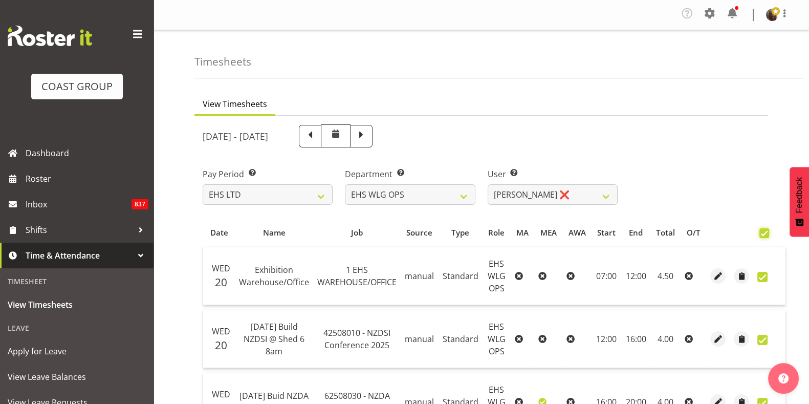
checkbox input "true"
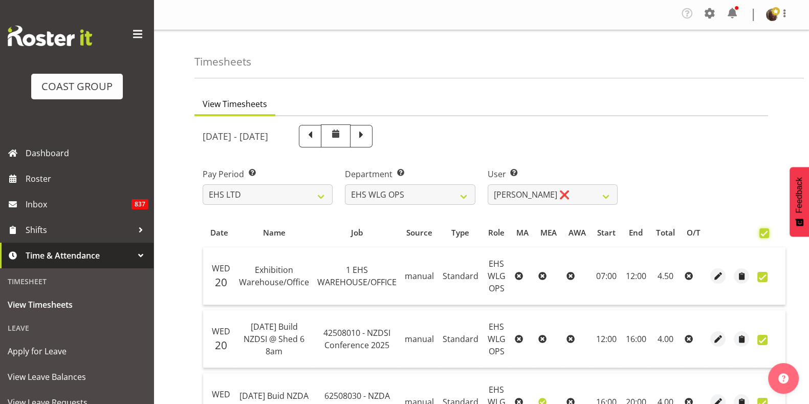
checkbox input "true"
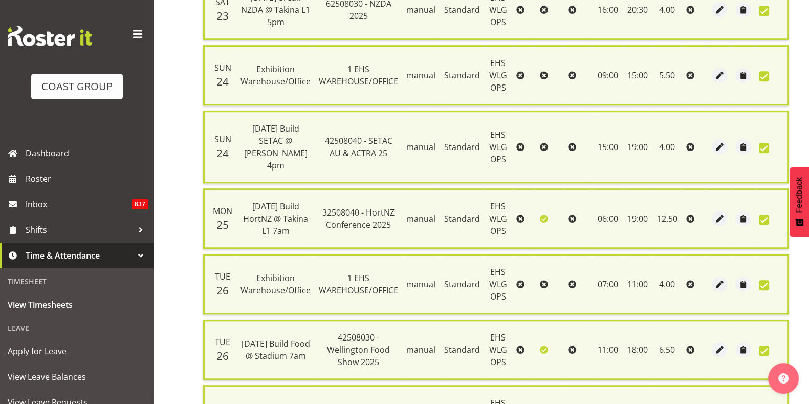
scroll to position [1111, 0]
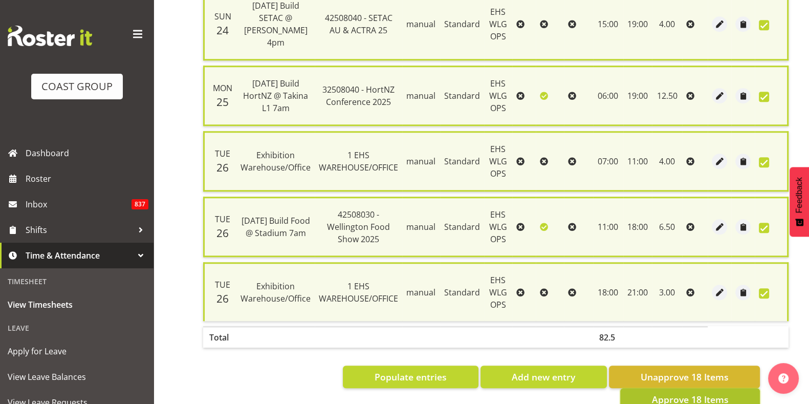
click at [687, 393] on span "Approve 18 Items" at bounding box center [690, 399] width 77 height 13
checkbox input "false"
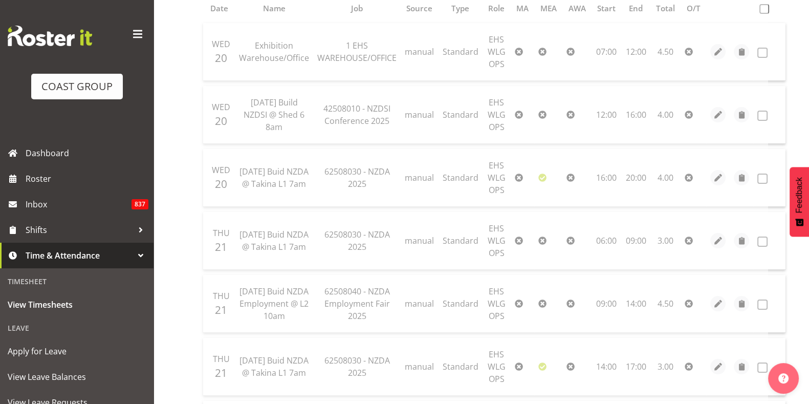
scroll to position [0, 0]
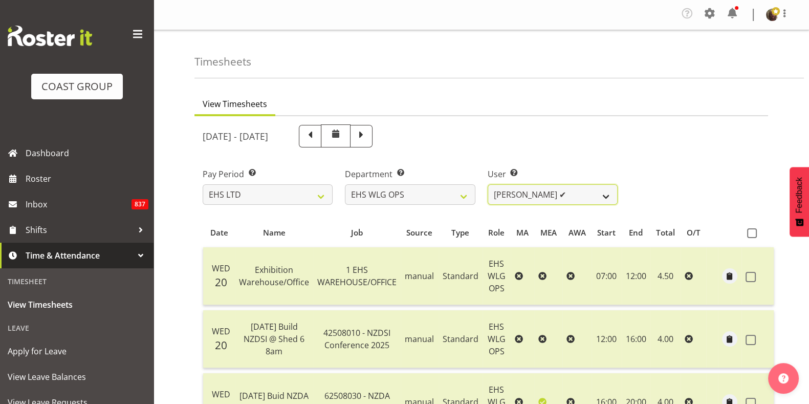
click at [533, 191] on select "[PERSON_NAME] ✔ [PERSON_NAME] ✔ [PERSON_NAME] ✔ [PERSON_NAME] ✔ [PERSON_NAME] ✔…" at bounding box center [553, 194] width 130 height 20
click at [457, 196] on select "EHS AKL CARPET EHS AKL DESIGNER EHS AKL SALES EHS CHC OPS EHS CHC SALES EHS WLG…" at bounding box center [410, 194] width 130 height 20
click at [345, 184] on select "EHS AKL CARPET EHS AKL DESIGNER EHS AKL SALES EHS CHC OPS EHS CHC SALES EHS WLG…" at bounding box center [410, 194] width 130 height 20
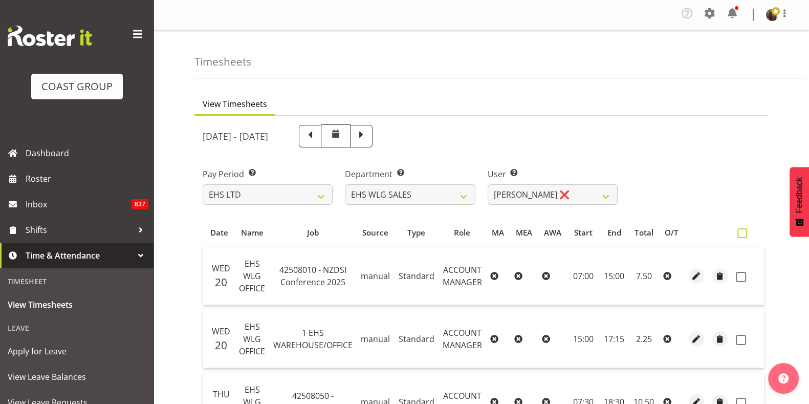
click at [749, 234] on label at bounding box center [745, 233] width 15 height 10
click at [744, 234] on input "checkbox" at bounding box center [741, 233] width 7 height 7
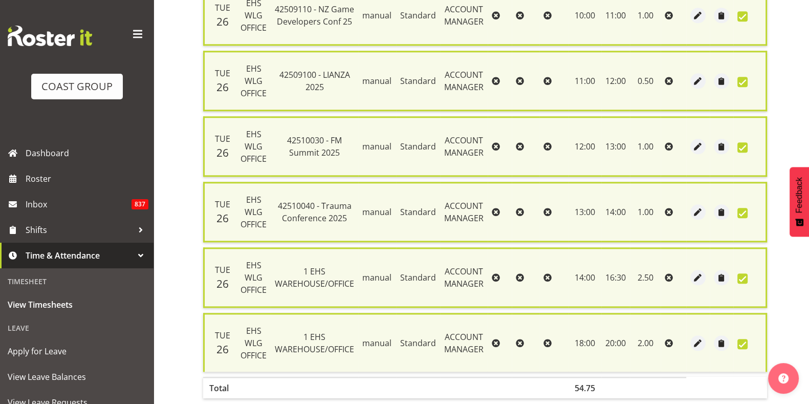
scroll to position [1480, 0]
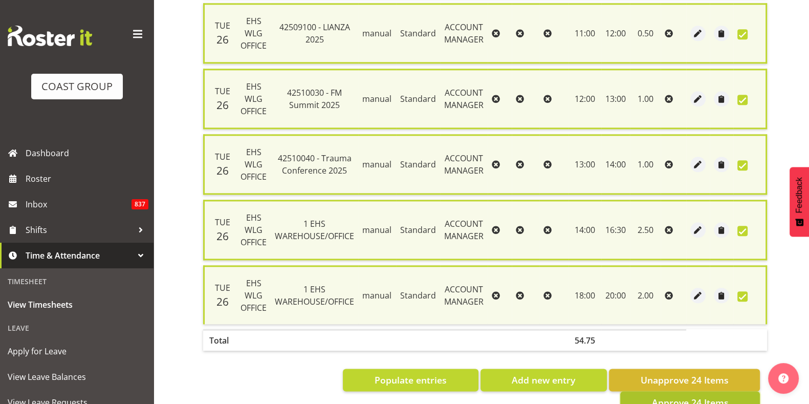
click at [693, 396] on span "Approve 24 Items" at bounding box center [690, 402] width 77 height 13
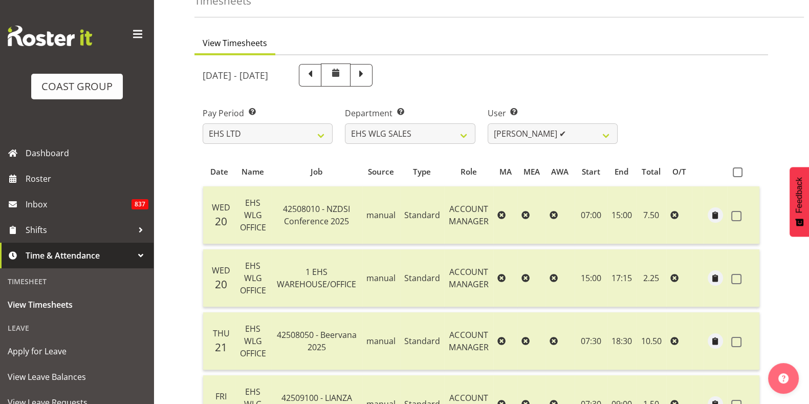
scroll to position [0, 0]
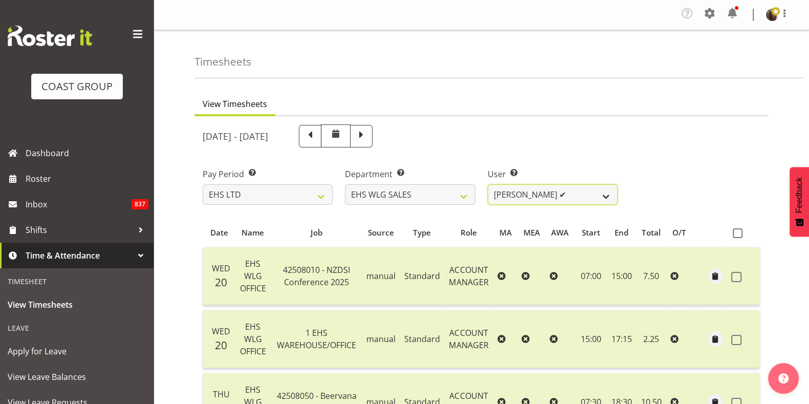
click at [528, 204] on select "[PERSON_NAME] ✔ [PERSON_NAME] ❌" at bounding box center [553, 194] width 130 height 20
click at [488, 184] on select "[PERSON_NAME] ✔ [PERSON_NAME] ❌" at bounding box center [553, 194] width 130 height 20
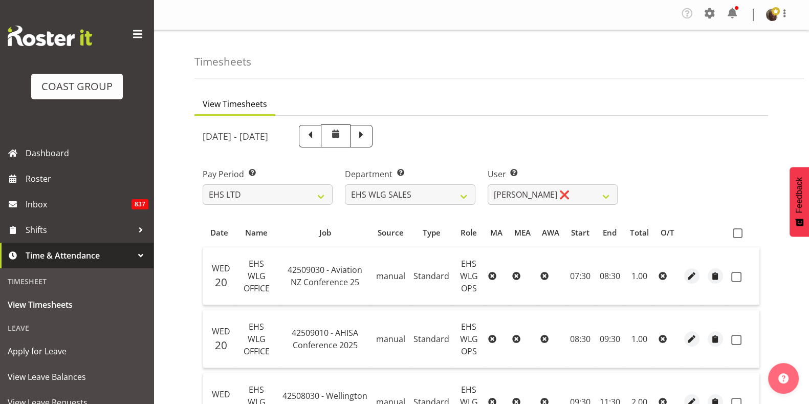
click at [737, 235] on span at bounding box center [738, 233] width 10 height 10
click at [737, 235] on input "checkbox" at bounding box center [736, 233] width 7 height 7
